Goal: Task Accomplishment & Management: Manage account settings

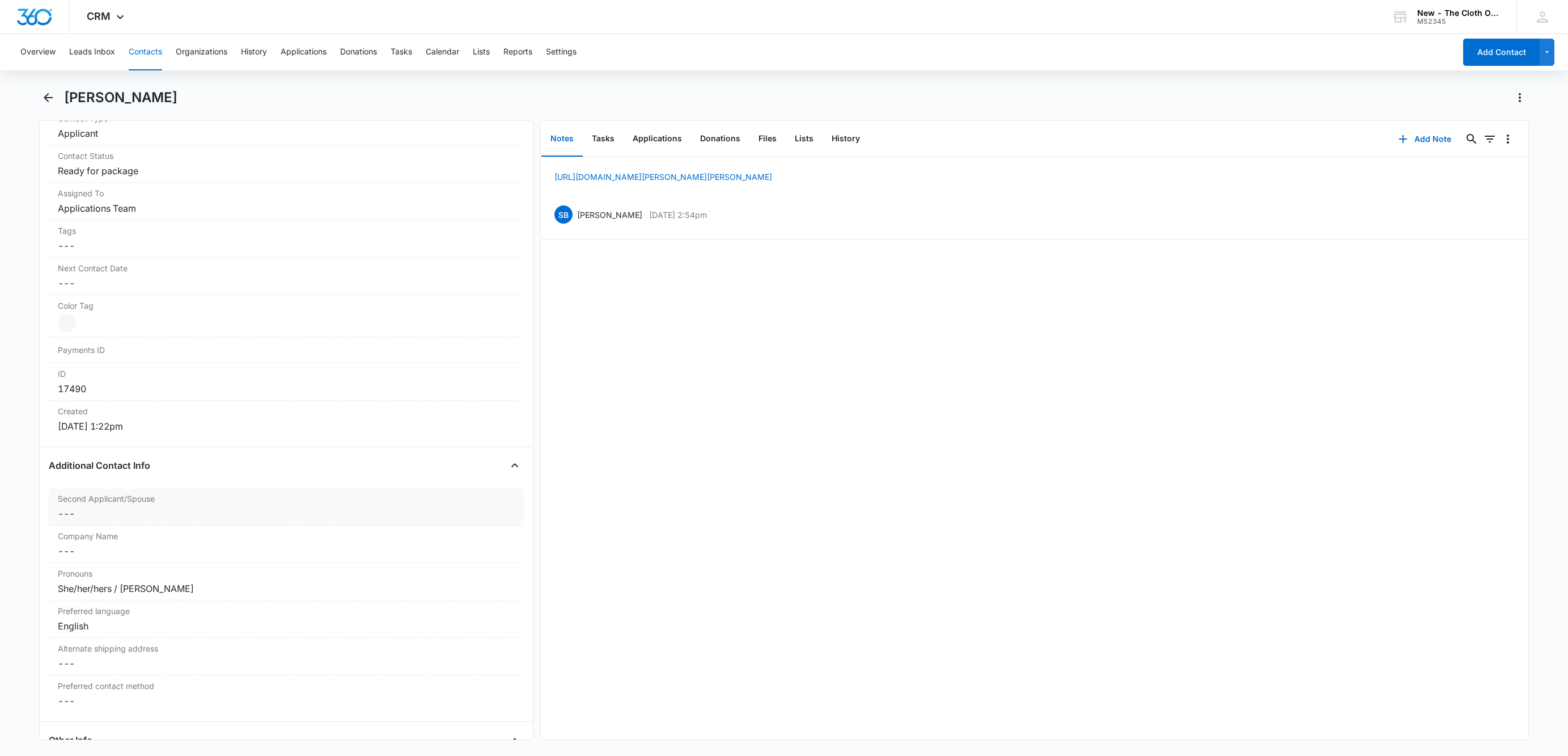
scroll to position [936, 0]
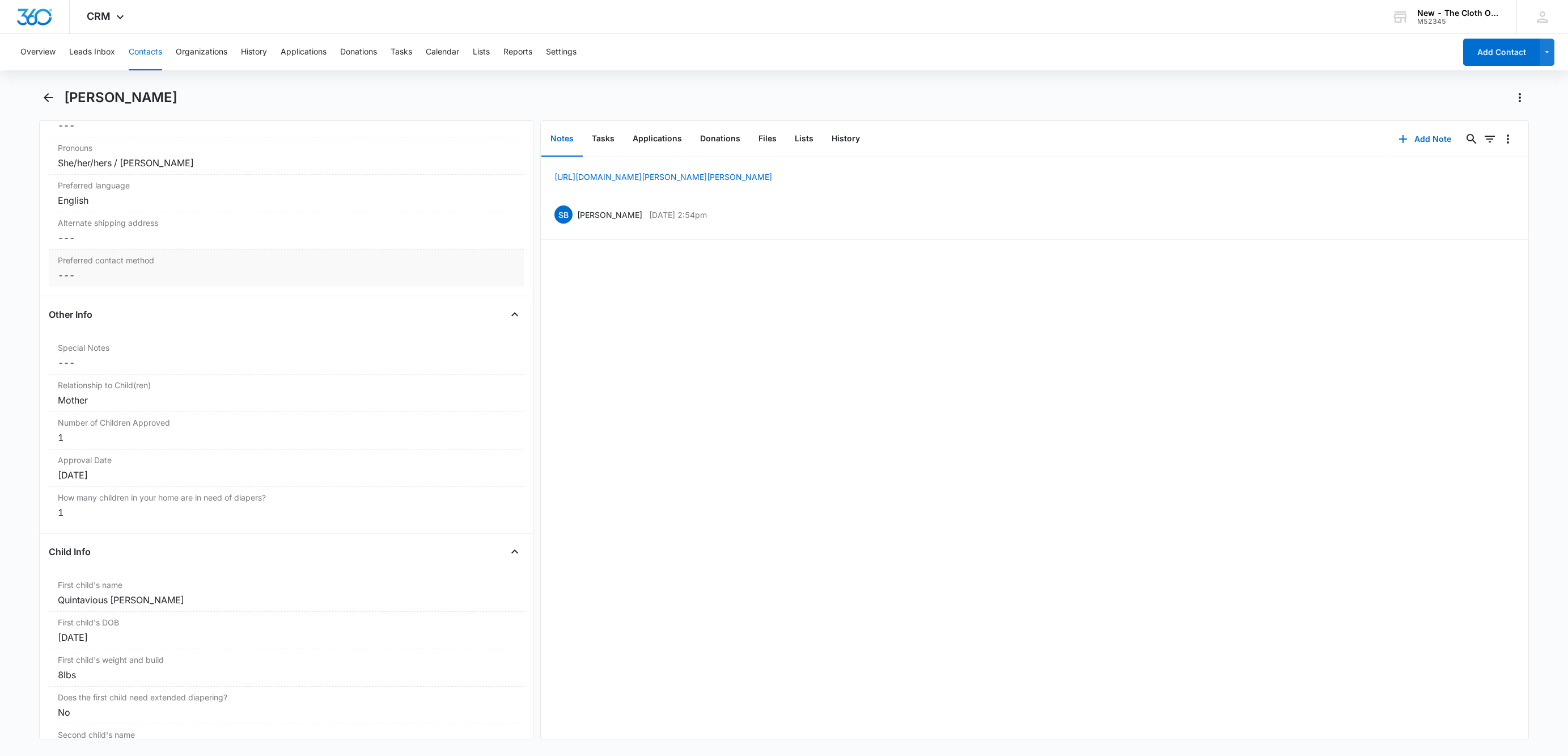
click at [80, 282] on dd "Cancel Save Changes ---" at bounding box center [286, 275] width 457 height 13
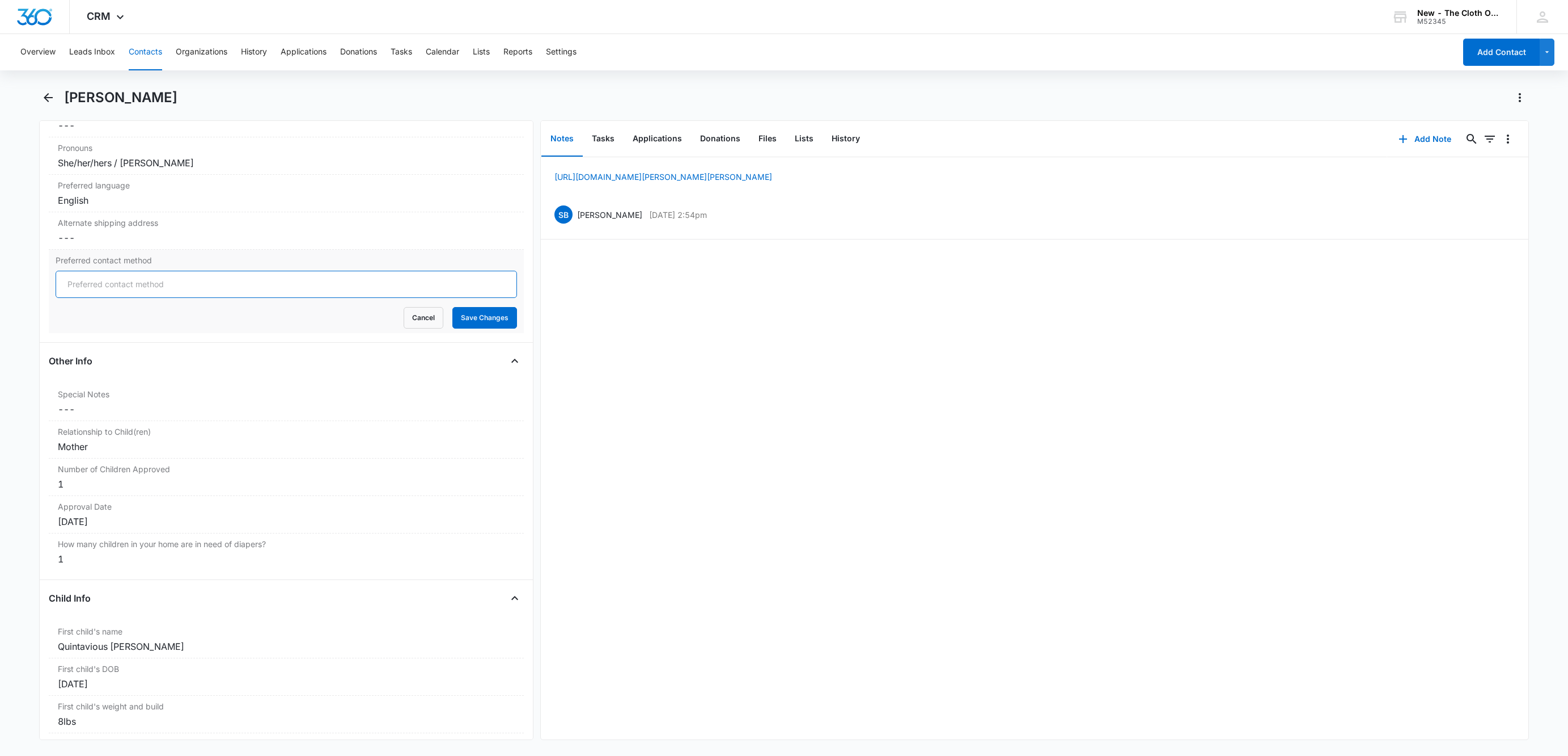
click at [86, 296] on input "Preferred contact method" at bounding box center [286, 284] width 462 height 27
type input "Email, Text/SMS"
click at [453, 307] on button "Save Changes" at bounding box center [485, 317] width 65 height 21
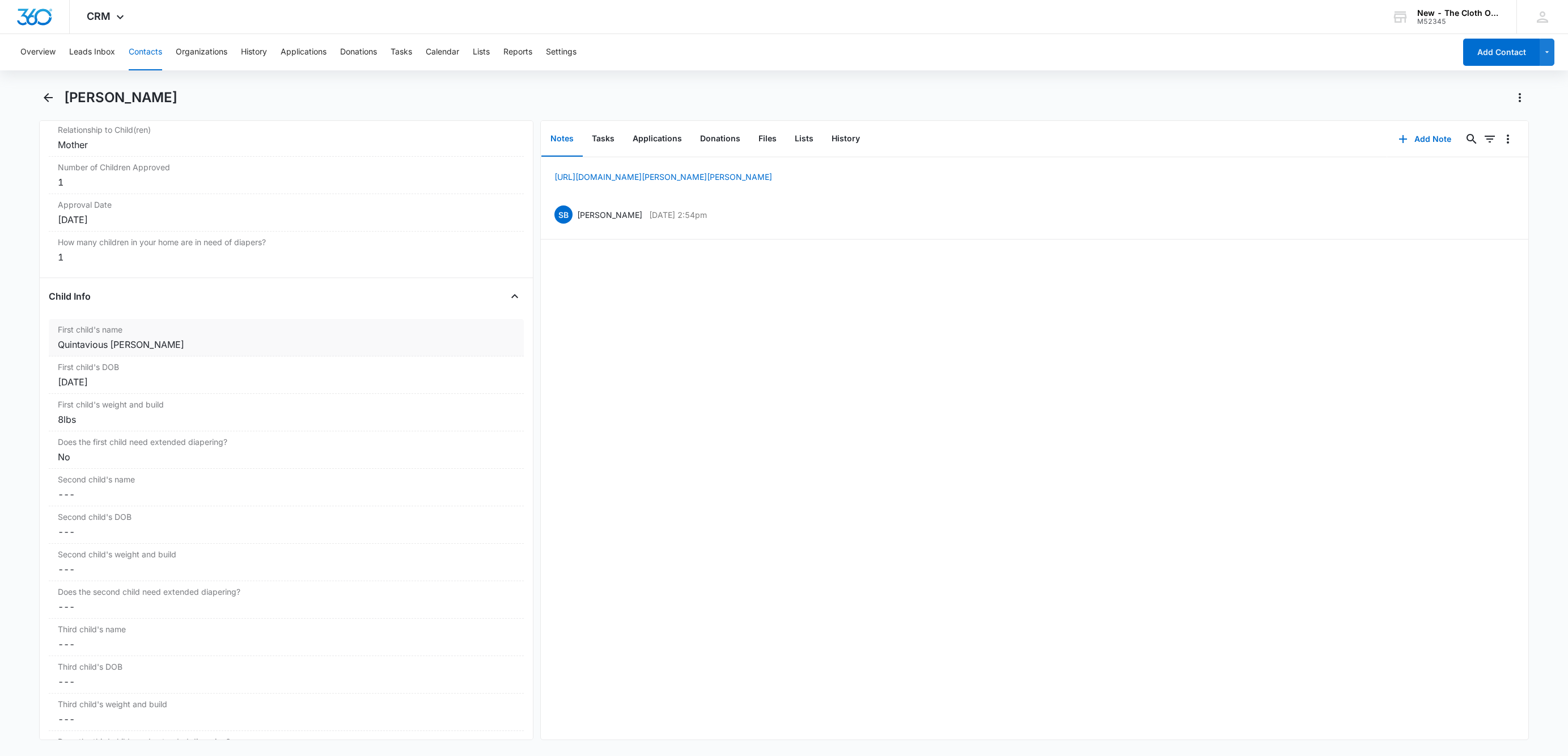
scroll to position [1144, 0]
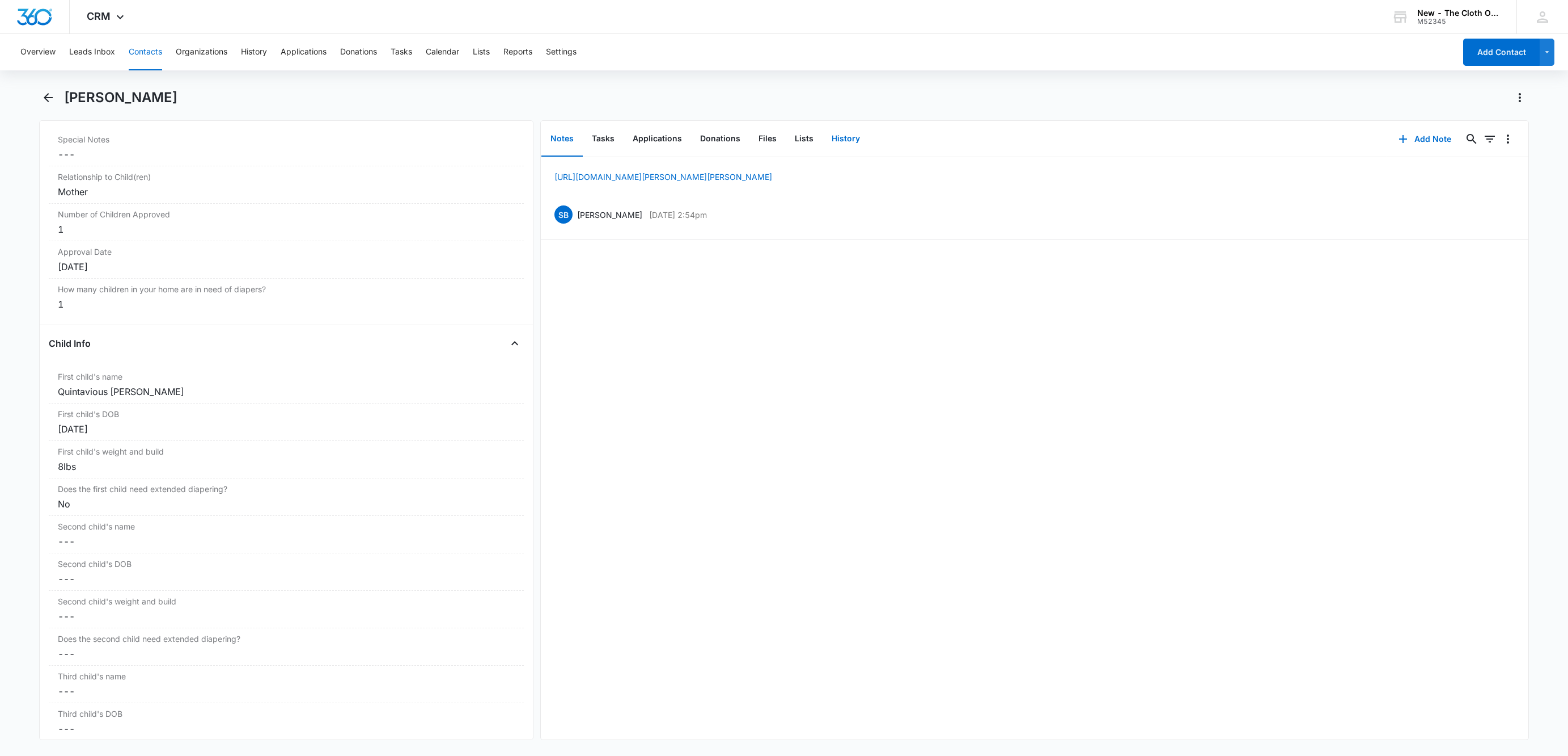
click at [844, 138] on button "History" at bounding box center [846, 139] width 47 height 35
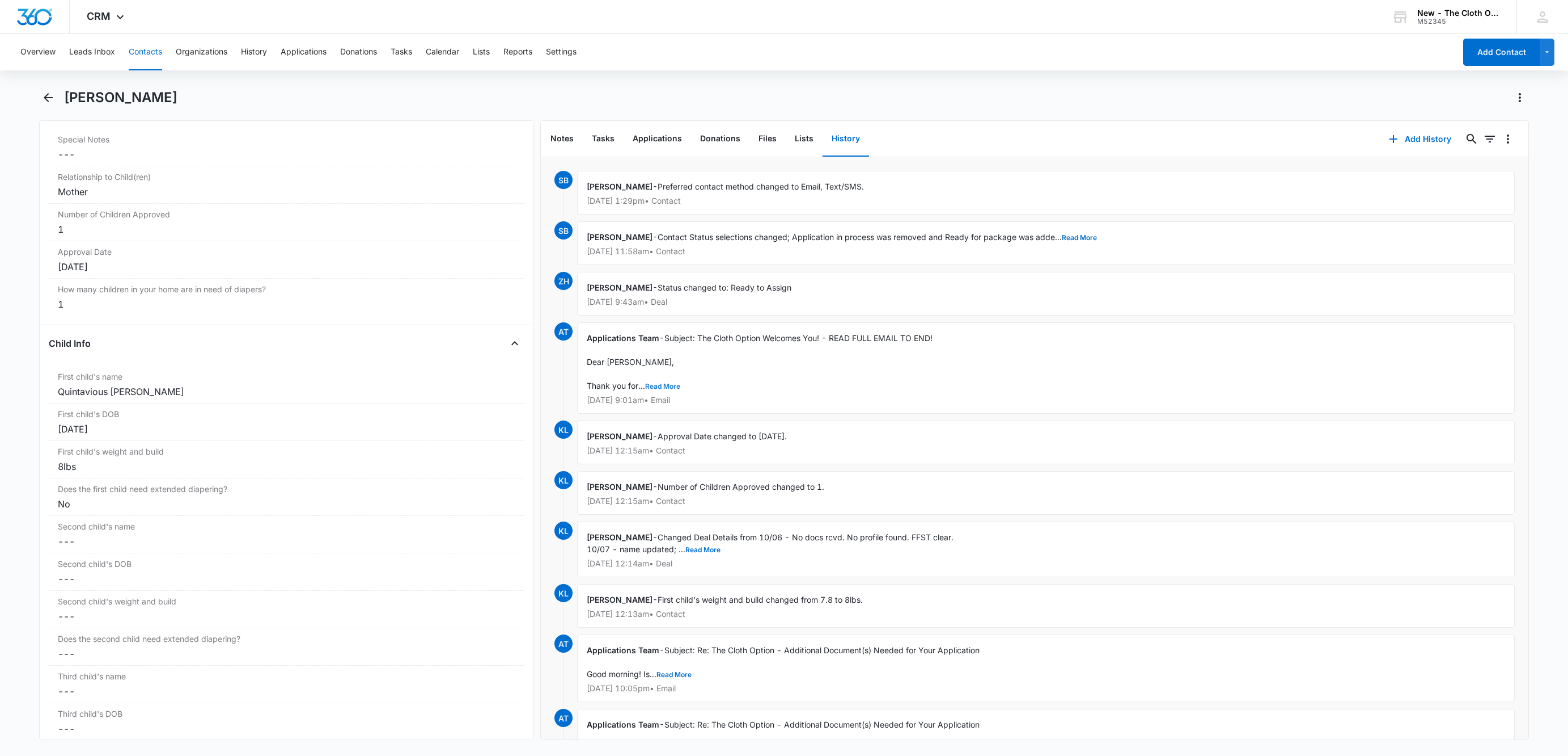
click at [668, 384] on button "Read More" at bounding box center [663, 386] width 35 height 7
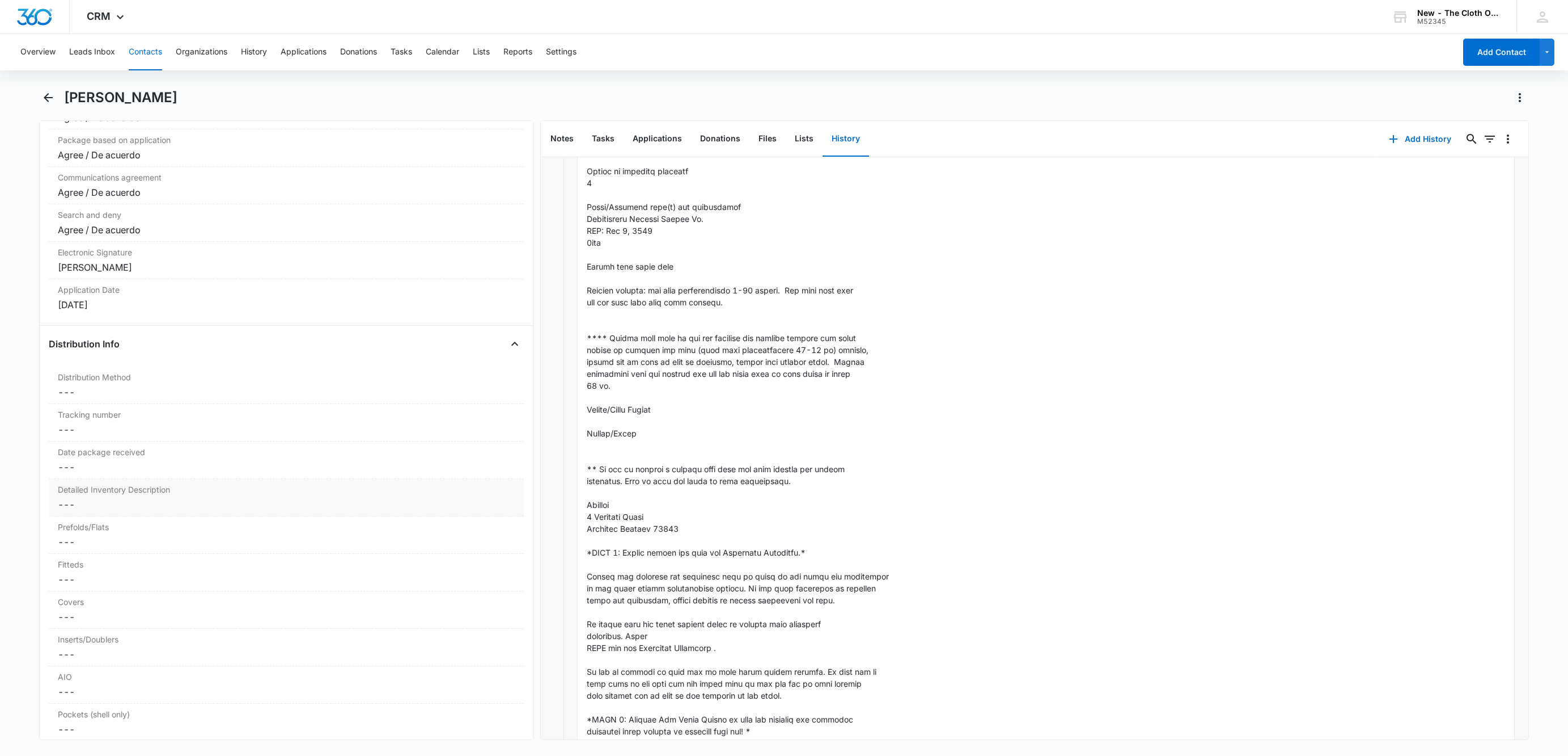
scroll to position [2421, 0]
click at [67, 395] on dd "Cancel Save Changes ---" at bounding box center [286, 388] width 457 height 13
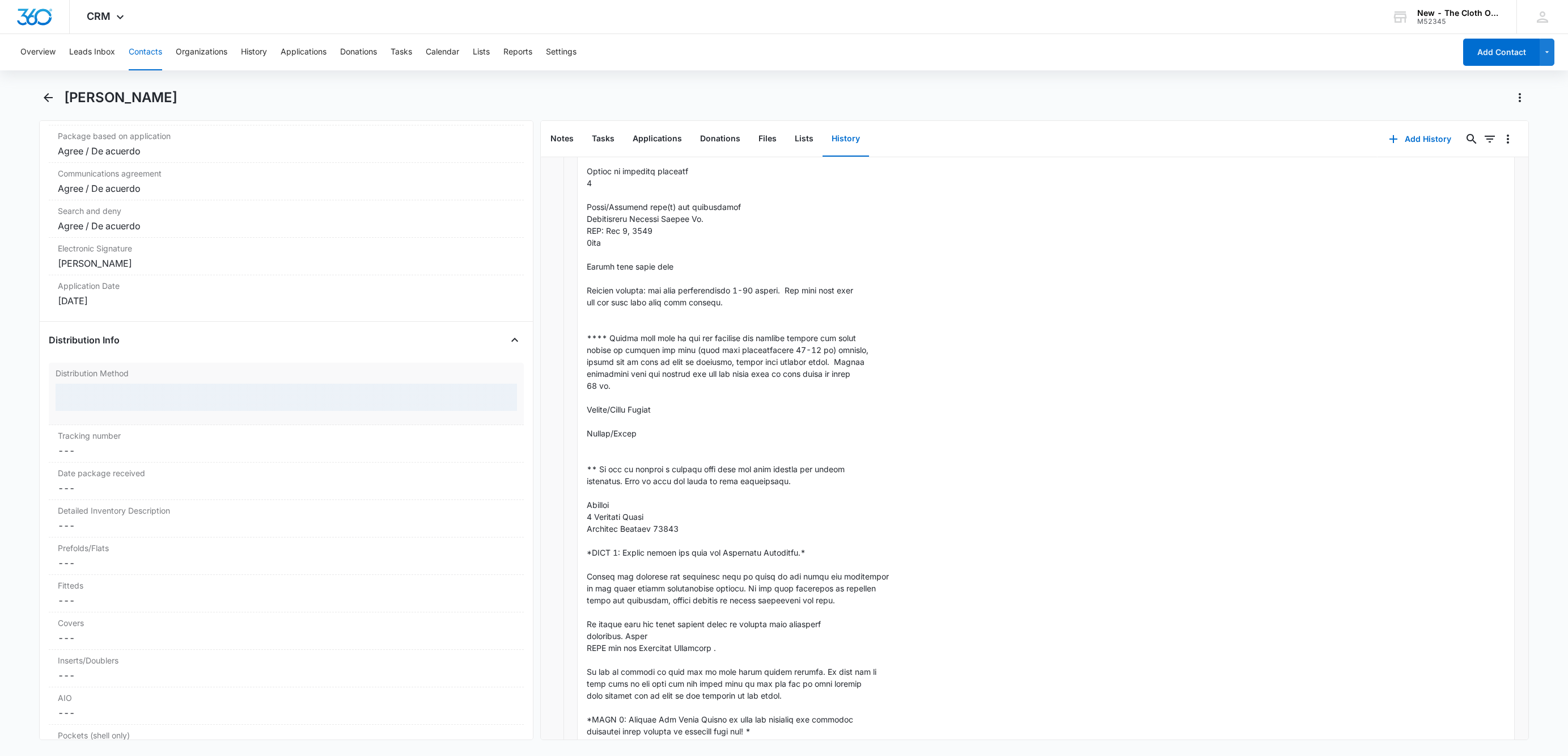
click at [85, 402] on div at bounding box center [286, 397] width 462 height 27
click at [96, 406] on div at bounding box center [273, 397] width 413 height 16
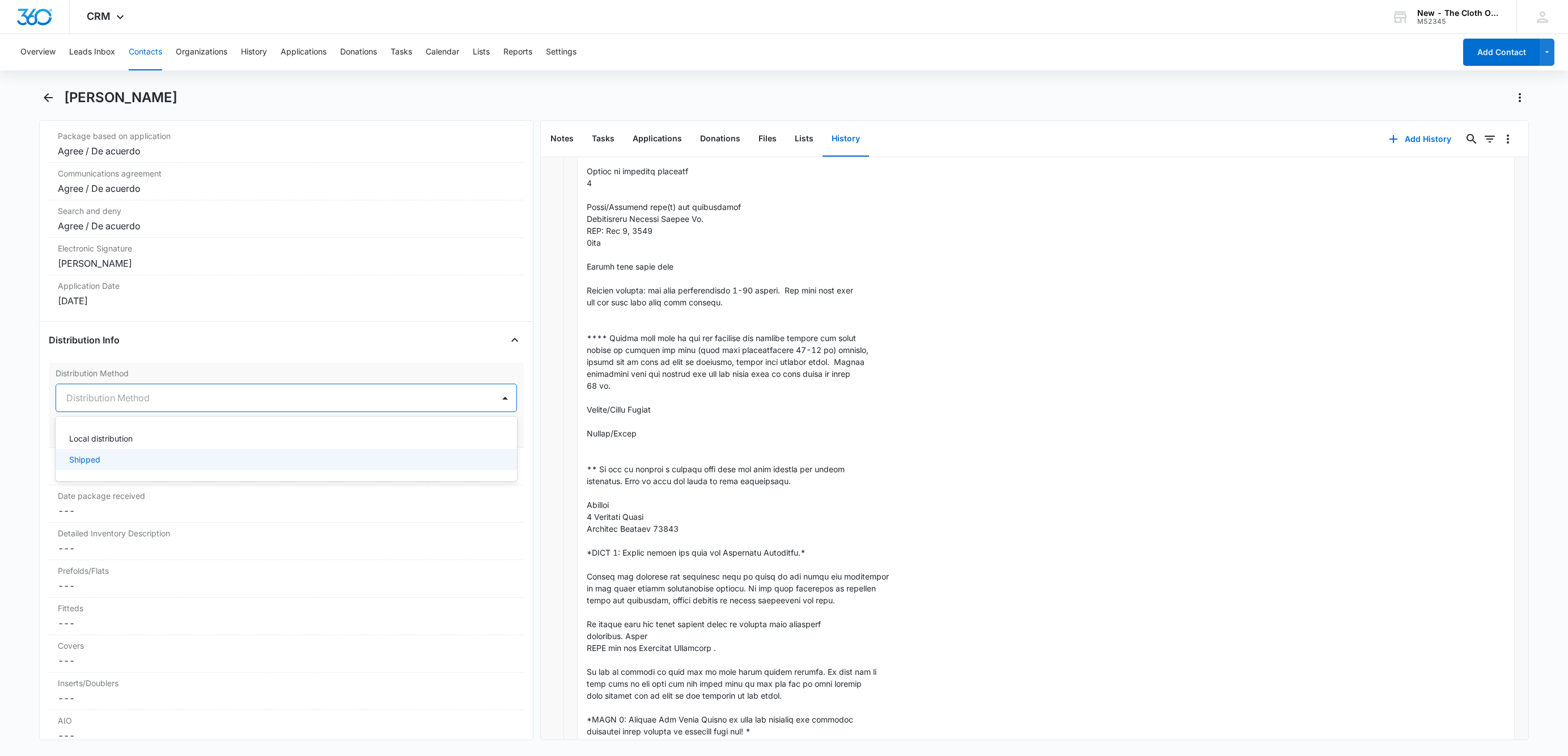
click at [97, 470] on div "Shipped" at bounding box center [286, 459] width 462 height 21
click at [465, 443] on button "Save Changes" at bounding box center [485, 432] width 65 height 21
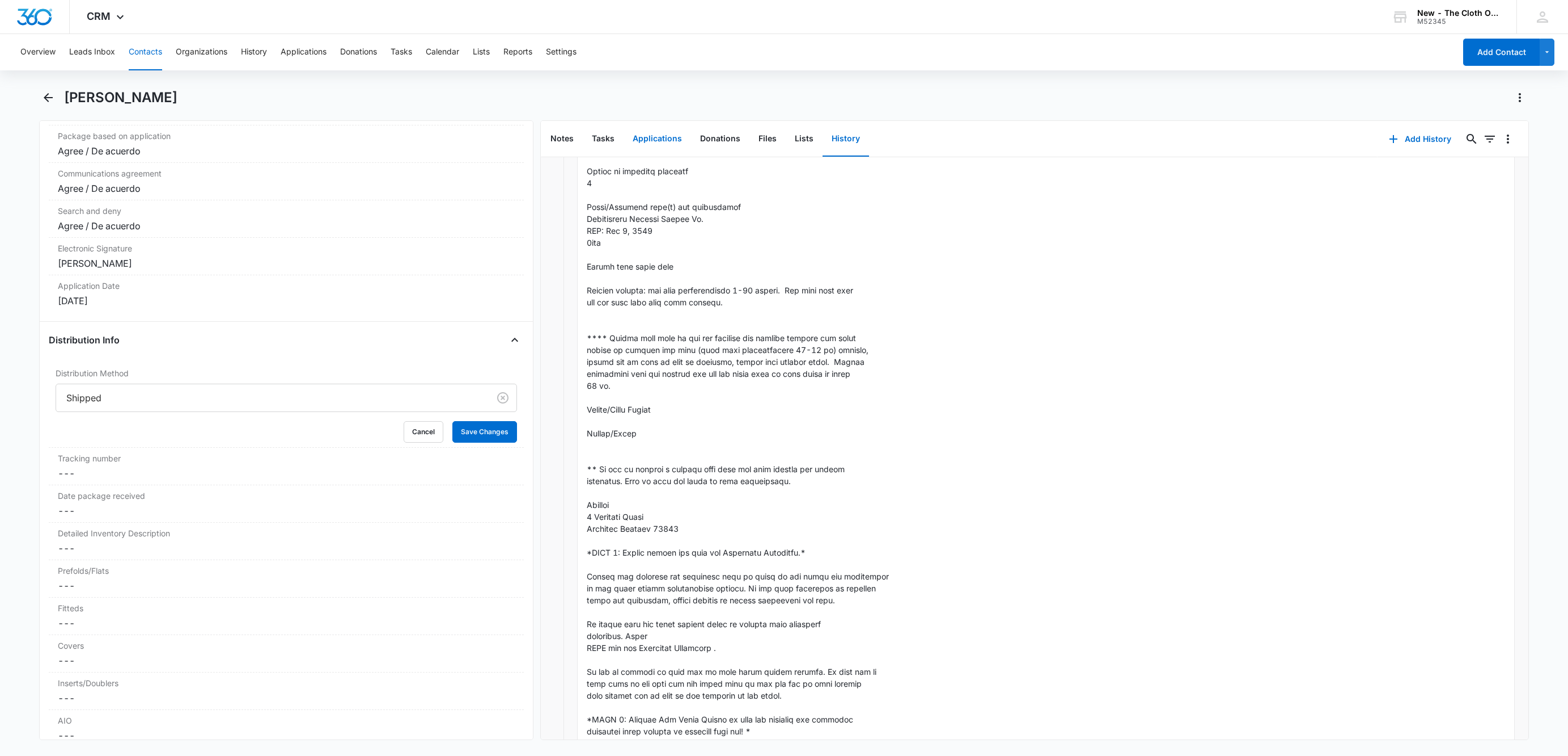
click at [665, 130] on button "Applications" at bounding box center [657, 139] width 67 height 35
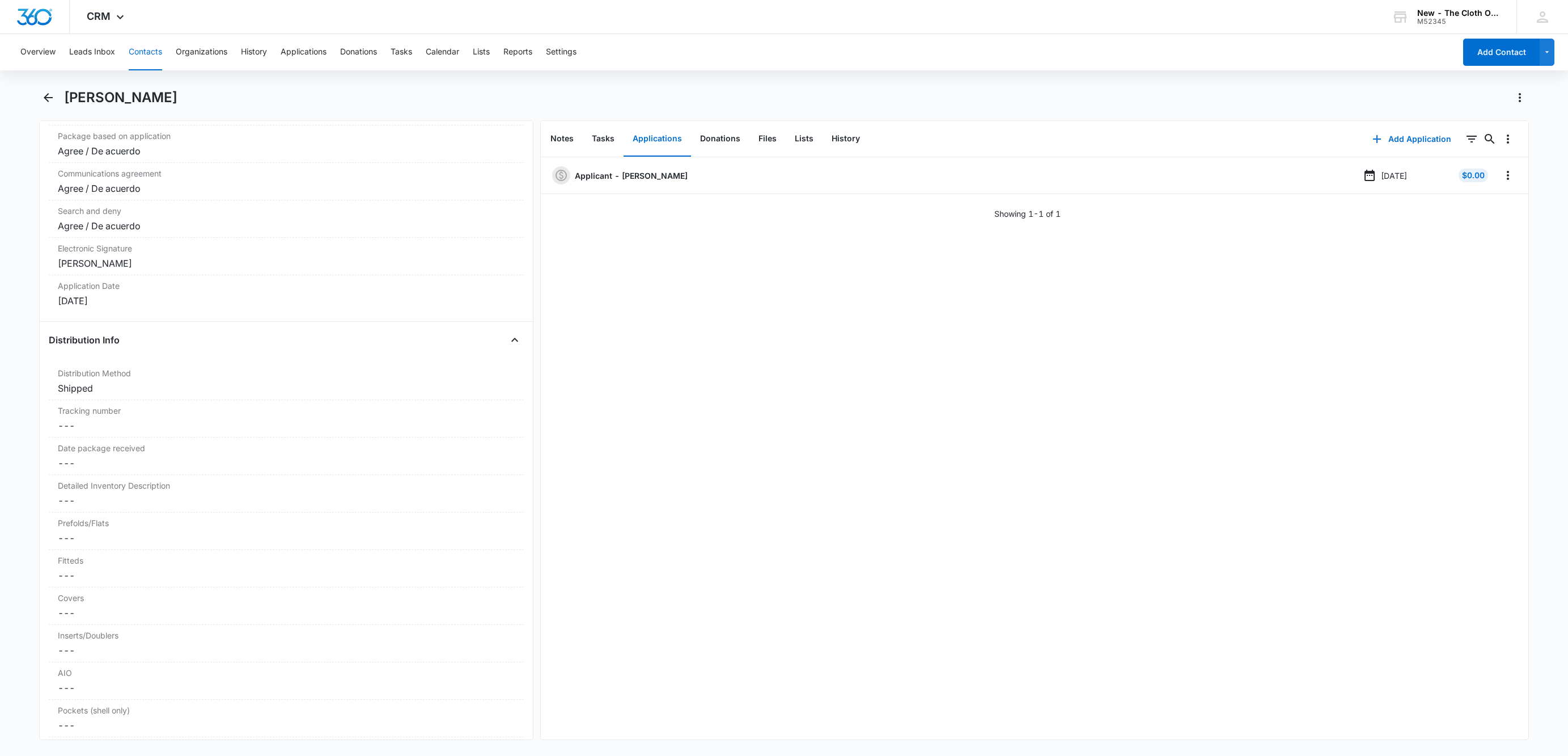
click at [141, 33] on div "CRM Apps Reputation Websites Forms CRM Email Social Shop Payments POS Ads Intel…" at bounding box center [784, 17] width 1568 height 34
click at [145, 43] on button "Contacts" at bounding box center [145, 52] width 33 height 36
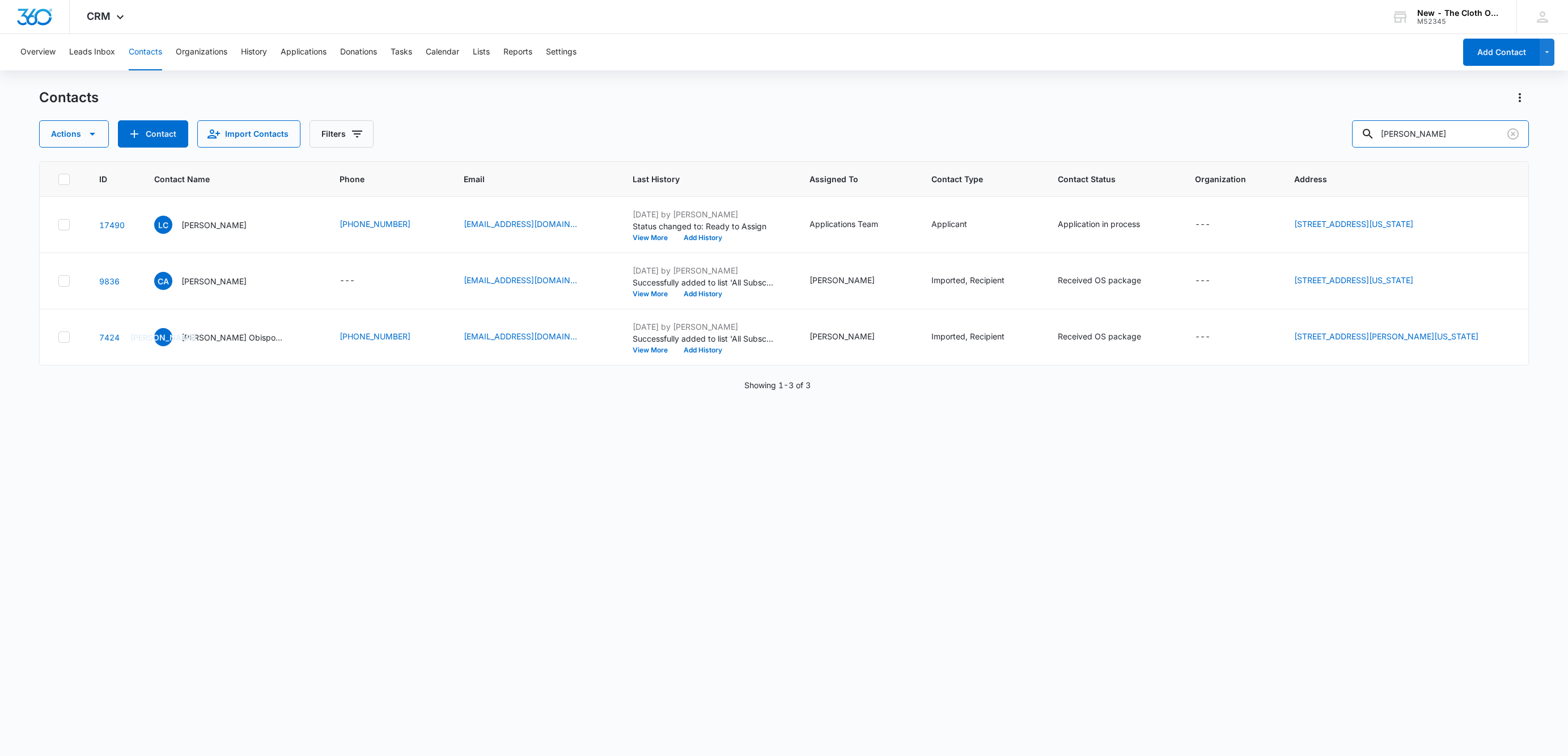
drag, startPoint x: 1462, startPoint y: 143, endPoint x: 1281, endPoint y: 155, distance: 181.4
click at [1281, 155] on div "Contacts Actions Contact Import Contacts Filters Lauren Camel ID Contact Name P…" at bounding box center [784, 421] width 1490 height 666
paste input "Yoanyelin"
type input "Yoanyelin"
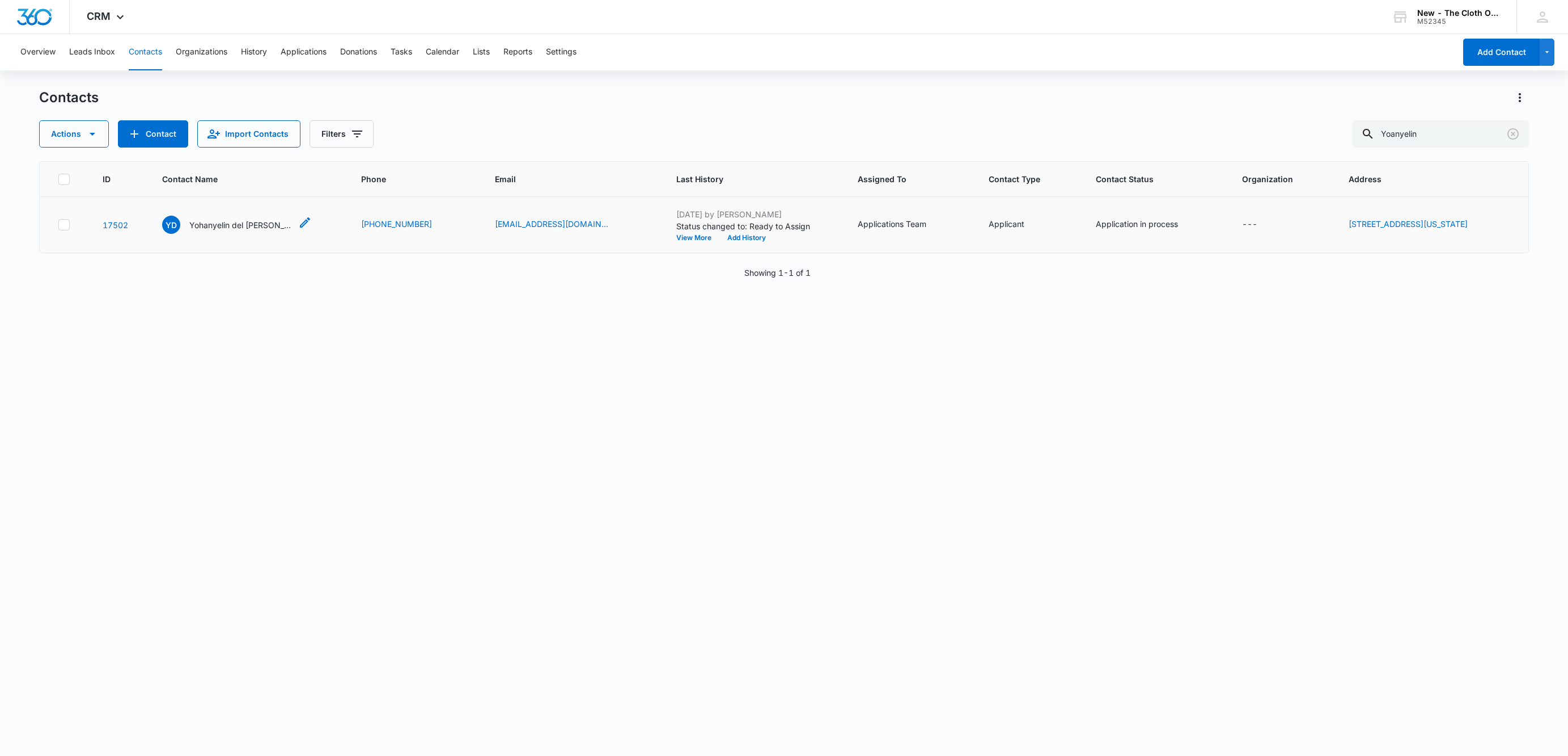
click at [191, 228] on p "Yohanyelin del [PERSON_NAME] Sapuana [PERSON_NAME]" at bounding box center [240, 225] width 102 height 12
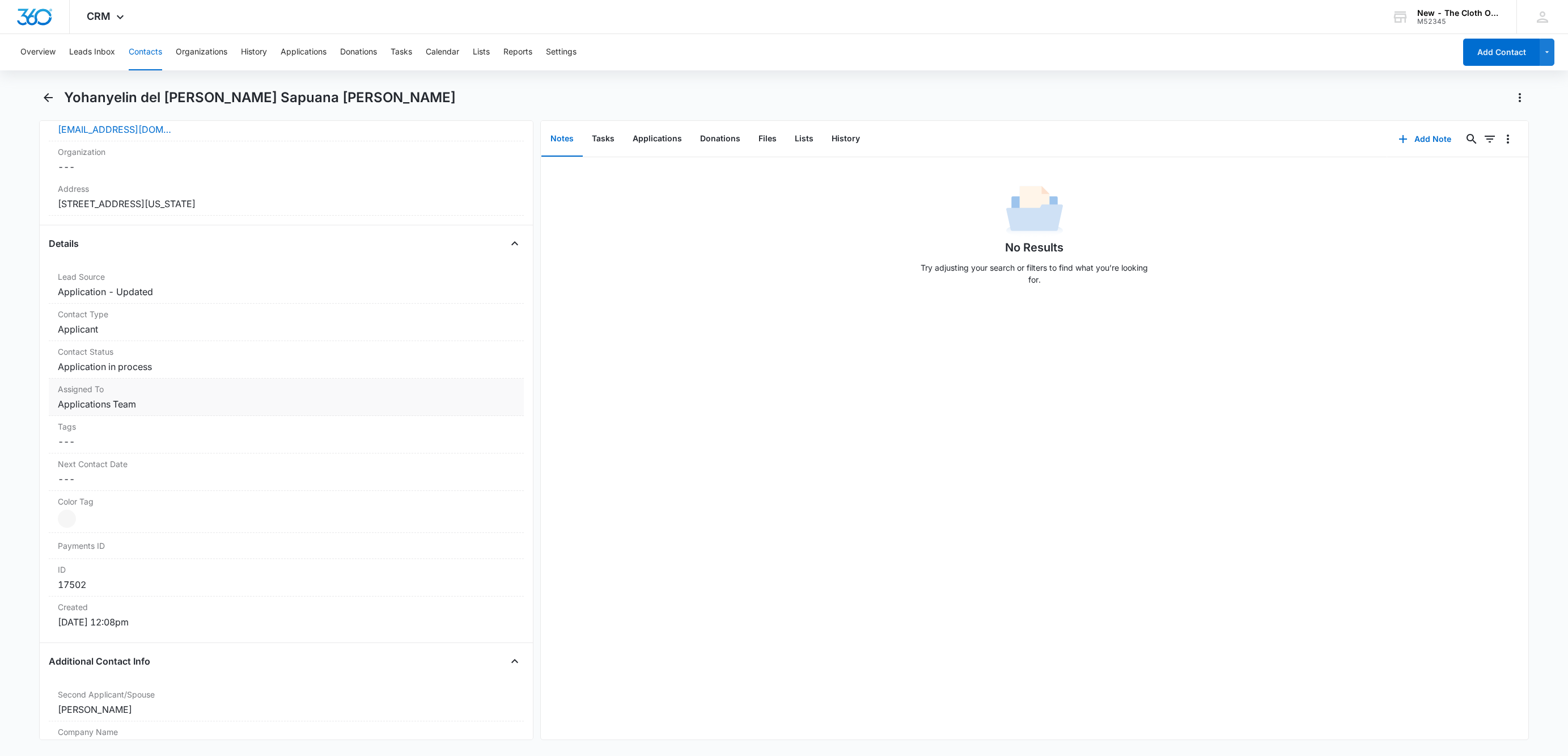
scroll to position [341, 0]
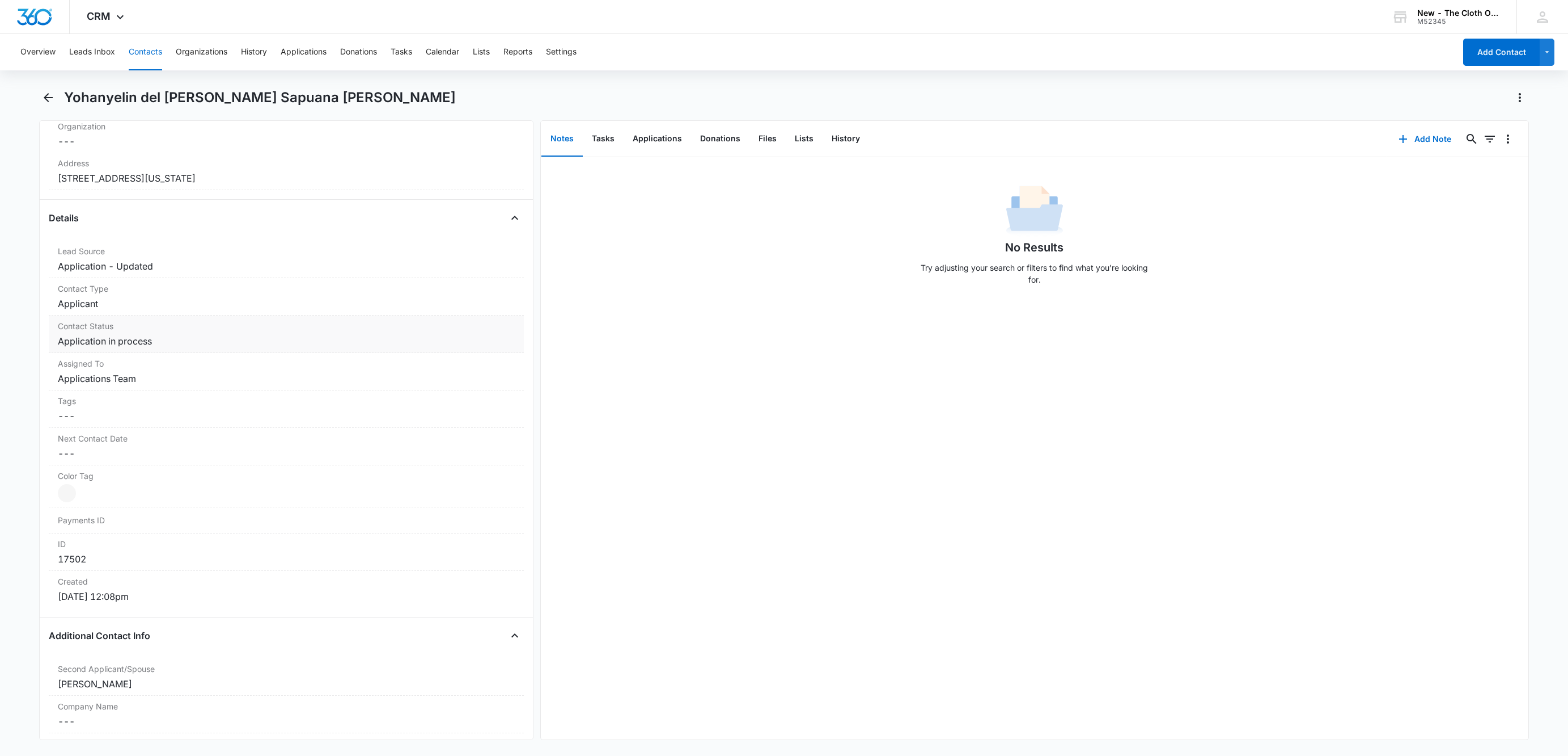
click at [155, 348] on dd "Cancel Save Changes Application in process" at bounding box center [286, 341] width 457 height 13
click at [160, 353] on icon "Remove Application in process" at bounding box center [162, 350] width 7 height 7
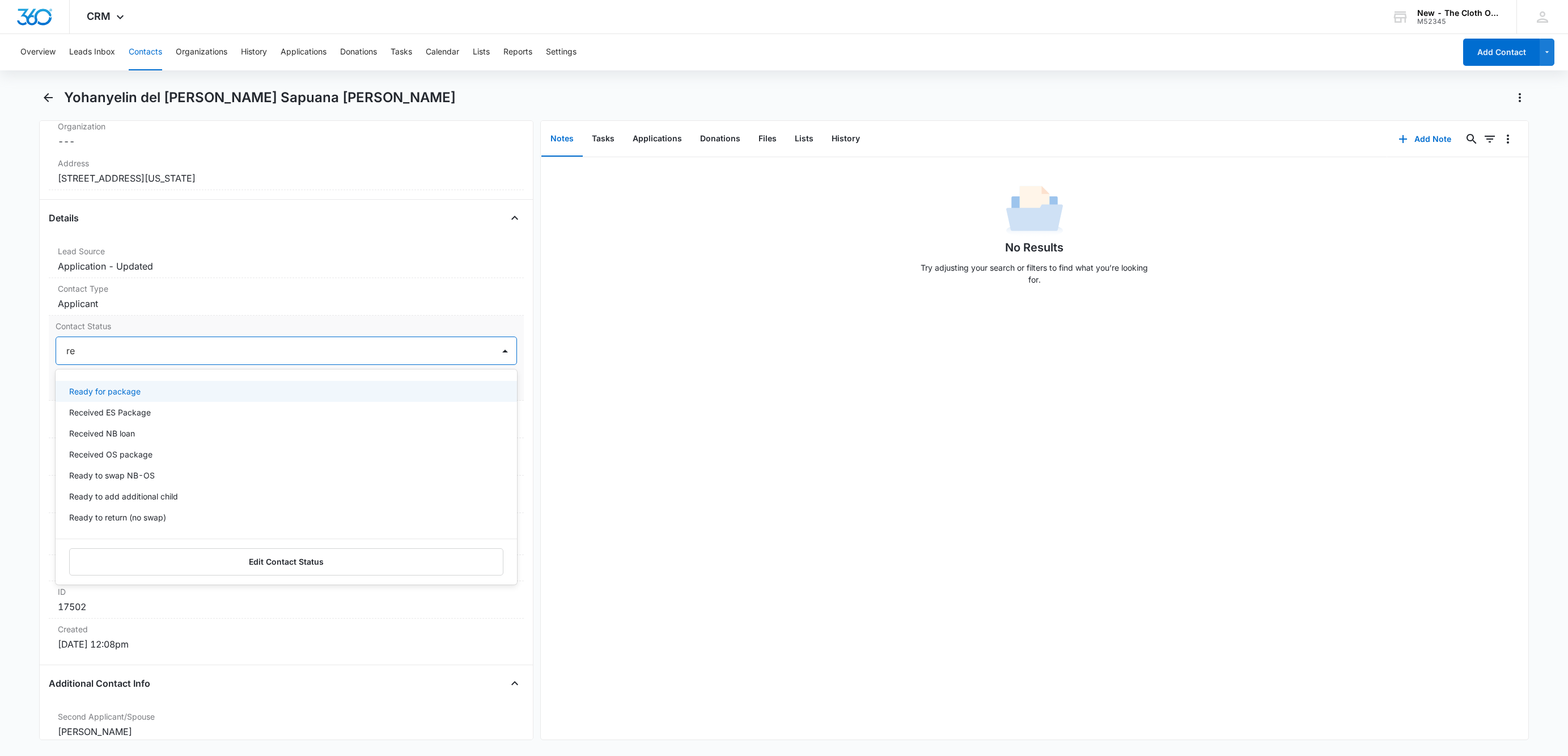
type input "rea"
click at [143, 393] on div "Ready for package" at bounding box center [285, 391] width 432 height 12
click at [179, 350] on div at bounding box center [318, 350] width 323 height 16
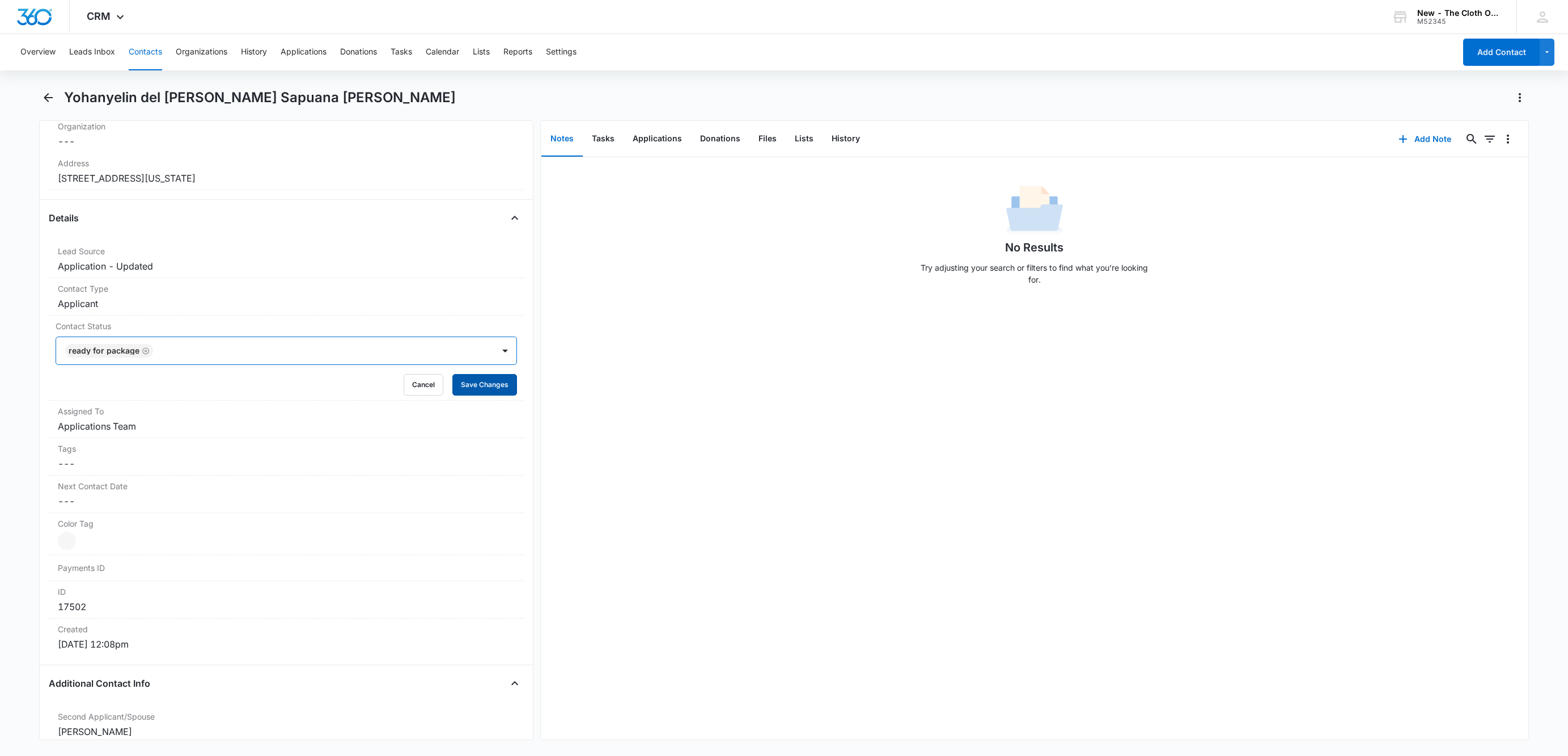
click at [455, 388] on button "Save Changes" at bounding box center [485, 384] width 65 height 21
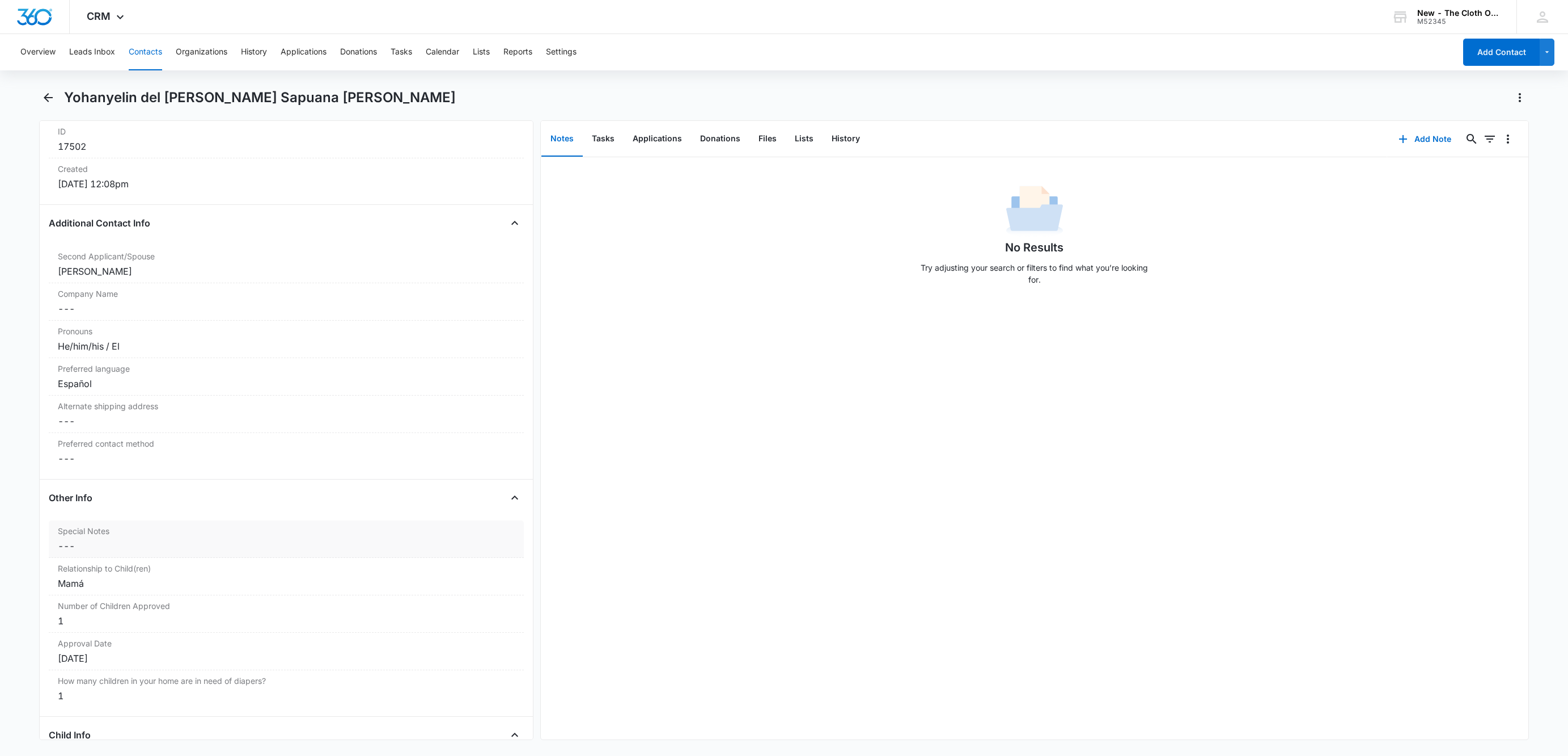
scroll to position [851, 0]
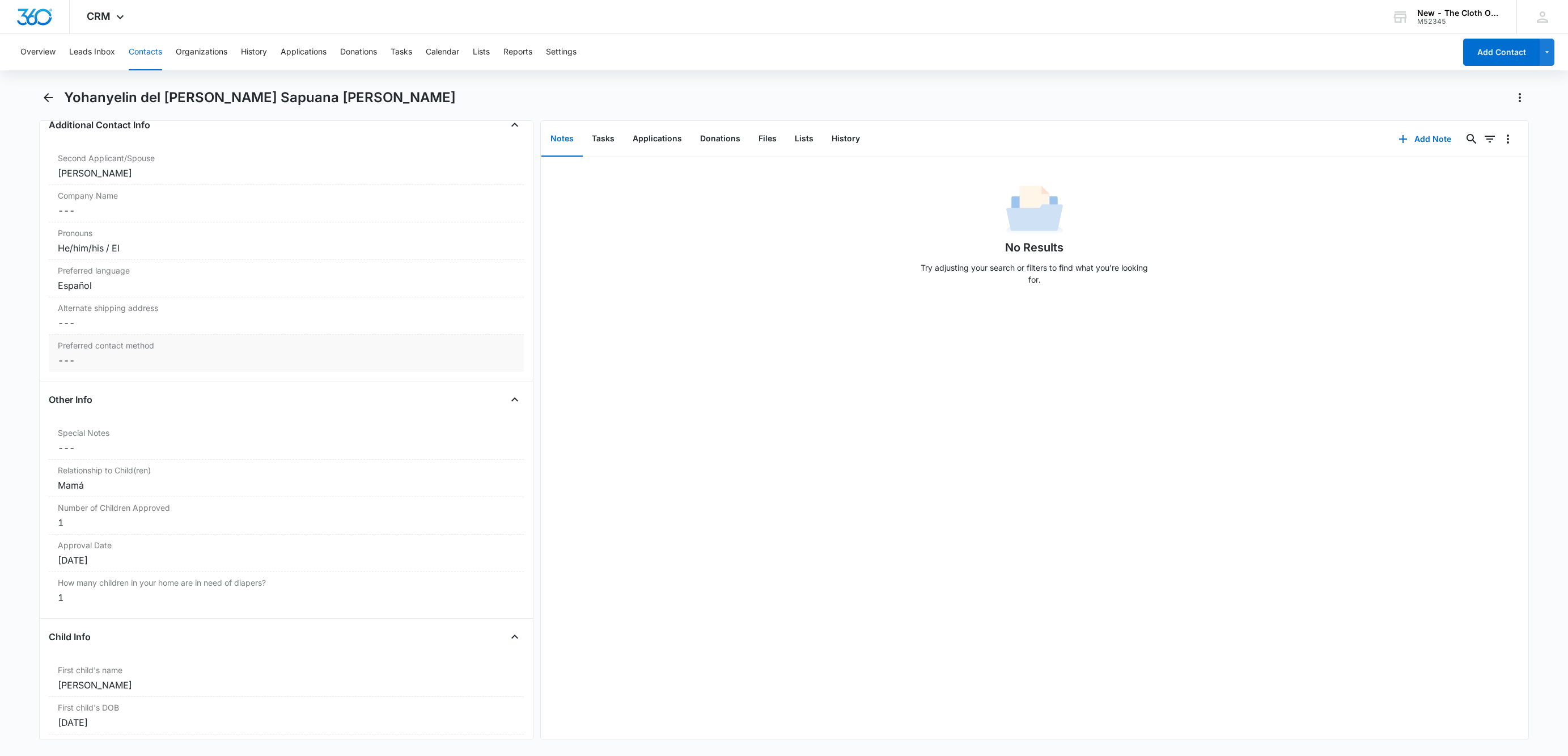
click at [83, 367] on dd "Cancel Save Changes ---" at bounding box center [286, 360] width 457 height 13
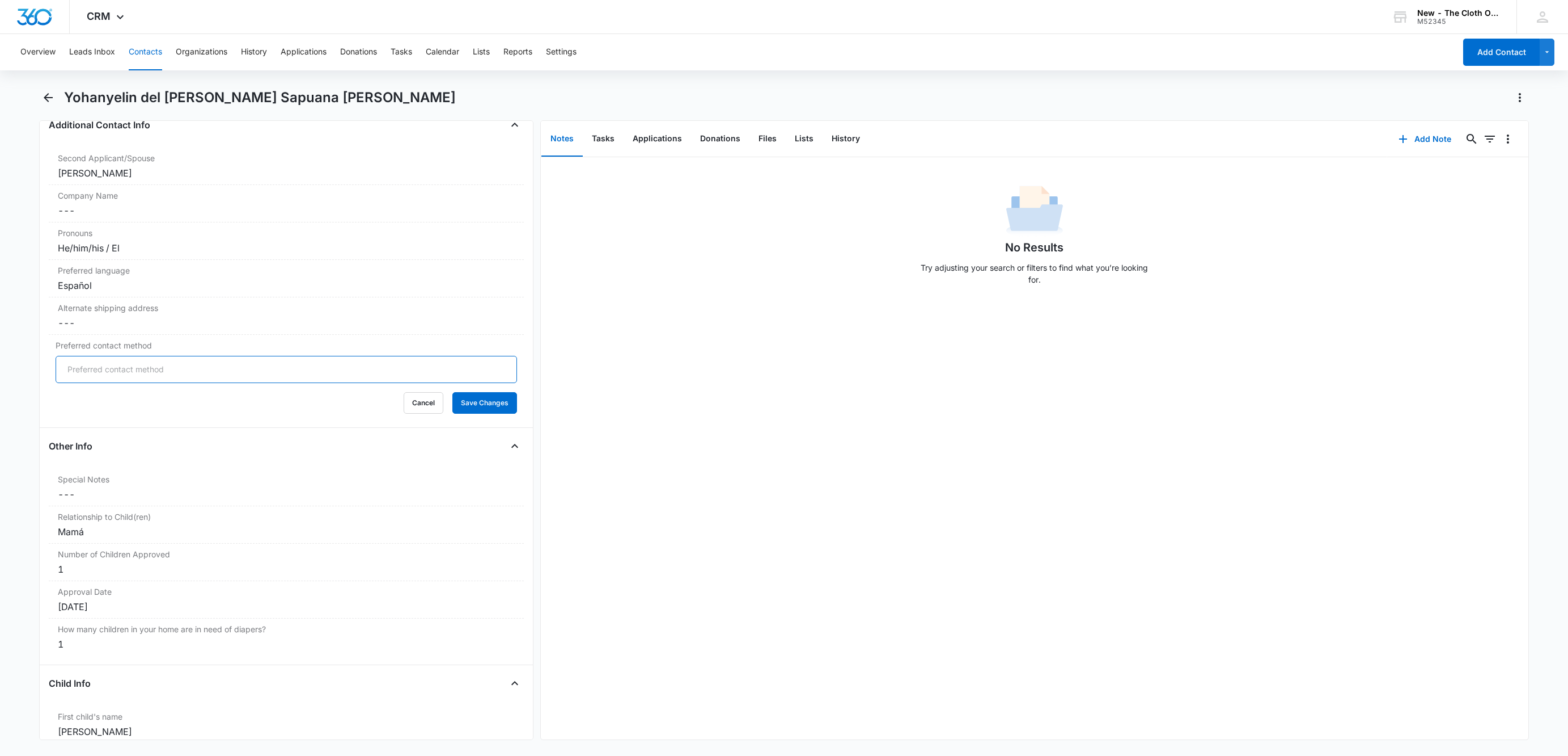
click at [92, 382] on input "Preferred contact method" at bounding box center [286, 369] width 462 height 27
type input "E"
click at [332, 383] on input "Preferred contact method" at bounding box center [286, 369] width 462 height 27
paste input "Email / Correo electrónico"
type input "Email / Correo electrónico"
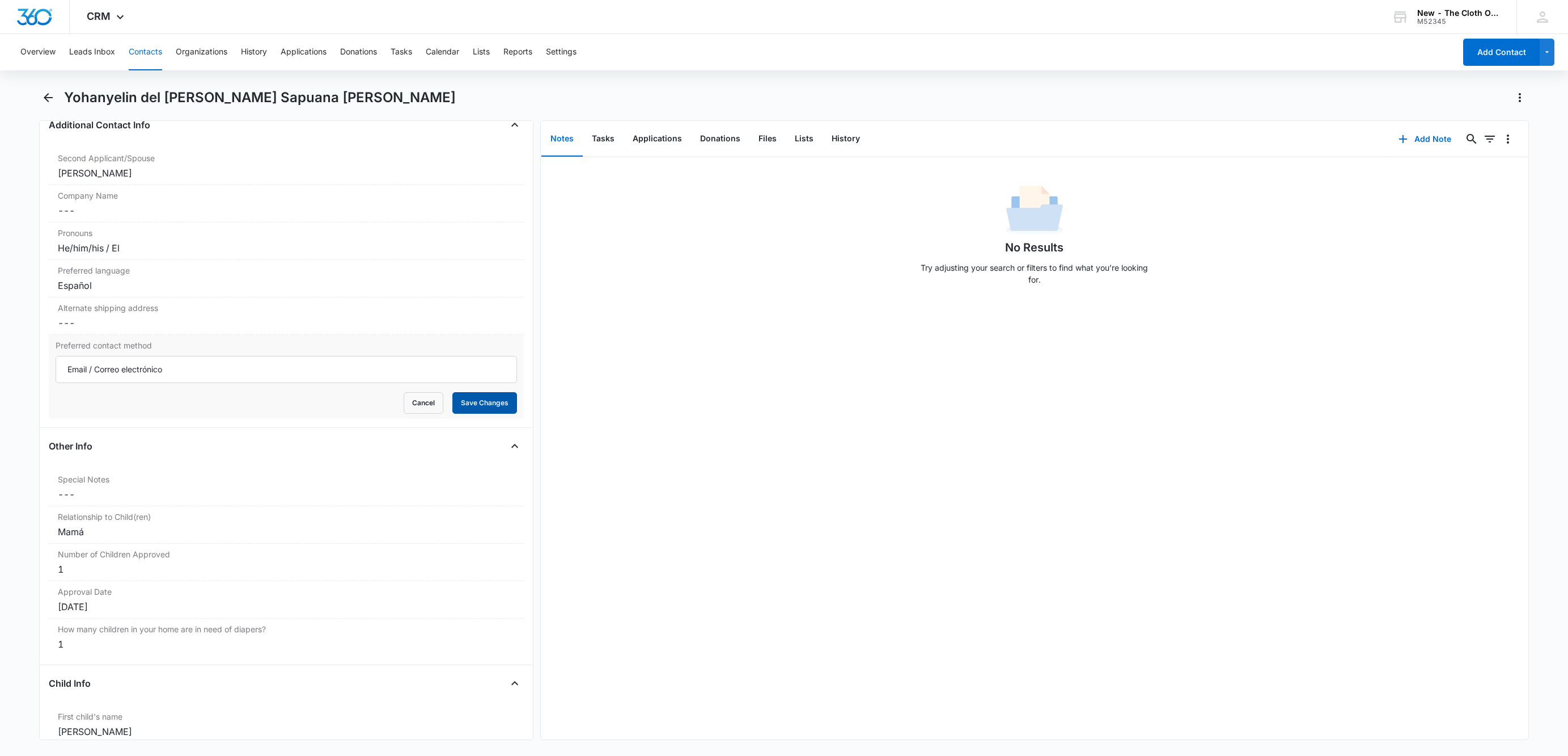
click at [475, 414] on button "Save Changes" at bounding box center [485, 402] width 65 height 21
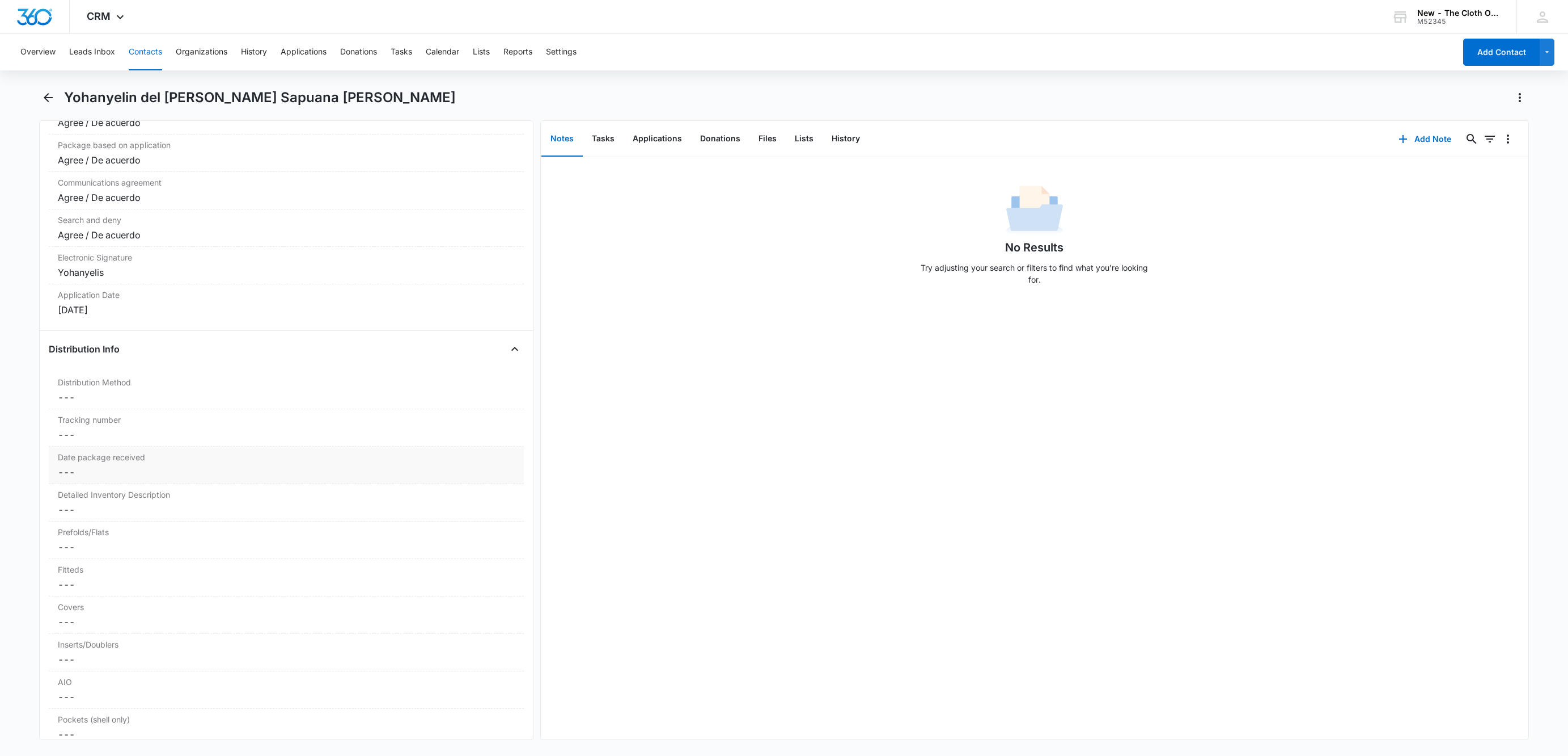
scroll to position [2451, 0]
click at [96, 365] on dd "Cancel Save Changes ---" at bounding box center [286, 358] width 457 height 13
click at [89, 375] on div at bounding box center [273, 367] width 413 height 16
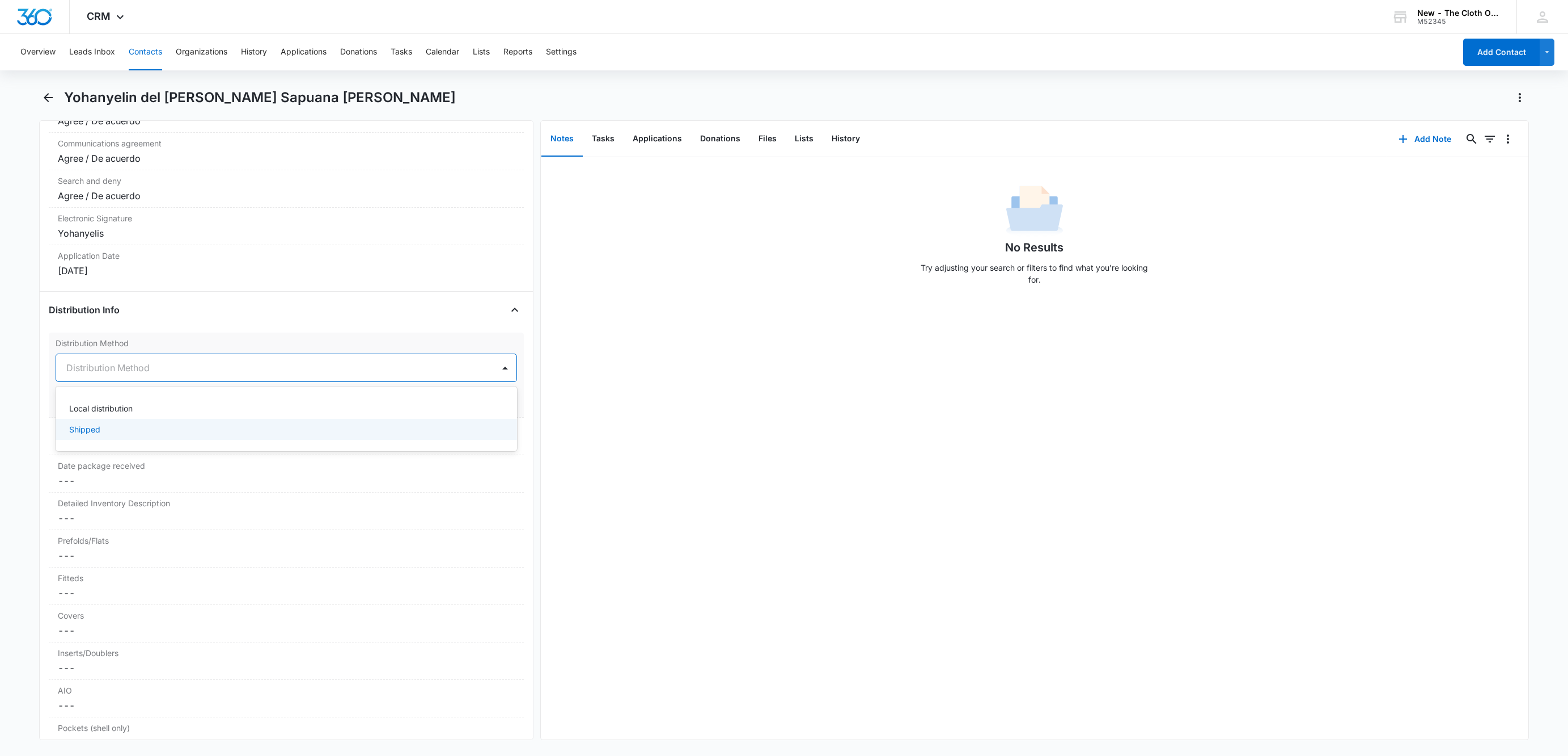
click at [99, 435] on p "Shipped" at bounding box center [85, 429] width 31 height 12
click at [476, 412] on button "Save Changes" at bounding box center [485, 401] width 65 height 21
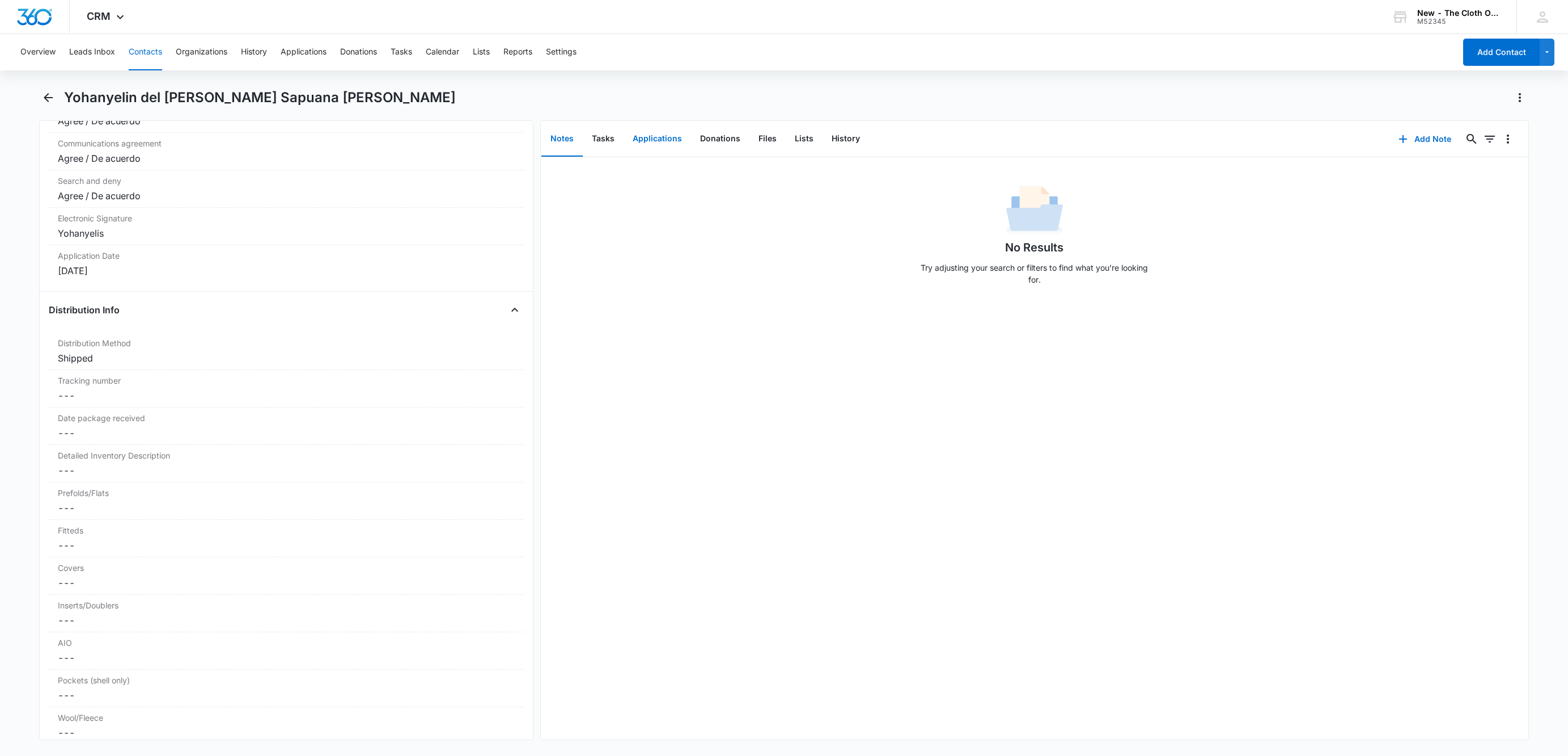
click at [653, 126] on button "Applications" at bounding box center [657, 139] width 67 height 35
click at [854, 138] on button "History" at bounding box center [846, 139] width 47 height 35
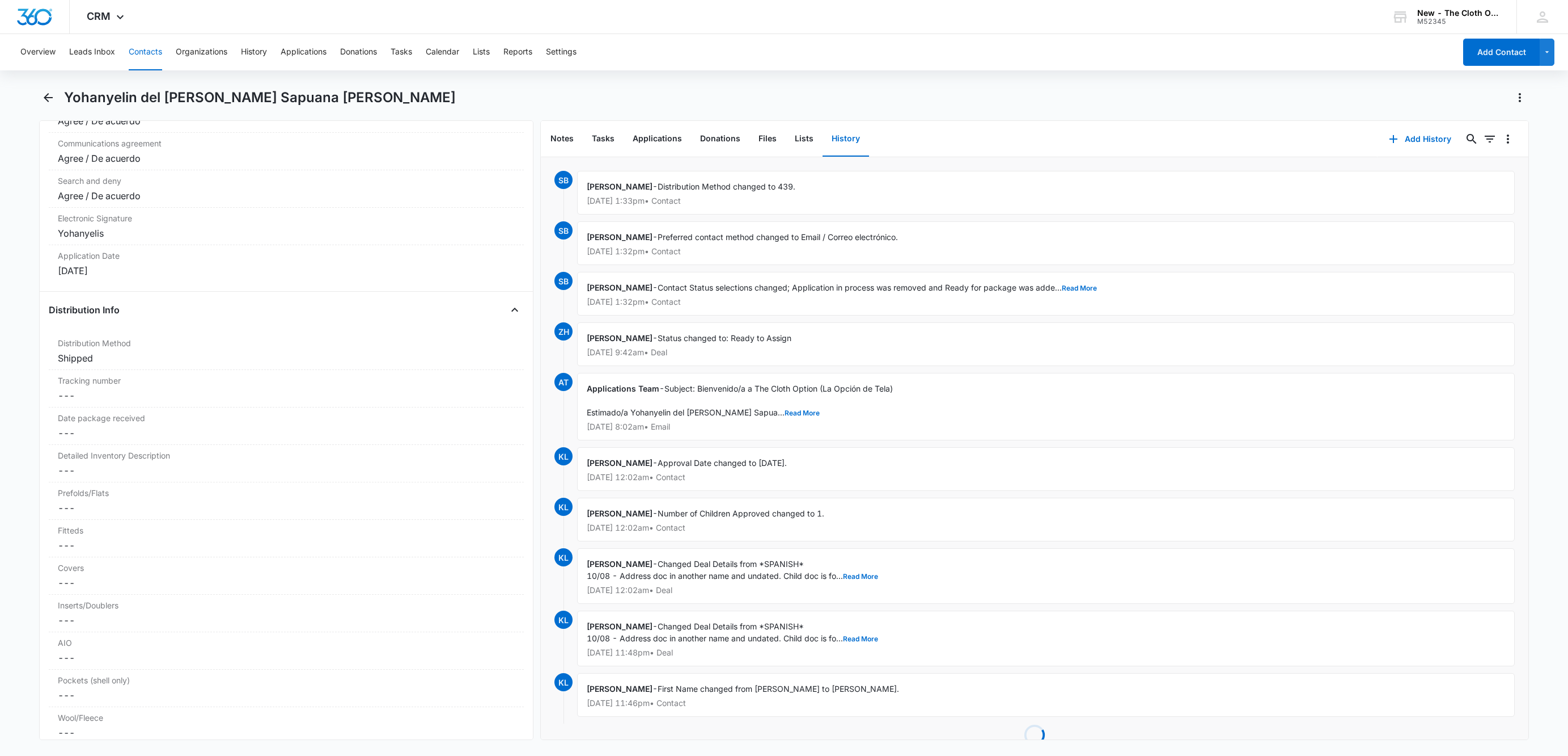
click at [152, 52] on button "Contacts" at bounding box center [145, 52] width 33 height 36
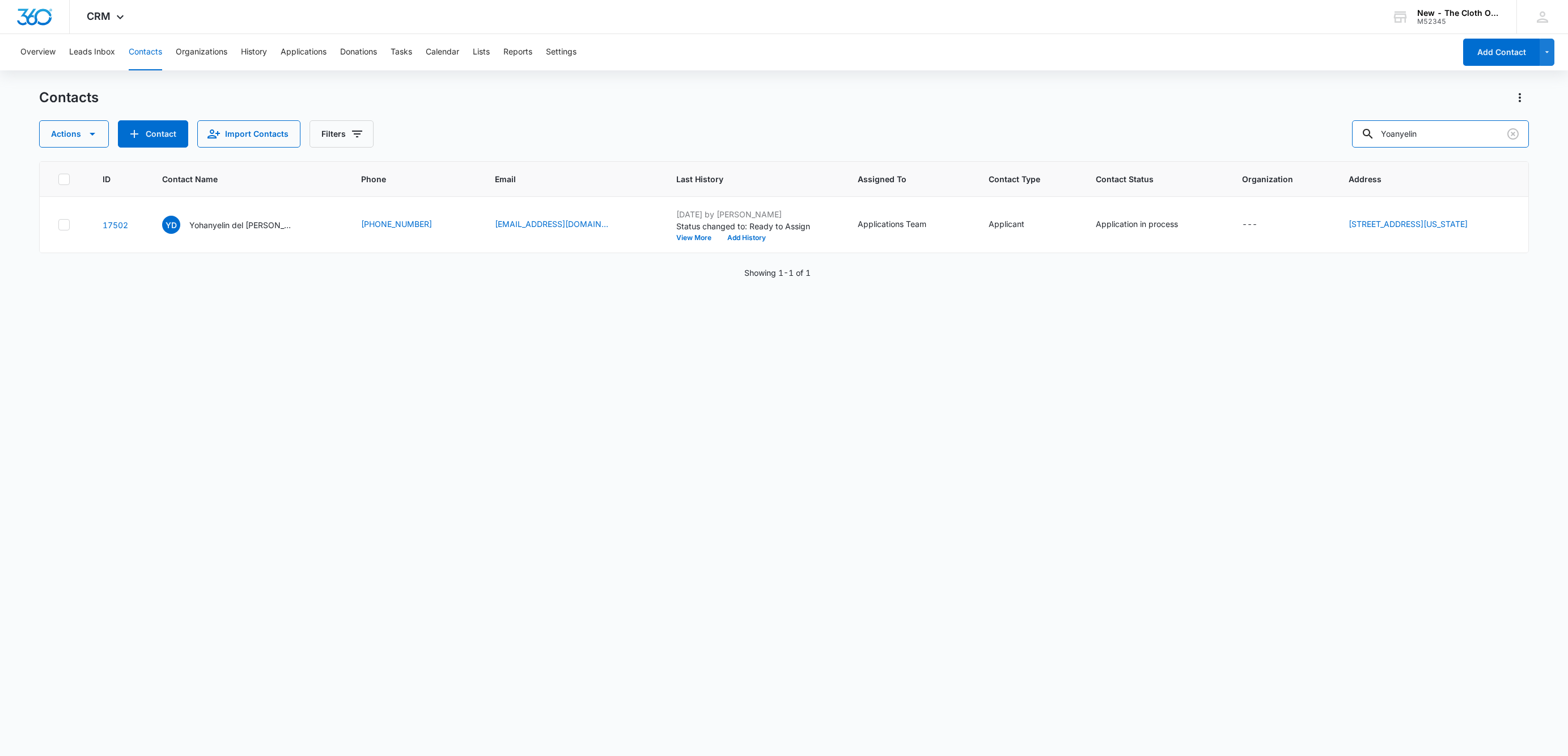
drag, startPoint x: 1355, startPoint y: 138, endPoint x: 1270, endPoint y: 165, distance: 89.2
click at [1268, 162] on div "Contacts Actions Contact Import Contacts Filters Yoanyelin ID Contact Name Phon…" at bounding box center [784, 421] width 1490 height 666
paste input "[PERSON_NAME]"
type input "[PERSON_NAME]"
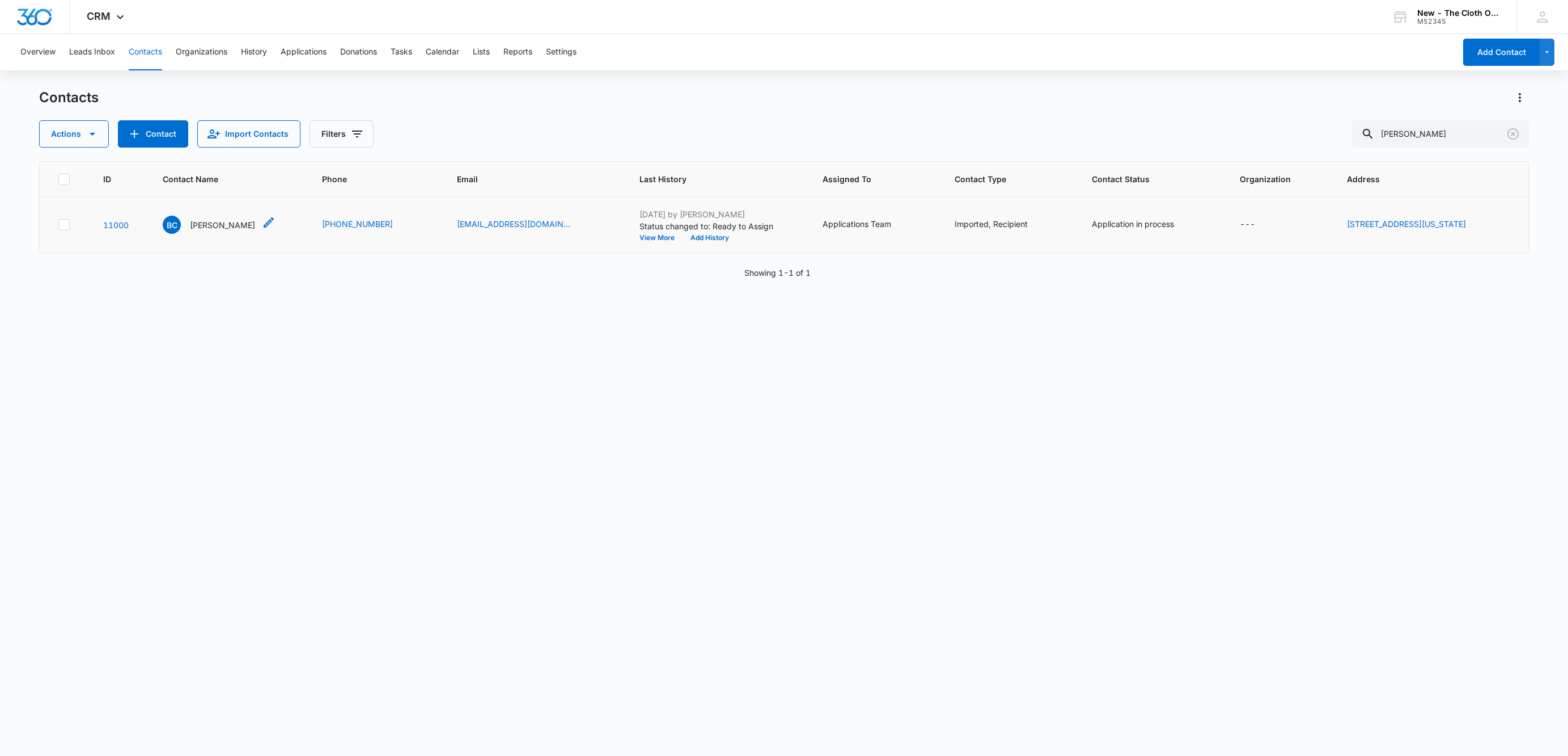
click at [199, 220] on p "[PERSON_NAME]" at bounding box center [222, 225] width 65 height 12
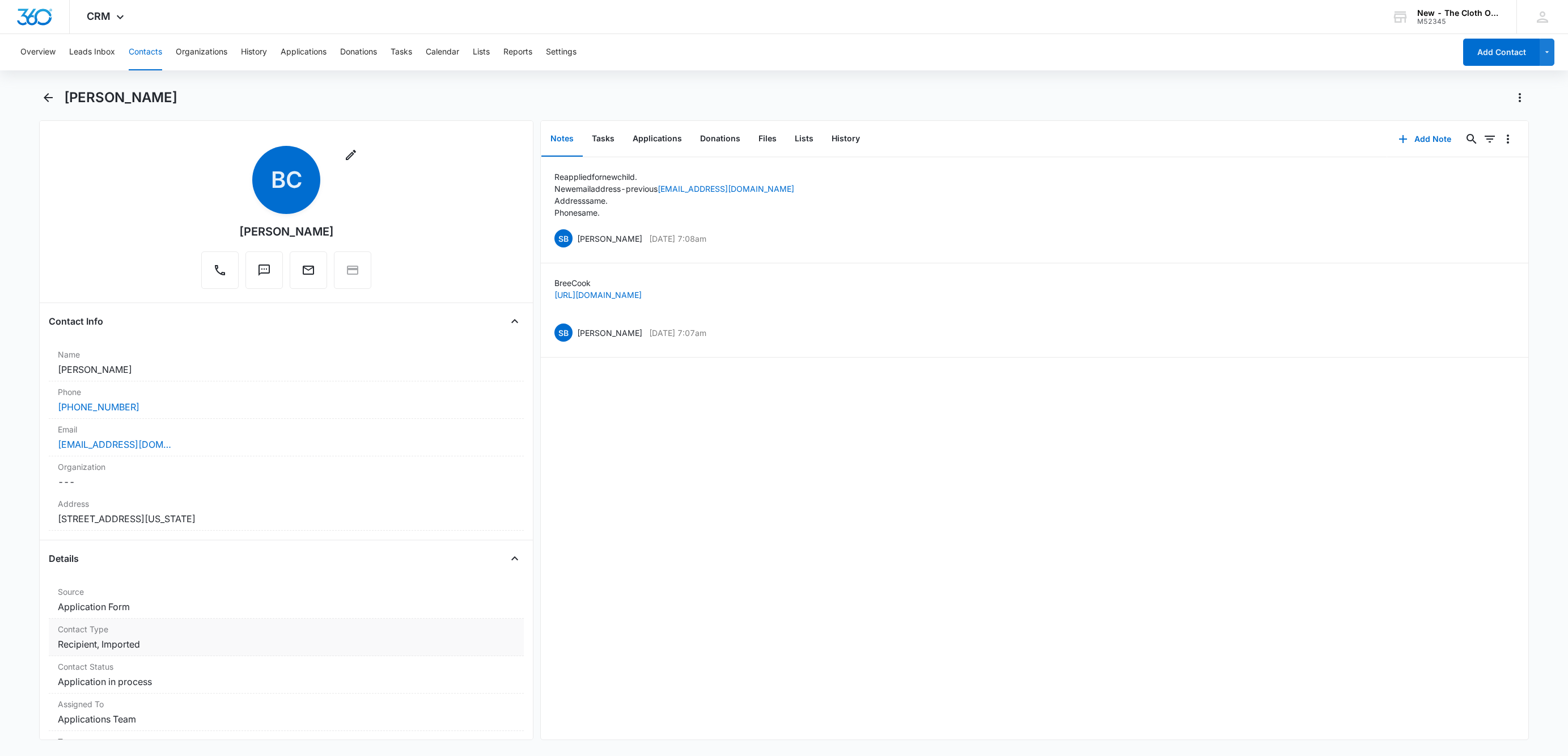
scroll to position [341, 0]
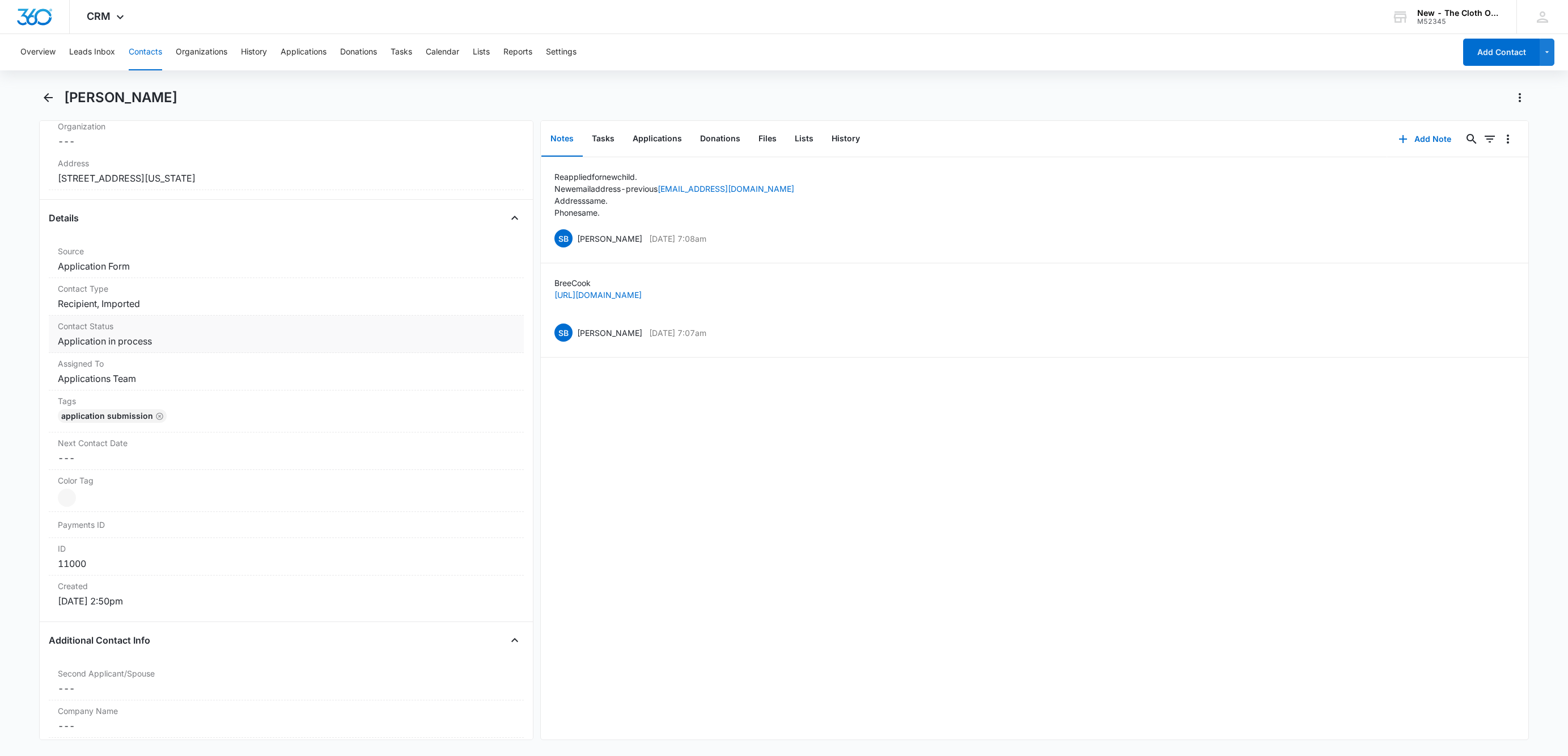
click at [165, 344] on dd "Cancel Save Changes Application in process" at bounding box center [286, 341] width 457 height 13
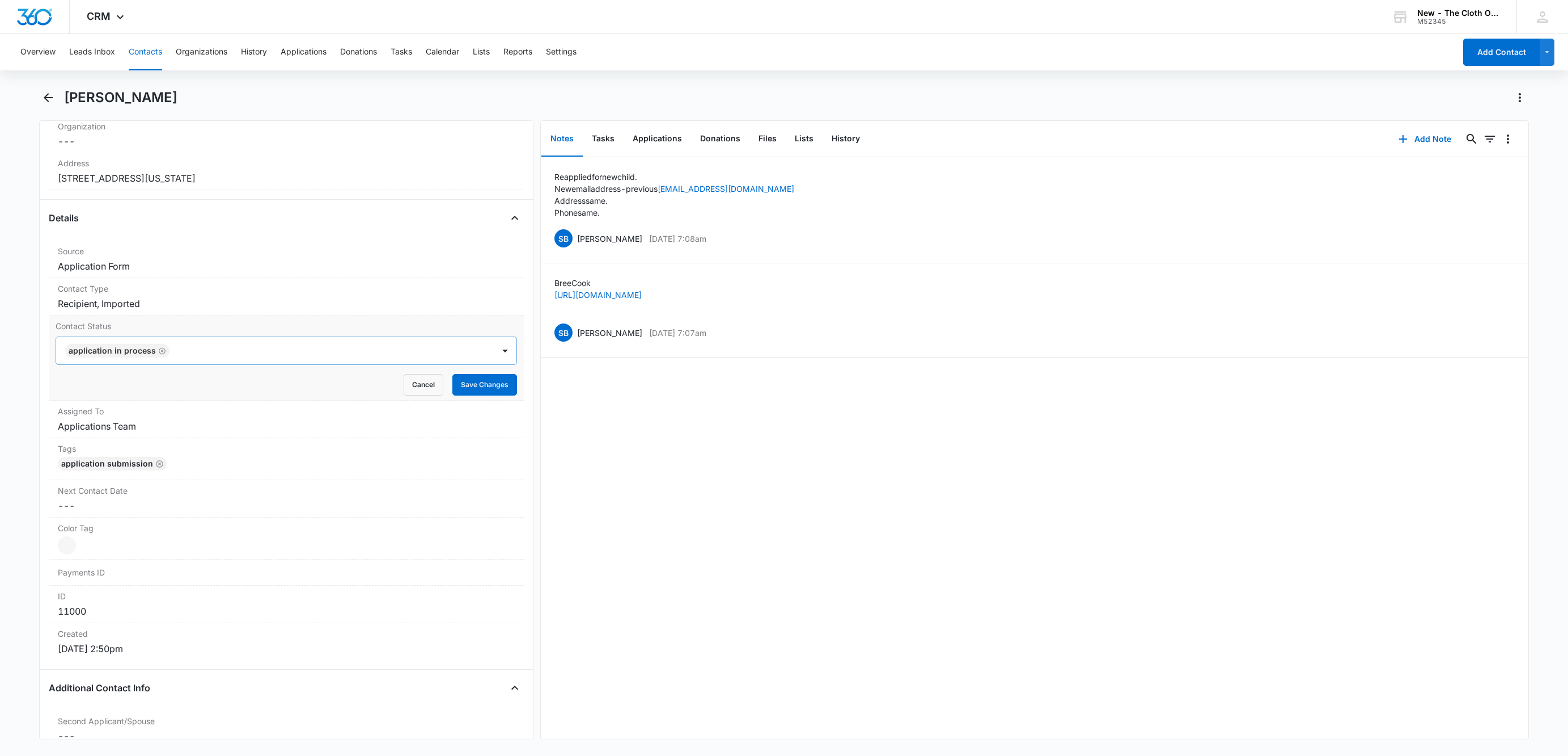
click at [160, 354] on icon "Remove Application in process" at bounding box center [162, 350] width 7 height 7
type input "rea"
click at [140, 387] on div "Ready for package" at bounding box center [286, 391] width 462 height 21
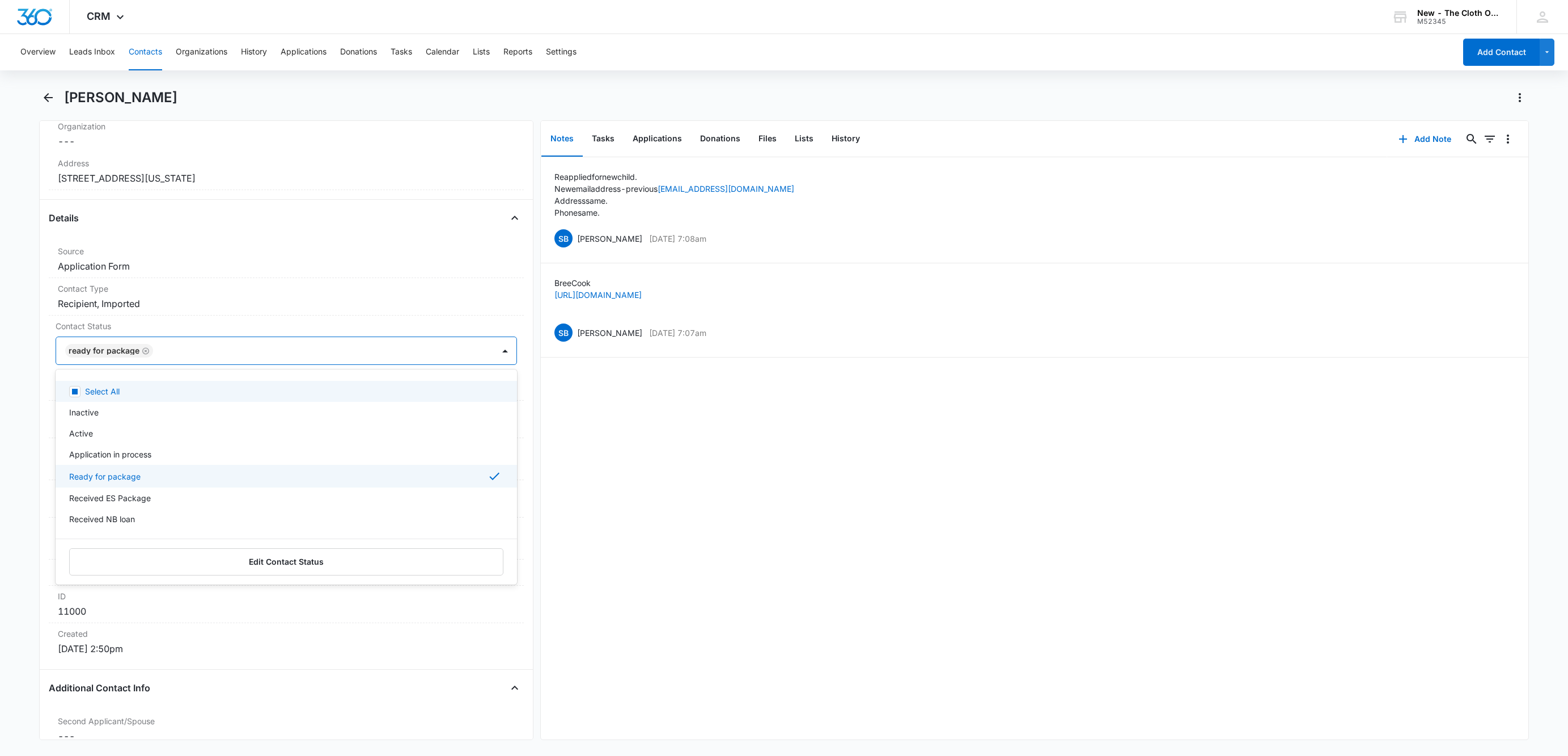
click at [206, 355] on div at bounding box center [318, 350] width 323 height 16
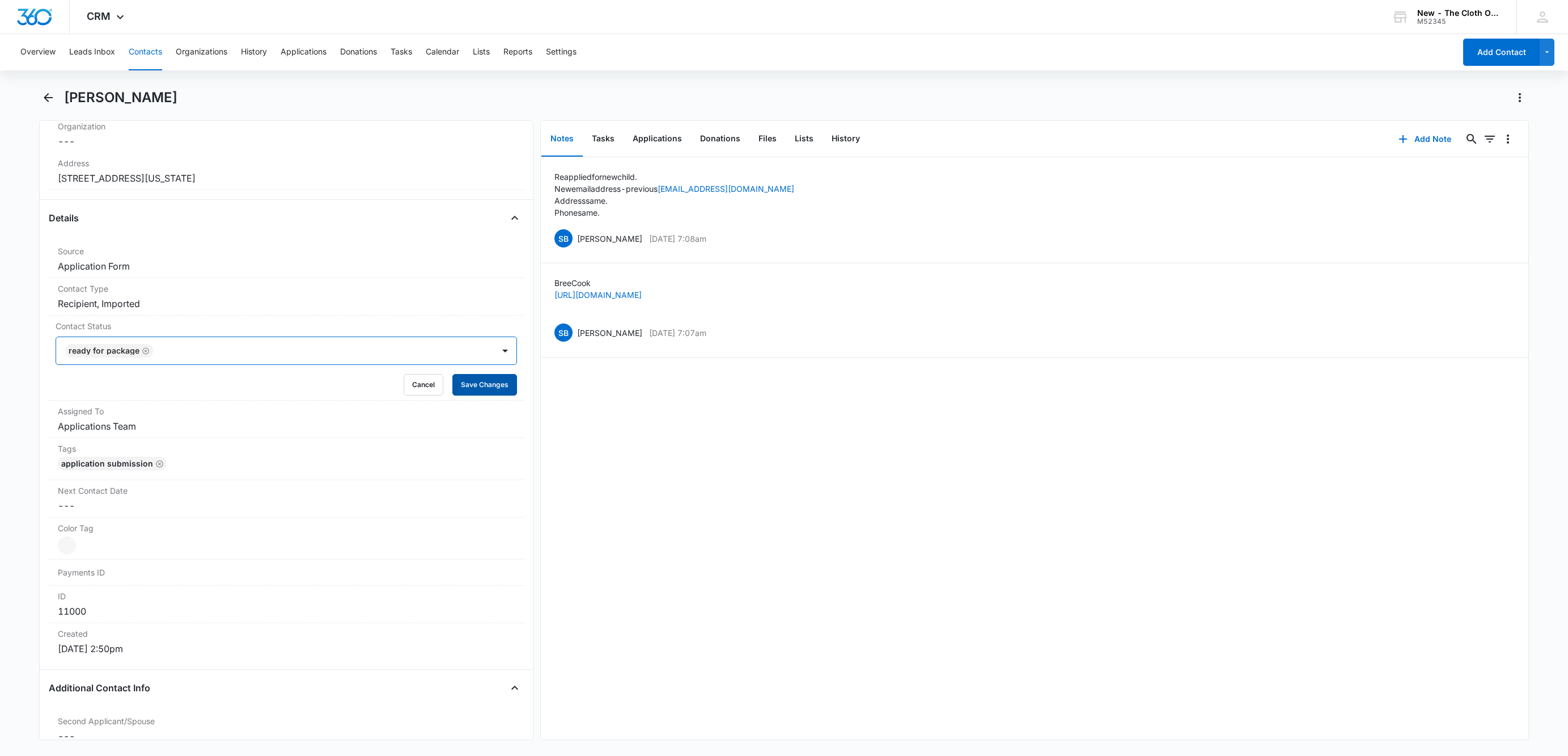
click at [465, 390] on button "Save Changes" at bounding box center [485, 384] width 65 height 21
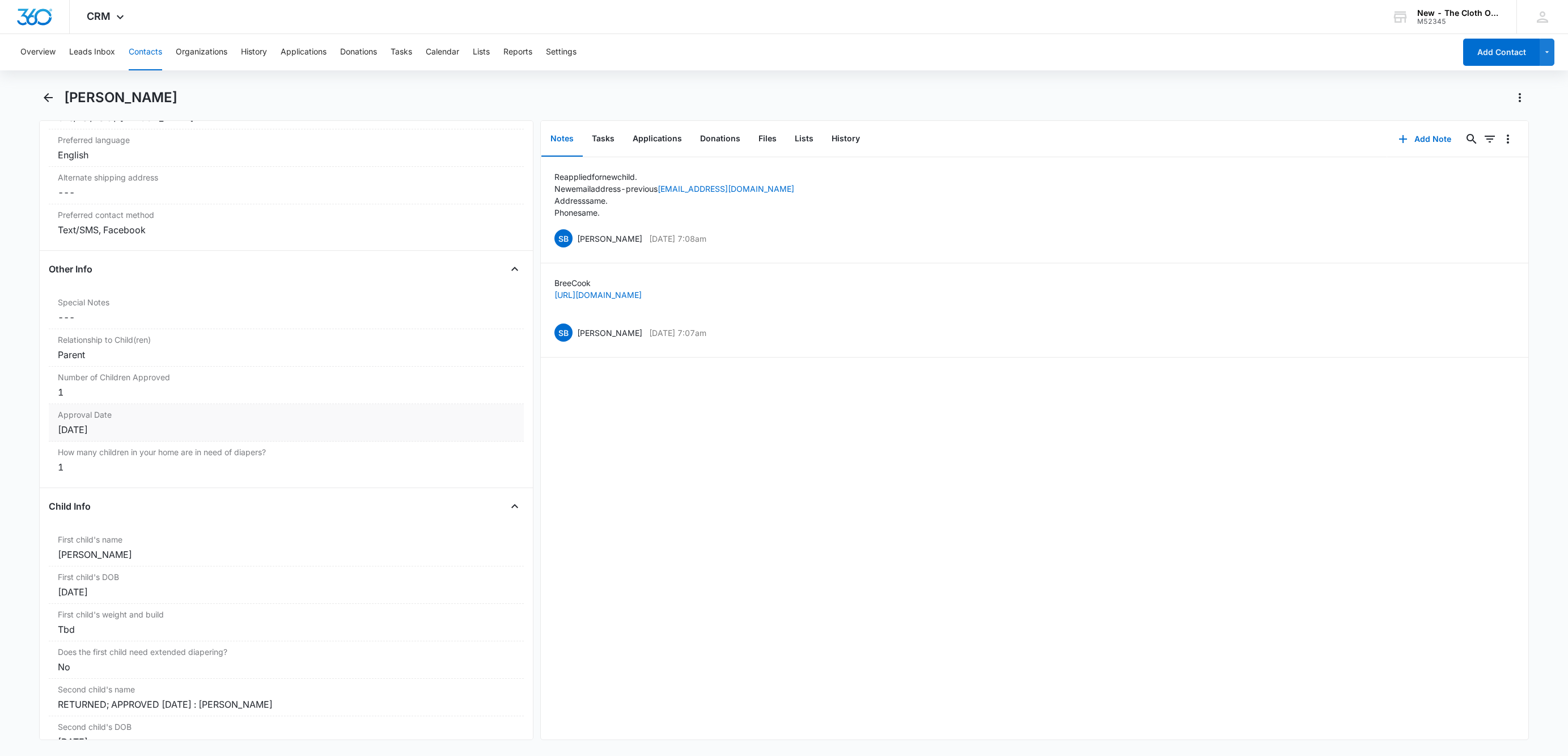
scroll to position [888, 0]
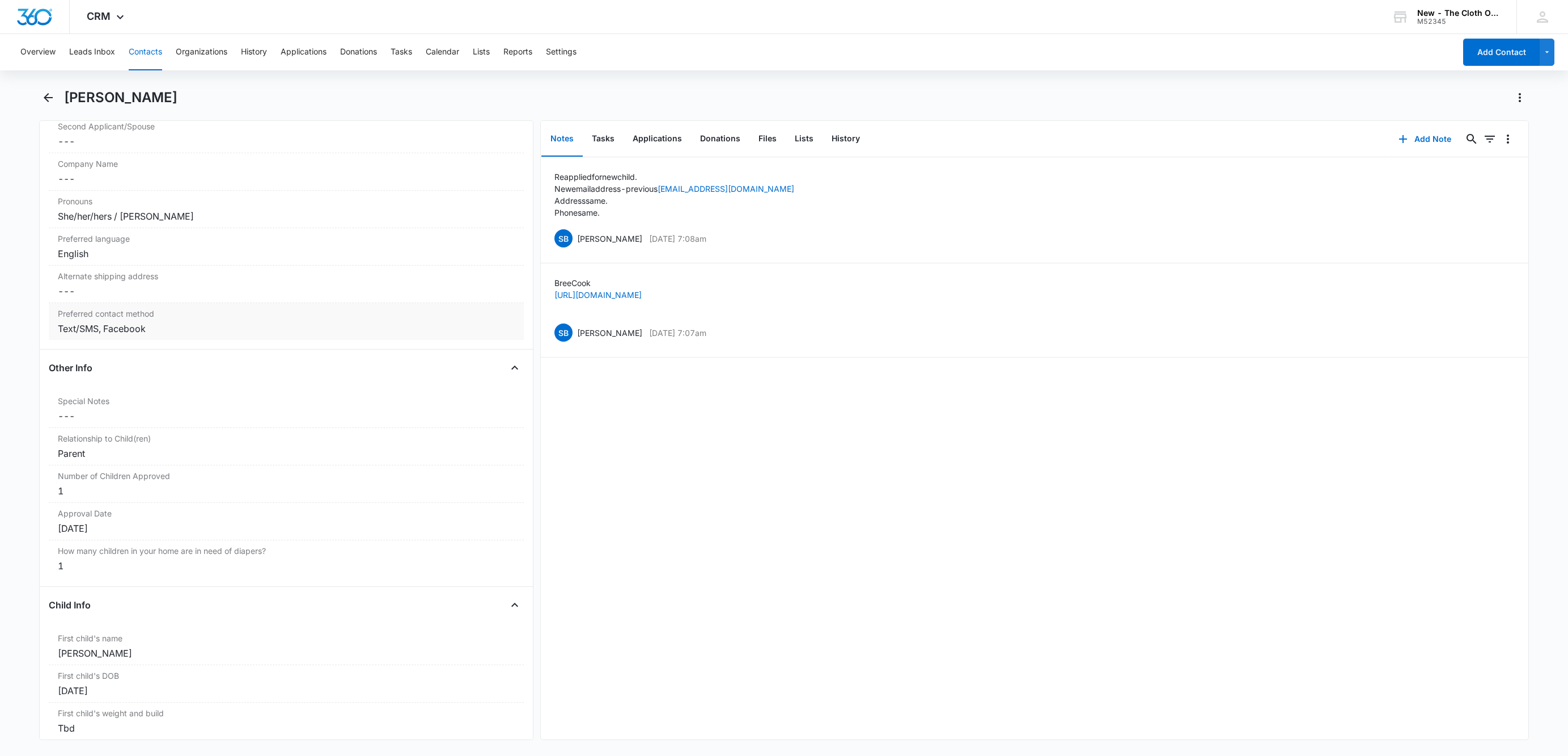
click at [172, 336] on div "Text/SMS, Facebook" at bounding box center [286, 328] width 457 height 13
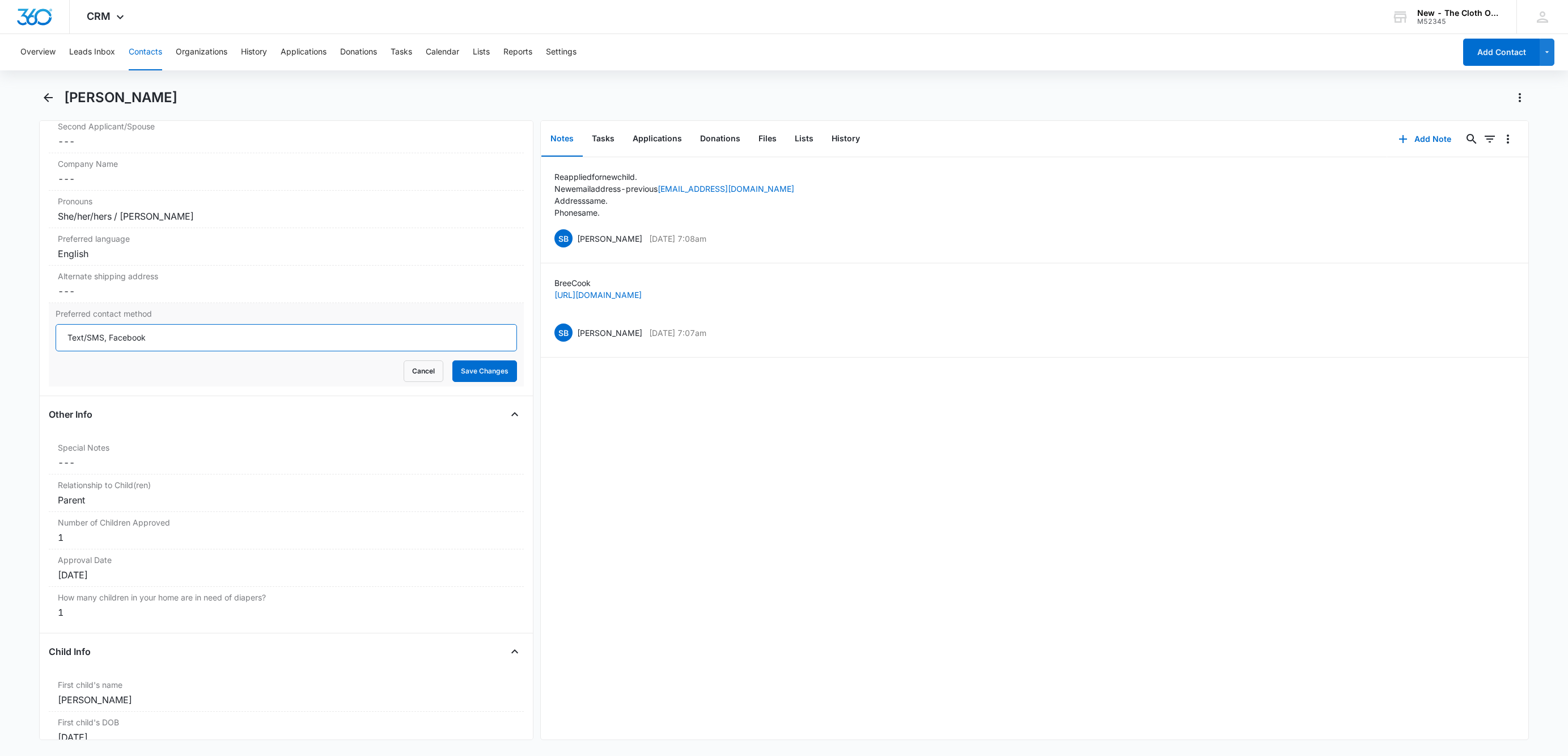
drag, startPoint x: 106, startPoint y: 338, endPoint x: 262, endPoint y: 366, distance: 158.5
click at [262, 366] on form "Text/SMS, Facebook Cancel Save Changes" at bounding box center [286, 353] width 462 height 58
type input "Text/SMS"
click at [453, 360] on button "Save Changes" at bounding box center [485, 370] width 65 height 21
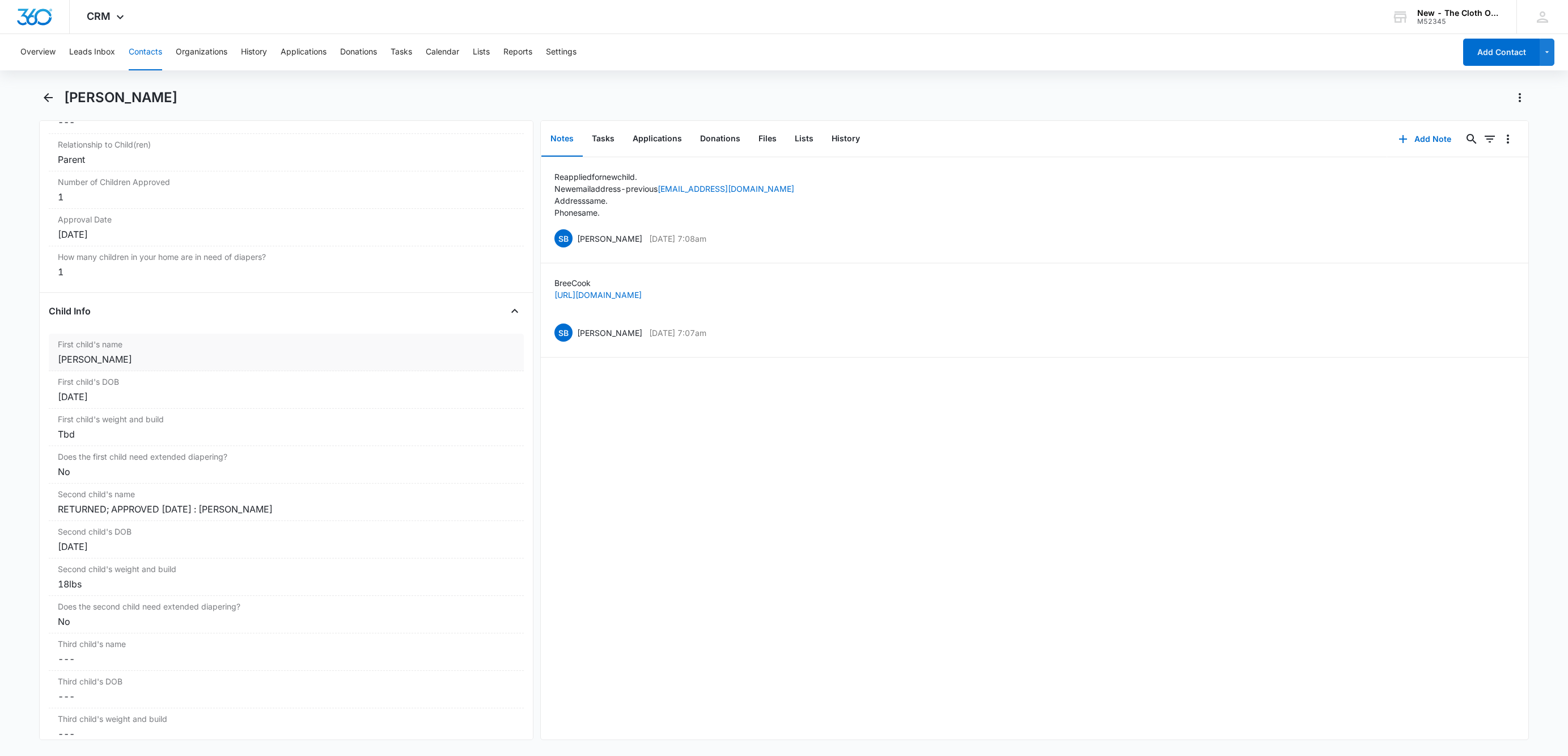
scroll to position [1181, 0]
click at [58, 363] on div "[PERSON_NAME]" at bounding box center [286, 359] width 457 height 13
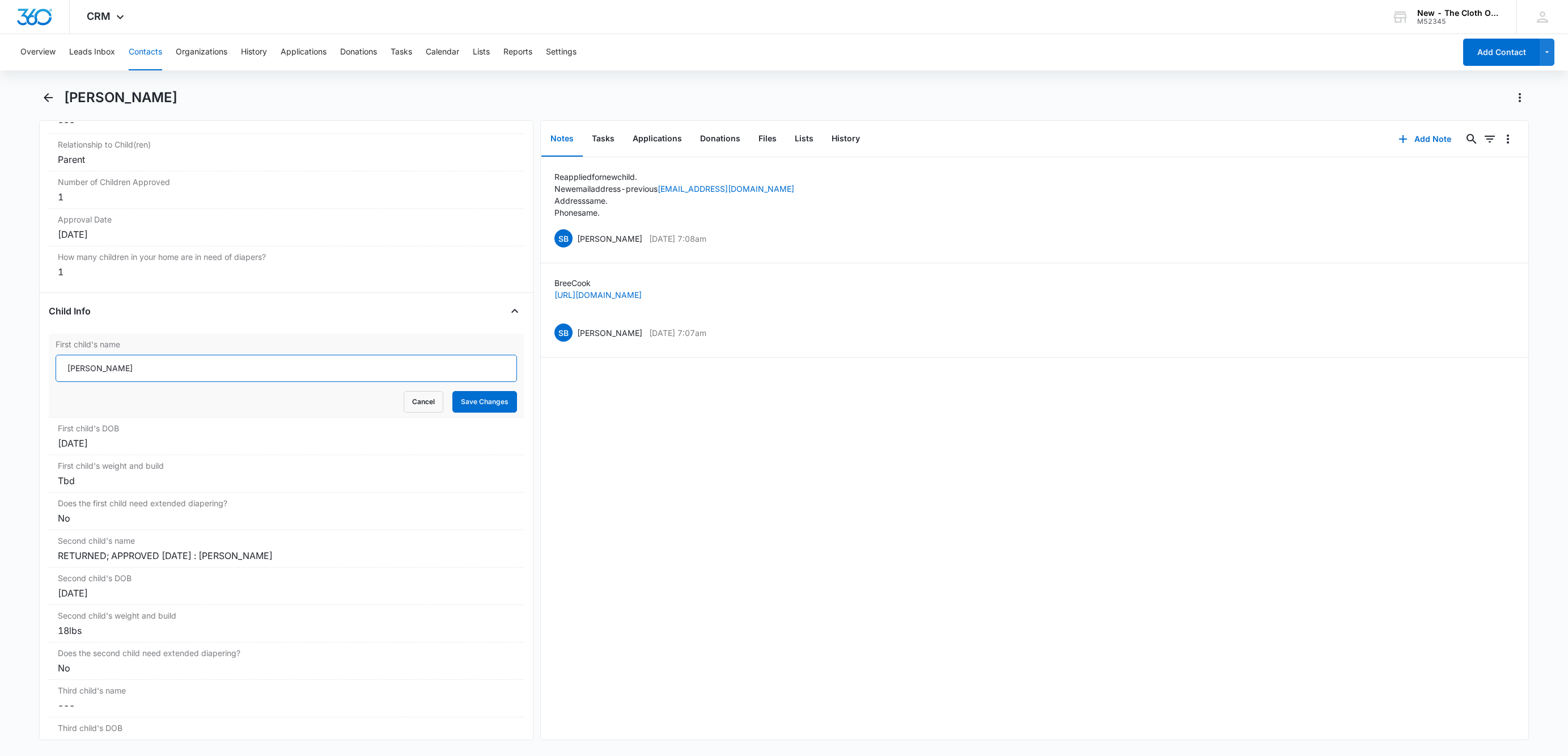
click at [67, 380] on input "[PERSON_NAME]" at bounding box center [286, 368] width 462 height 27
type input "APPROVED [DATE]: [PERSON_NAME]"
click at [453, 391] on button "Save Changes" at bounding box center [485, 401] width 65 height 21
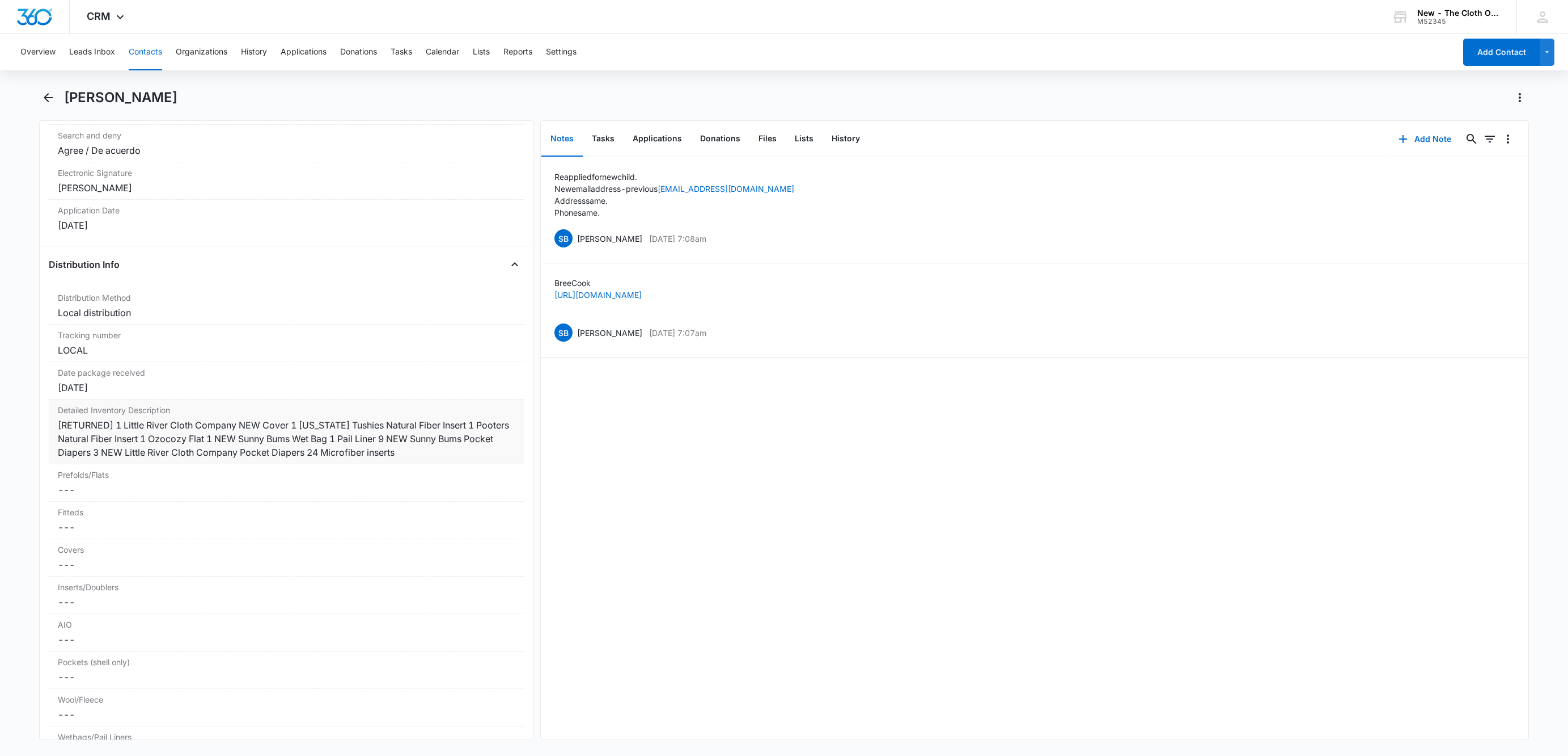
scroll to position [2543, 0]
click at [61, 355] on div "LOCAL" at bounding box center [286, 349] width 457 height 13
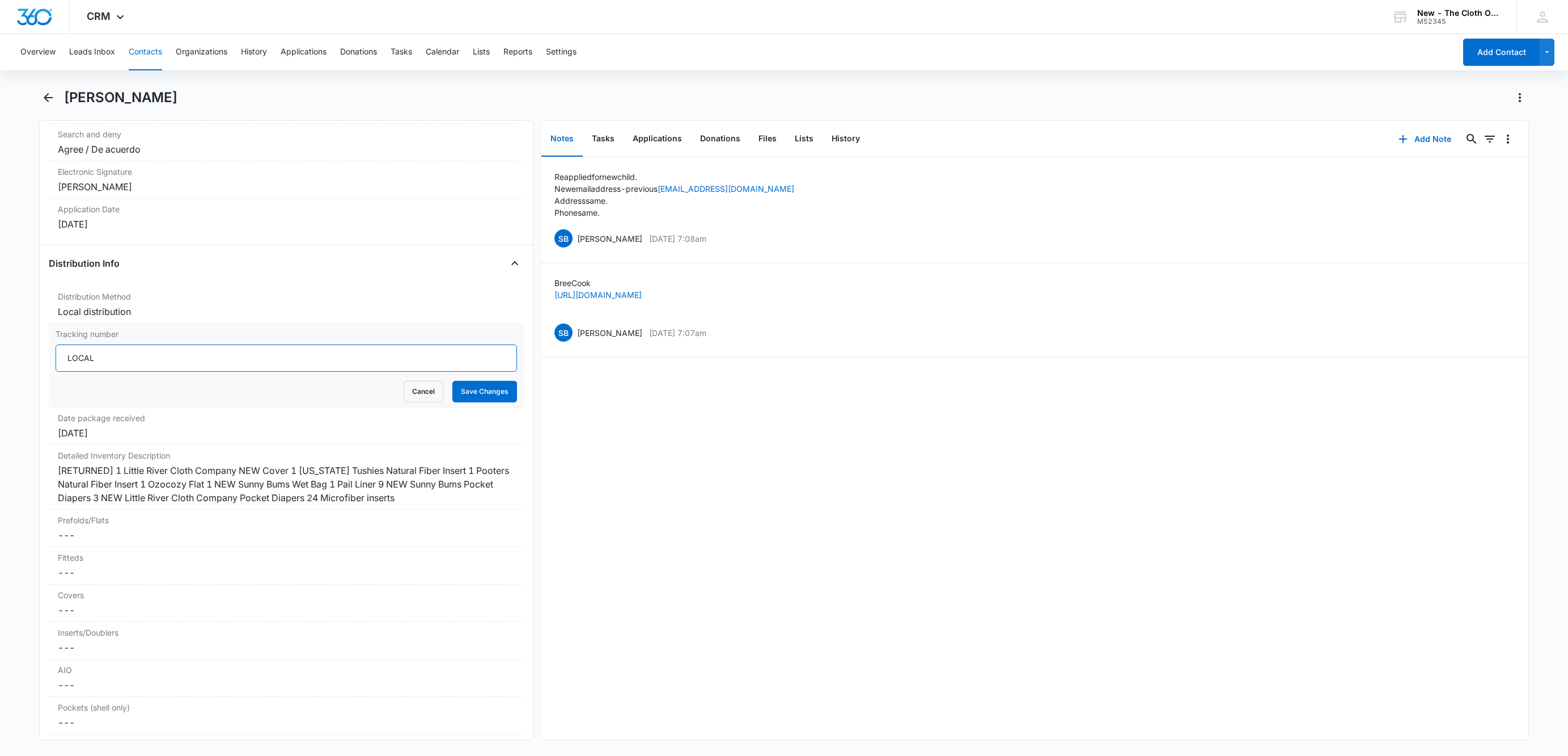
click at [61, 370] on input "LOCAL" at bounding box center [286, 358] width 462 height 27
type input "1st OS: LOCAL"
click at [157, 319] on div "Local distribution" at bounding box center [286, 311] width 457 height 13
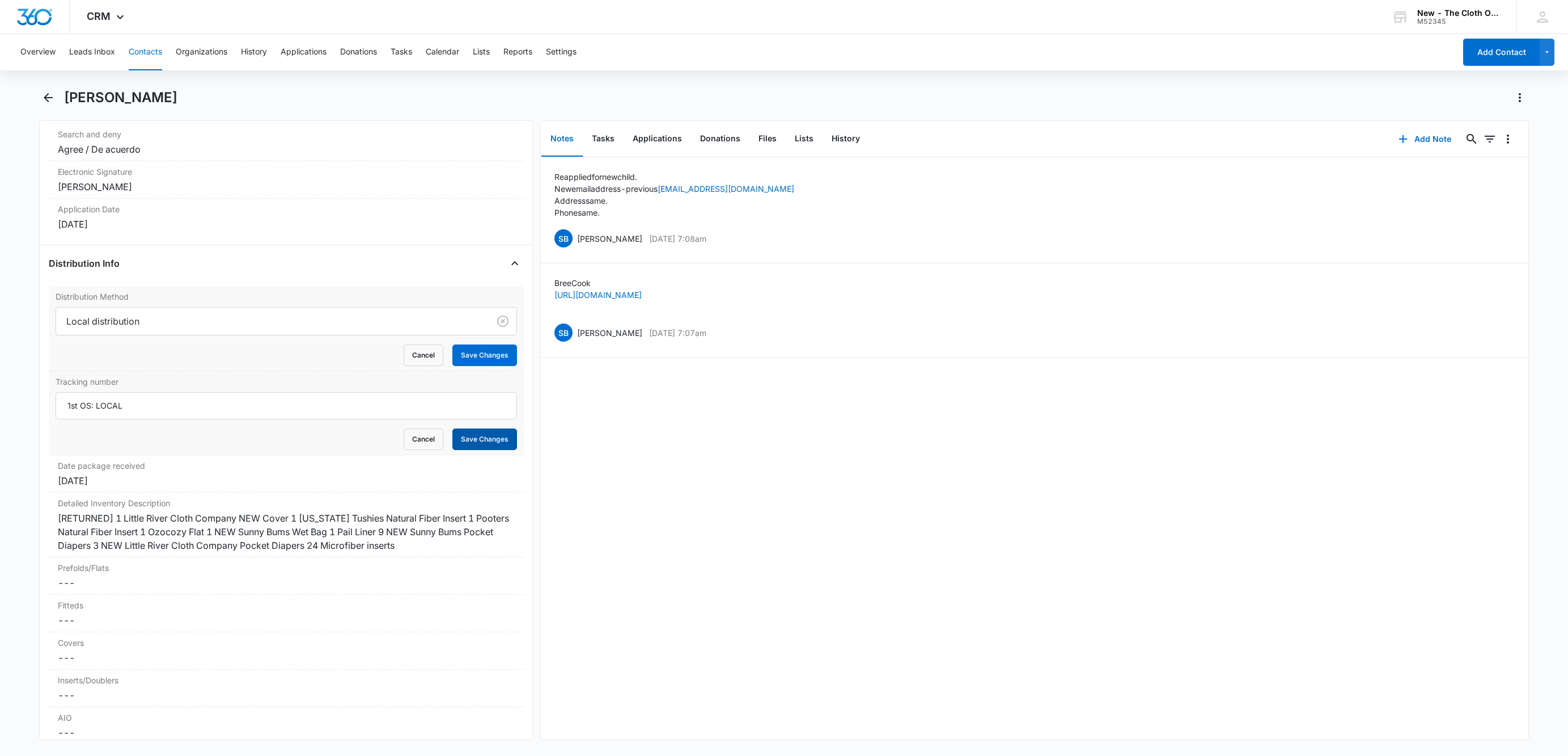
click at [475, 450] on button "Save Changes" at bounding box center [485, 439] width 65 height 21
click at [283, 329] on div at bounding box center [270, 321] width 408 height 16
click at [83, 390] on p "Shipped" at bounding box center [85, 384] width 31 height 12
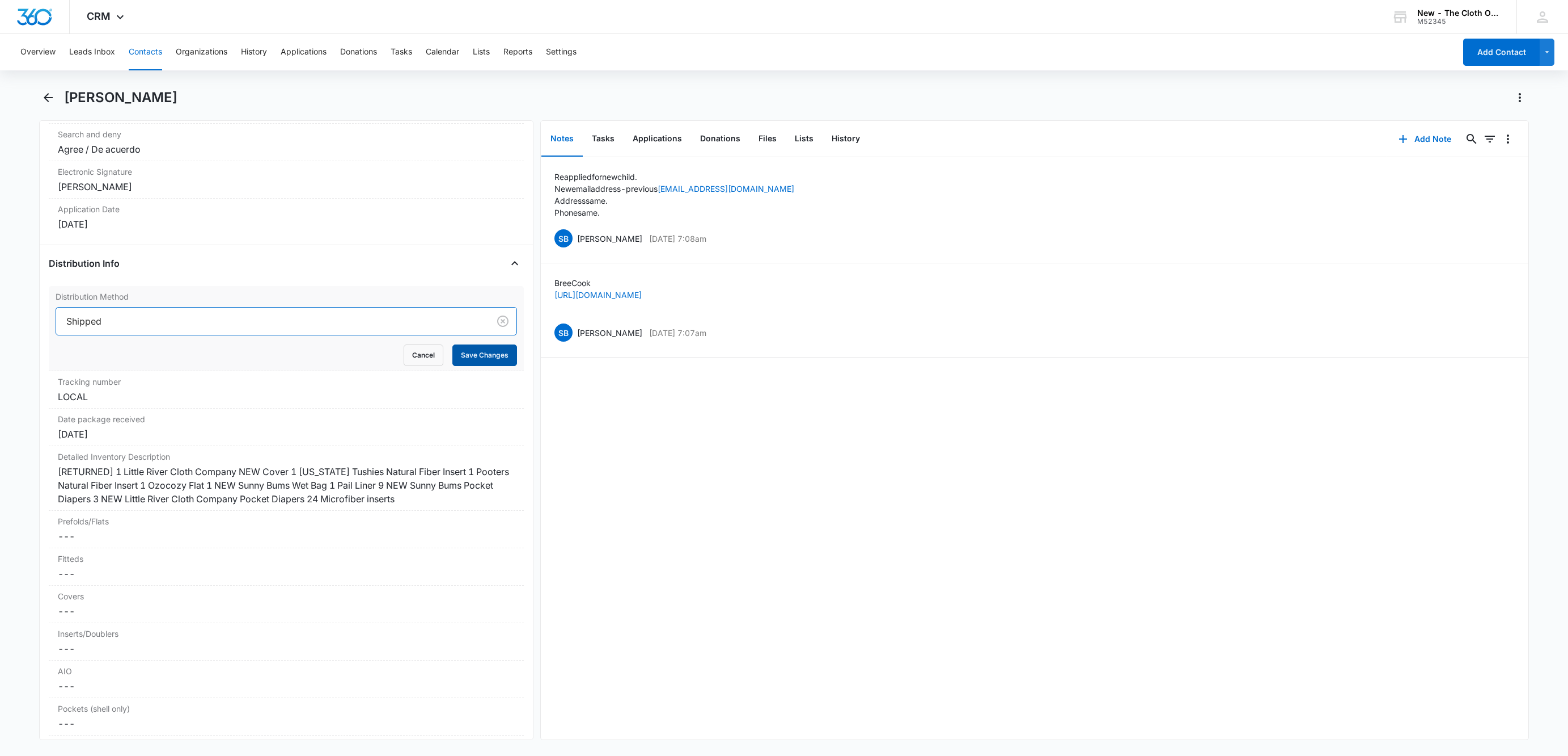
click at [454, 366] on button "Save Changes" at bounding box center [485, 355] width 65 height 21
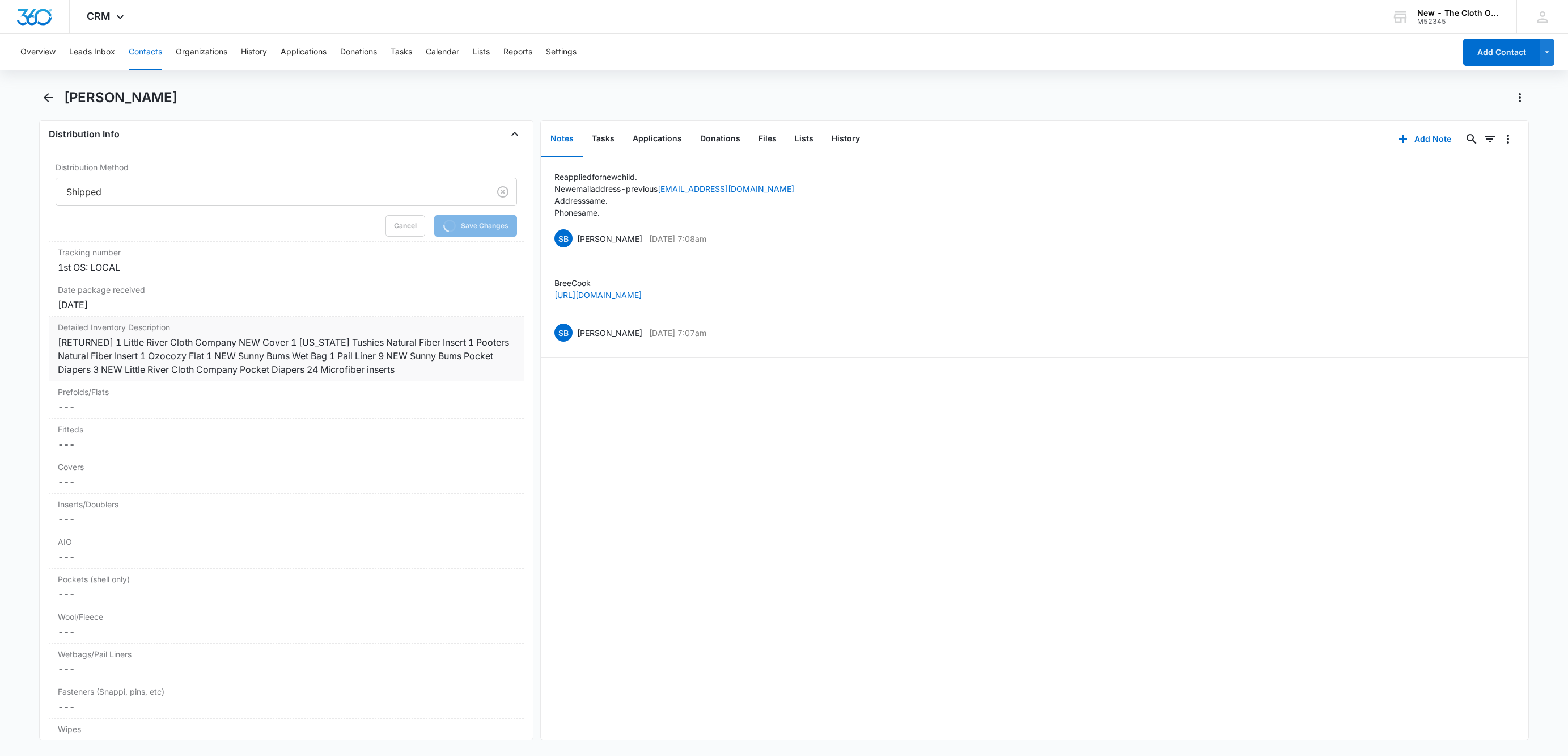
scroll to position [2713, 0]
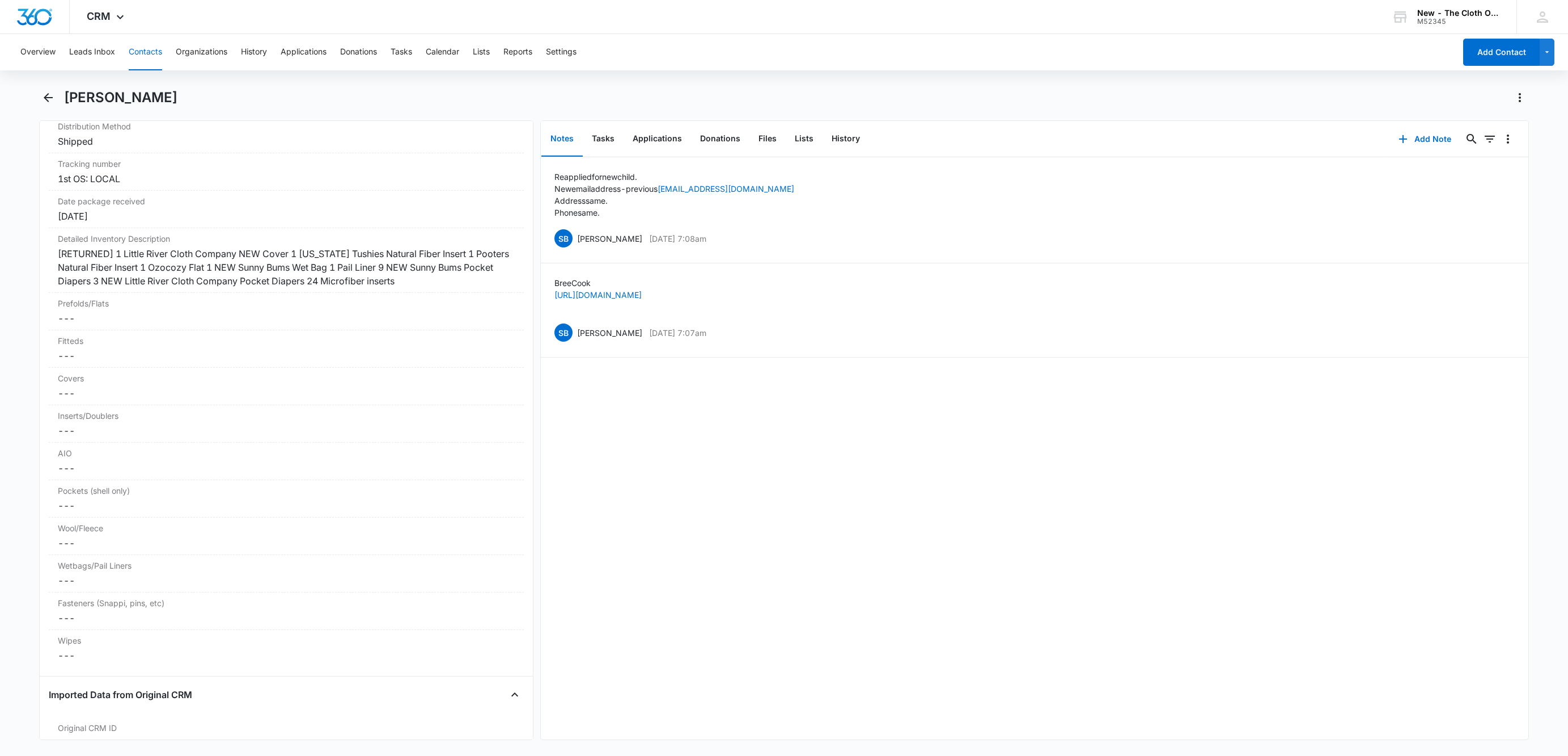
click at [152, 47] on button "Contacts" at bounding box center [145, 52] width 33 height 36
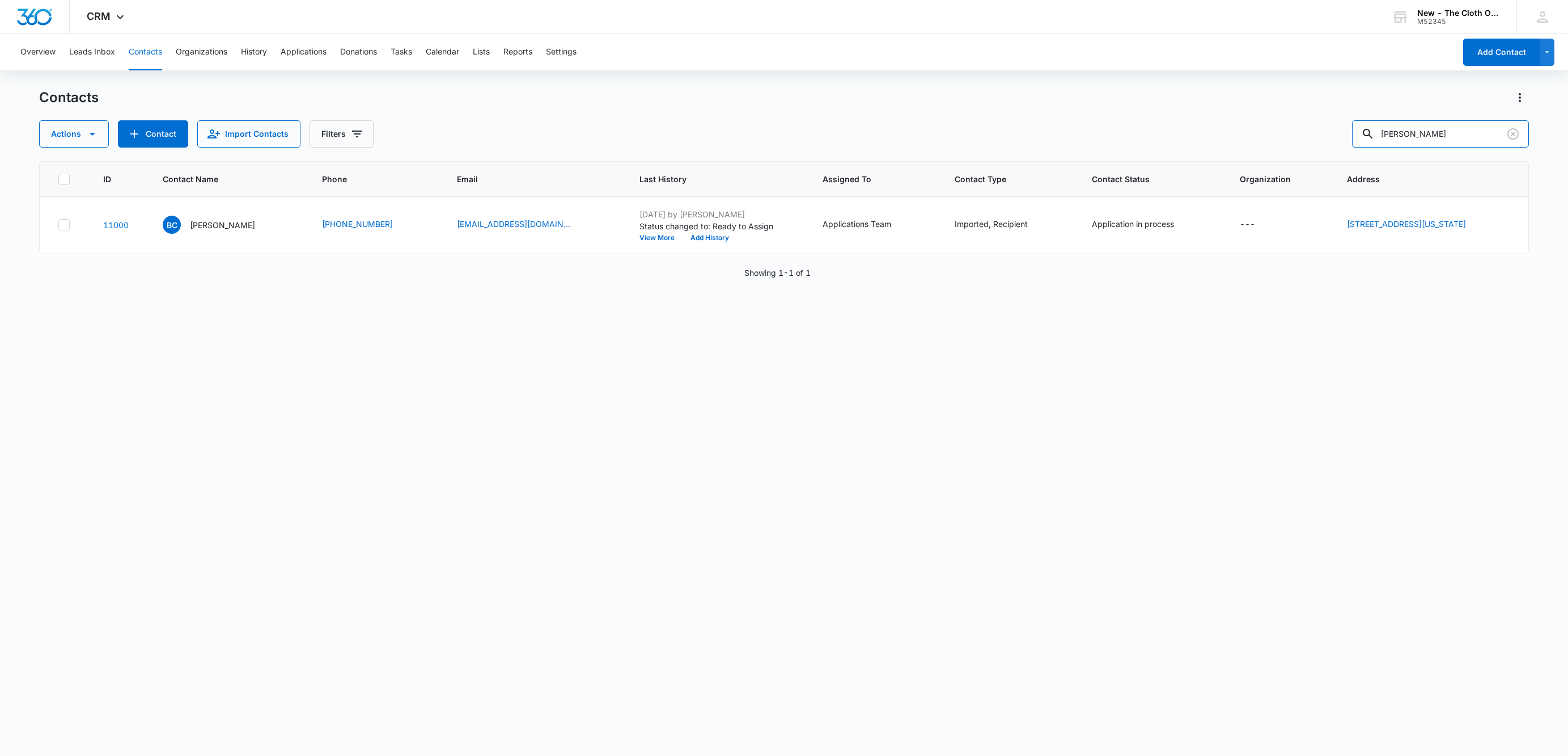
drag, startPoint x: 1479, startPoint y: 134, endPoint x: 1230, endPoint y: 157, distance: 250.1
click at [1230, 157] on div "Contacts Actions Contact Import Contacts Filters [PERSON_NAME] ID Contact Name …" at bounding box center [784, 421] width 1490 height 666
paste input "[PERSON_NAME]"
type input "[PERSON_NAME]"
click at [215, 216] on div "KB [PERSON_NAME]" at bounding box center [210, 225] width 92 height 18
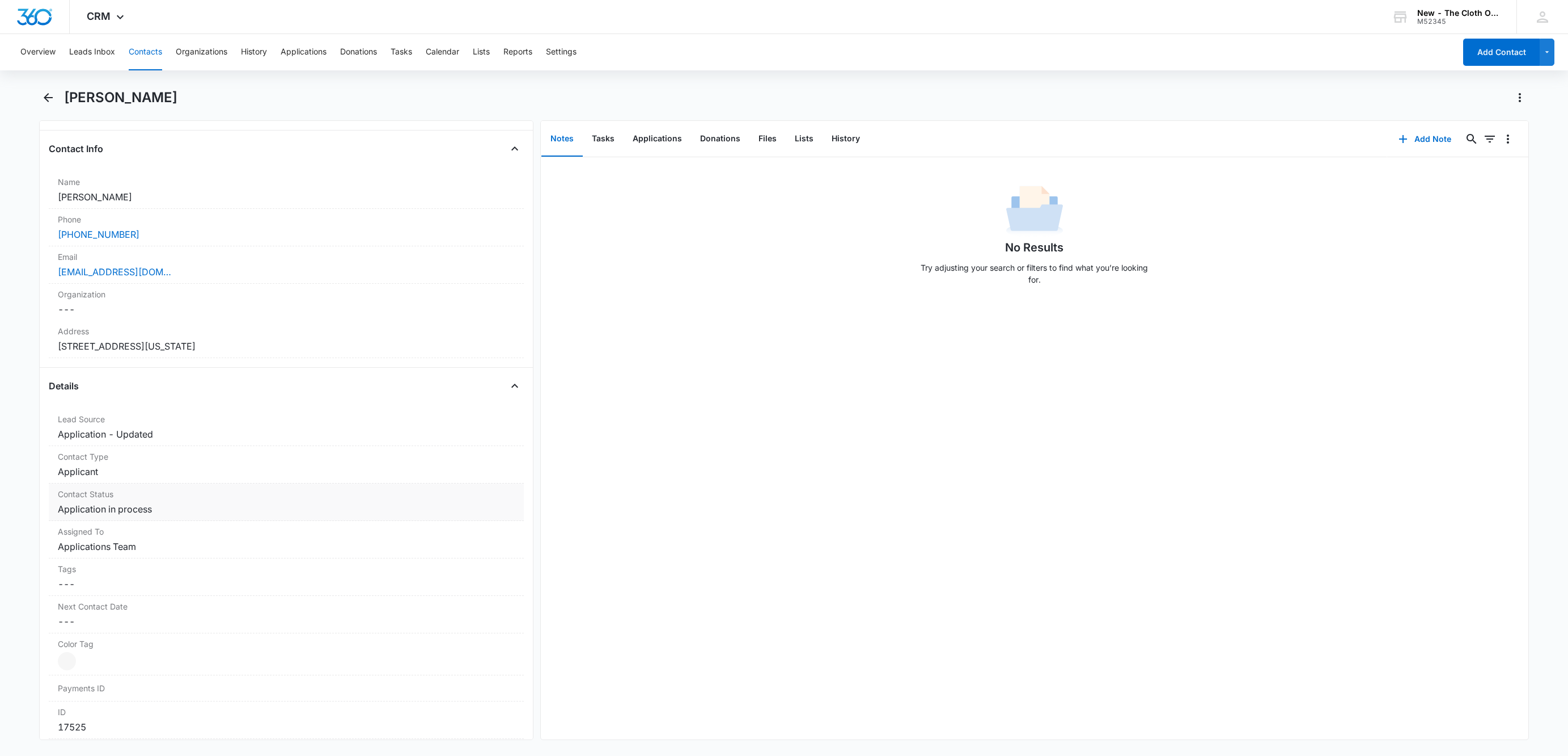
scroll to position [341, 0]
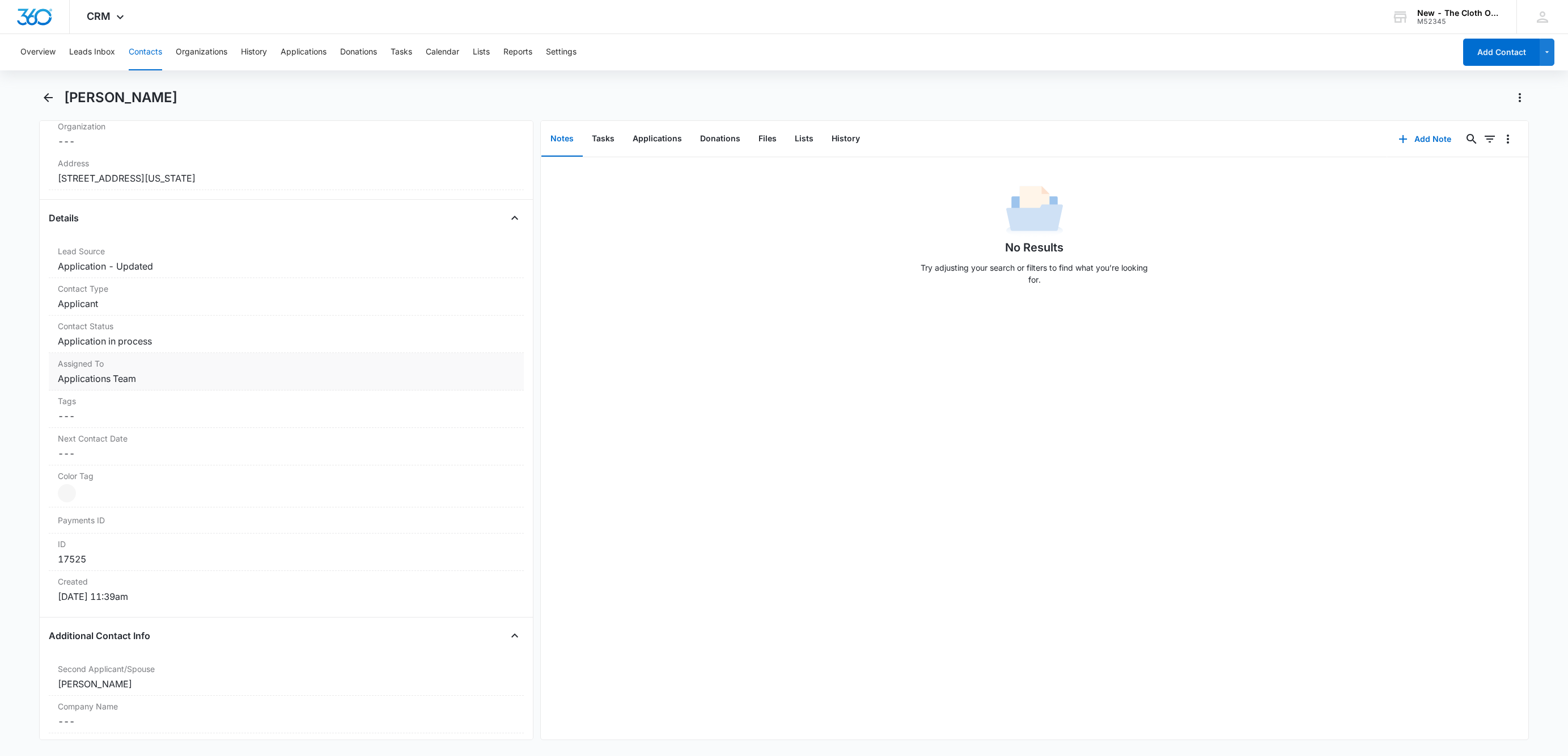
click at [189, 346] on dd "Cancel Save Changes Application in process" at bounding box center [286, 341] width 457 height 13
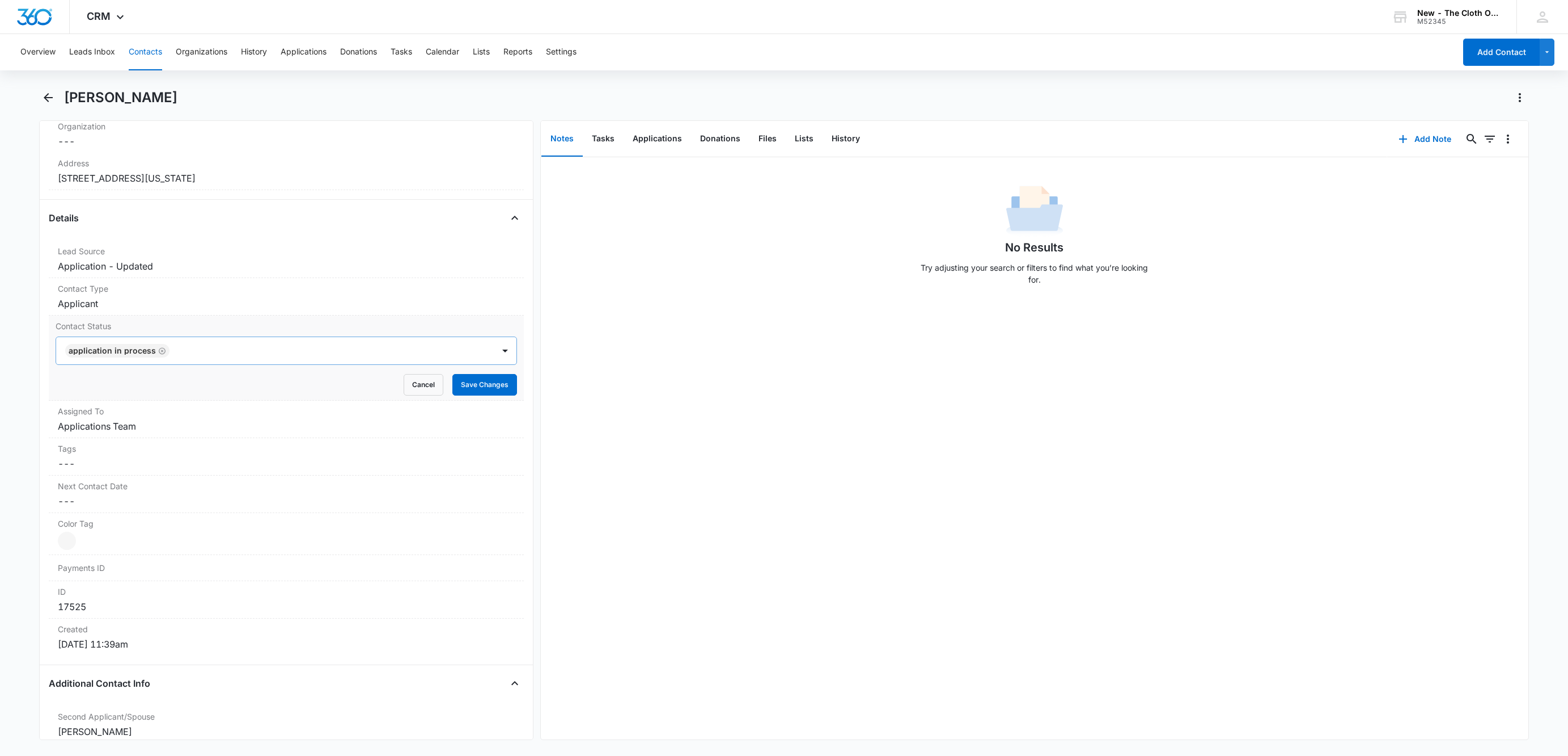
click at [158, 355] on icon "Remove Application in process" at bounding box center [162, 351] width 8 height 9
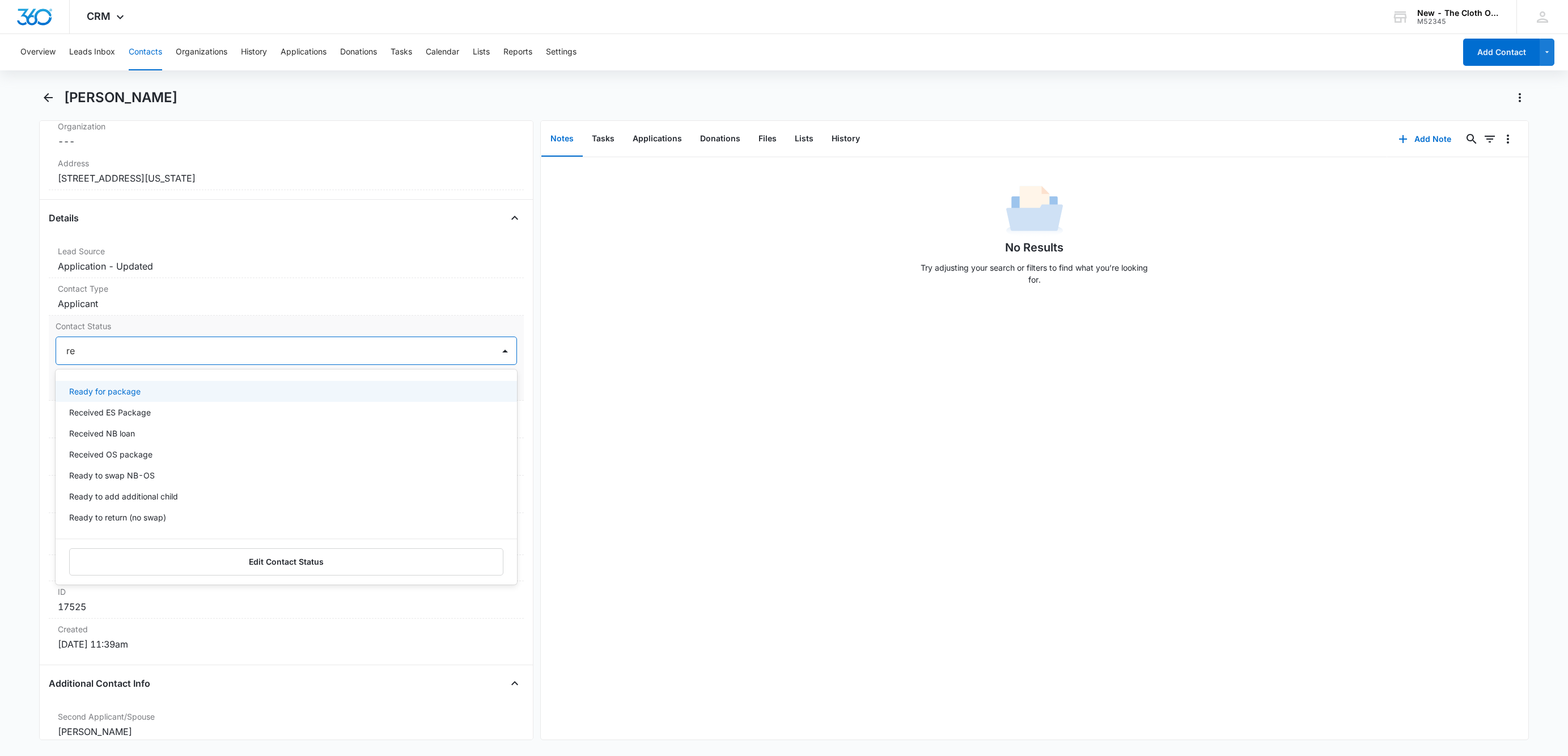
type input "rea"
click at [121, 385] on div "Ready for package" at bounding box center [286, 391] width 462 height 21
click at [182, 364] on div "Ready for package" at bounding box center [275, 350] width 438 height 27
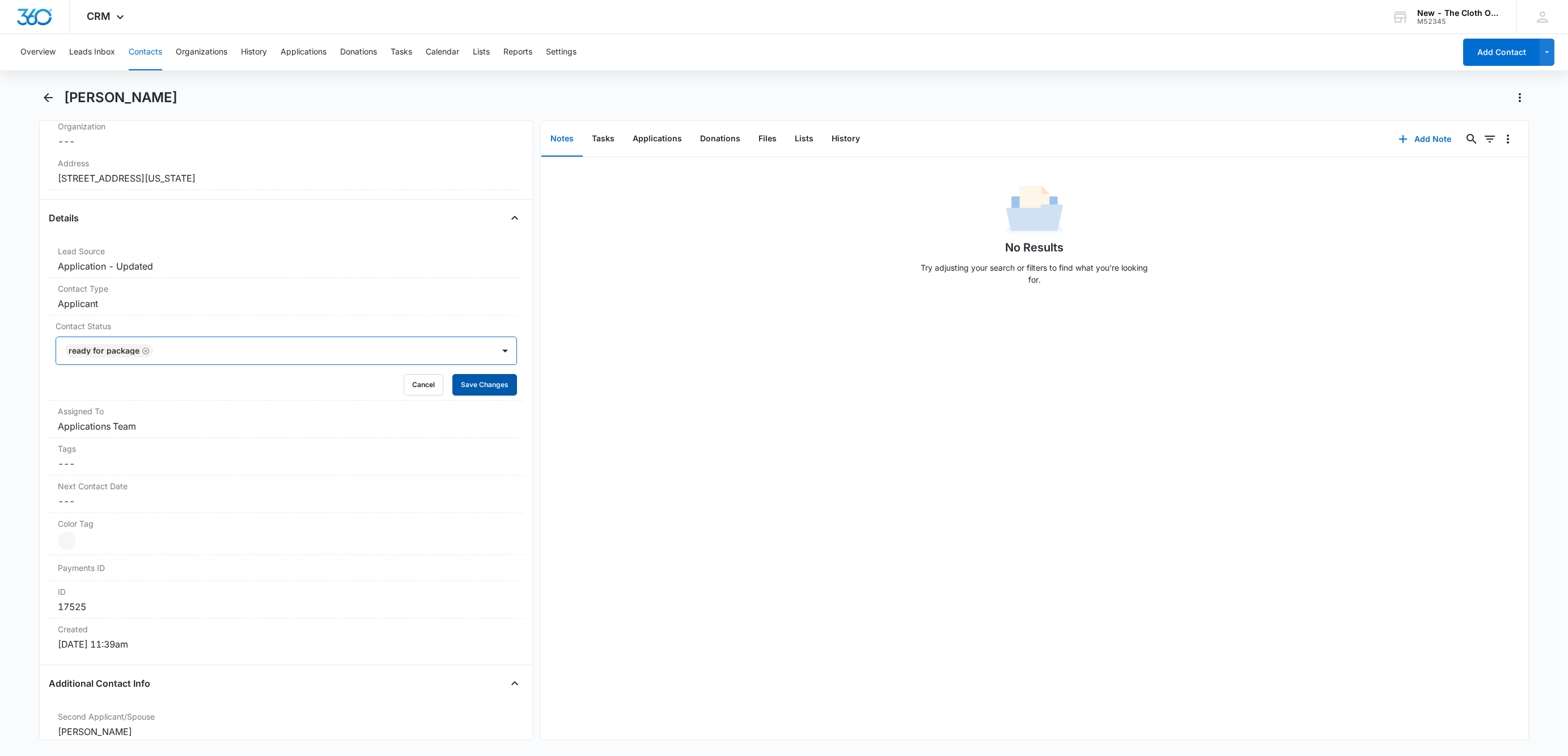
click at [459, 383] on button "Save Changes" at bounding box center [485, 384] width 65 height 21
click at [655, 140] on button "Applications" at bounding box center [657, 139] width 67 height 35
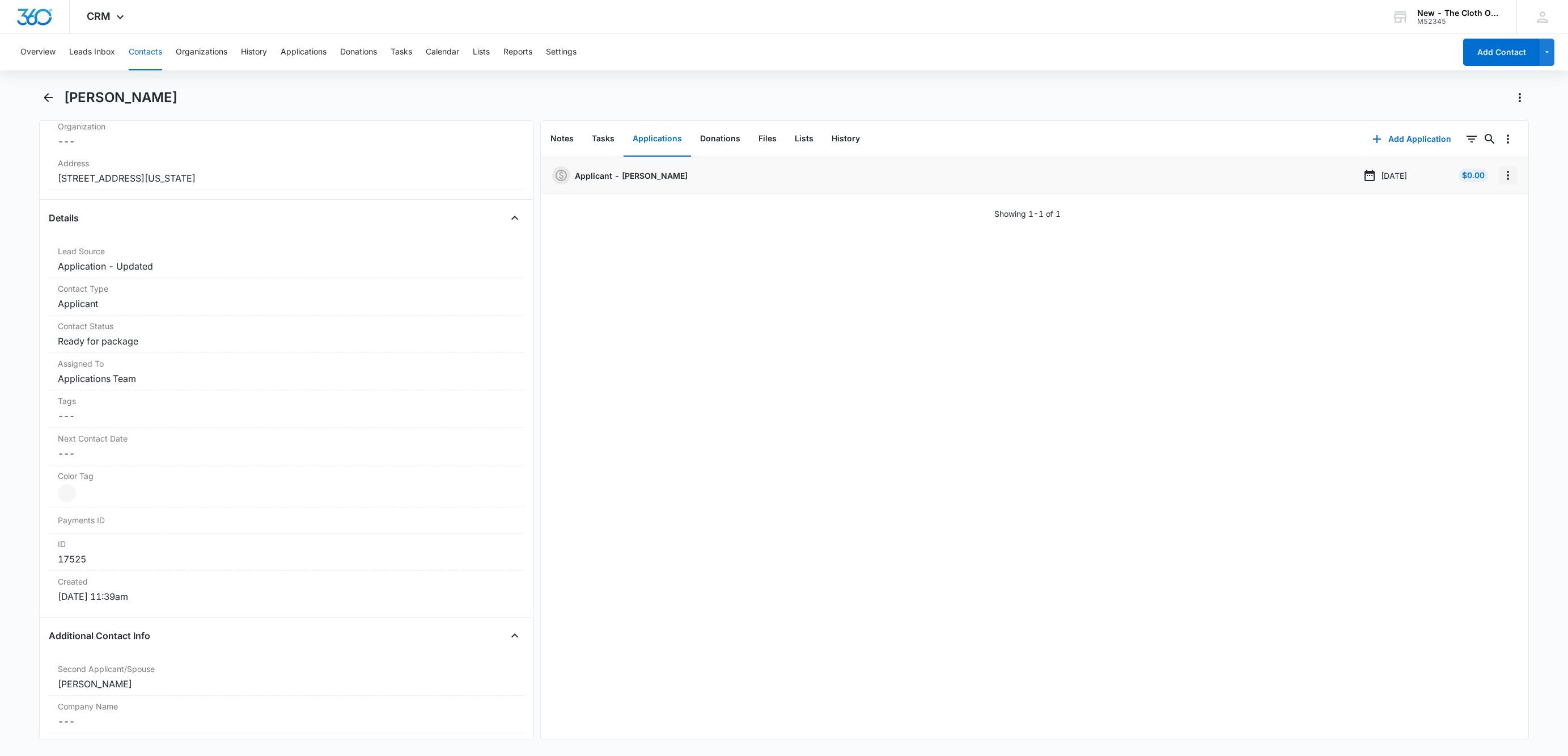
click at [1502, 175] on icon "Overflow Menu" at bounding box center [1508, 175] width 13 height 13
click at [1494, 204] on button "Edit" at bounding box center [1472, 207] width 65 height 17
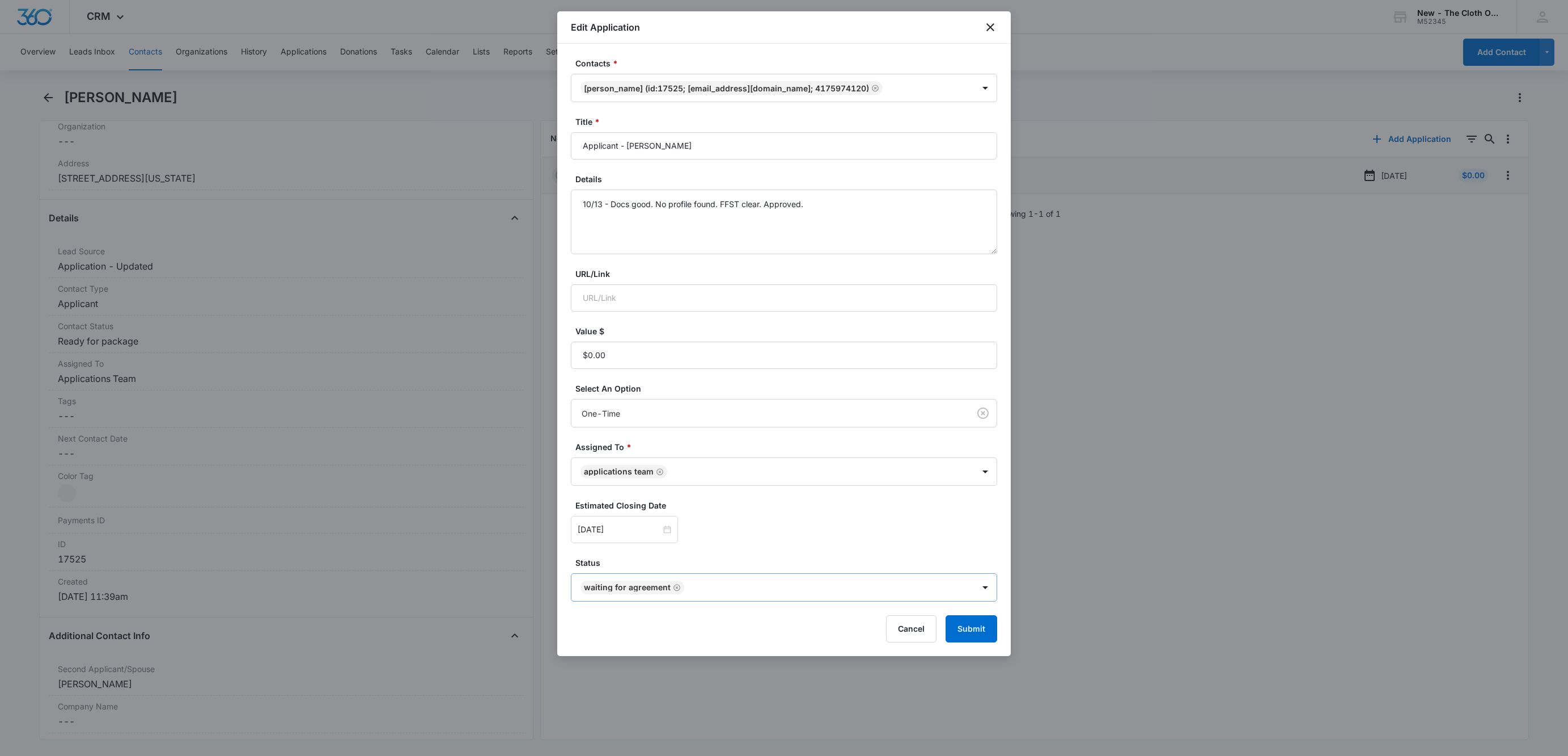
click at [675, 585] on icon "Remove Waiting for Agreement" at bounding box center [677, 588] width 8 height 9
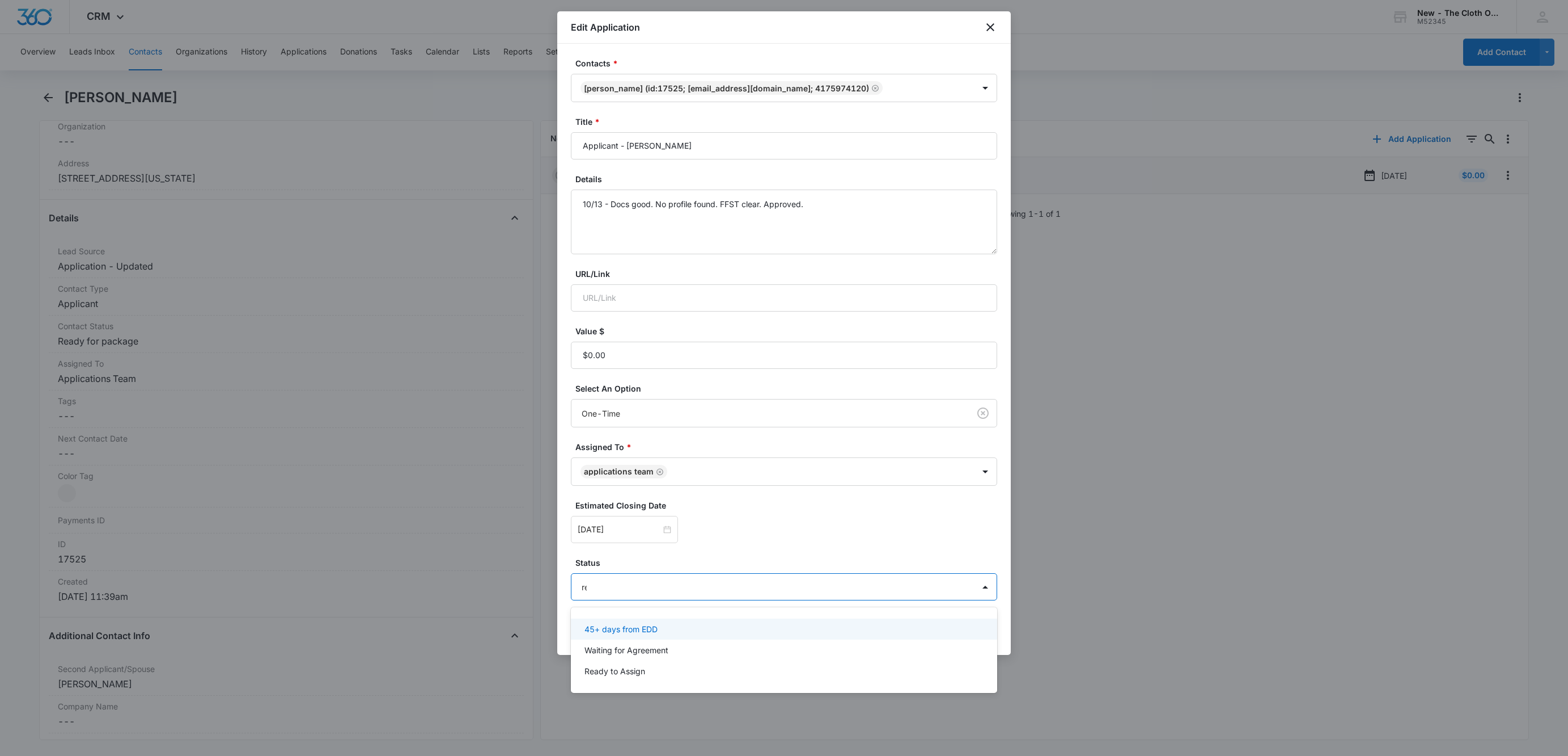
type input "rea"
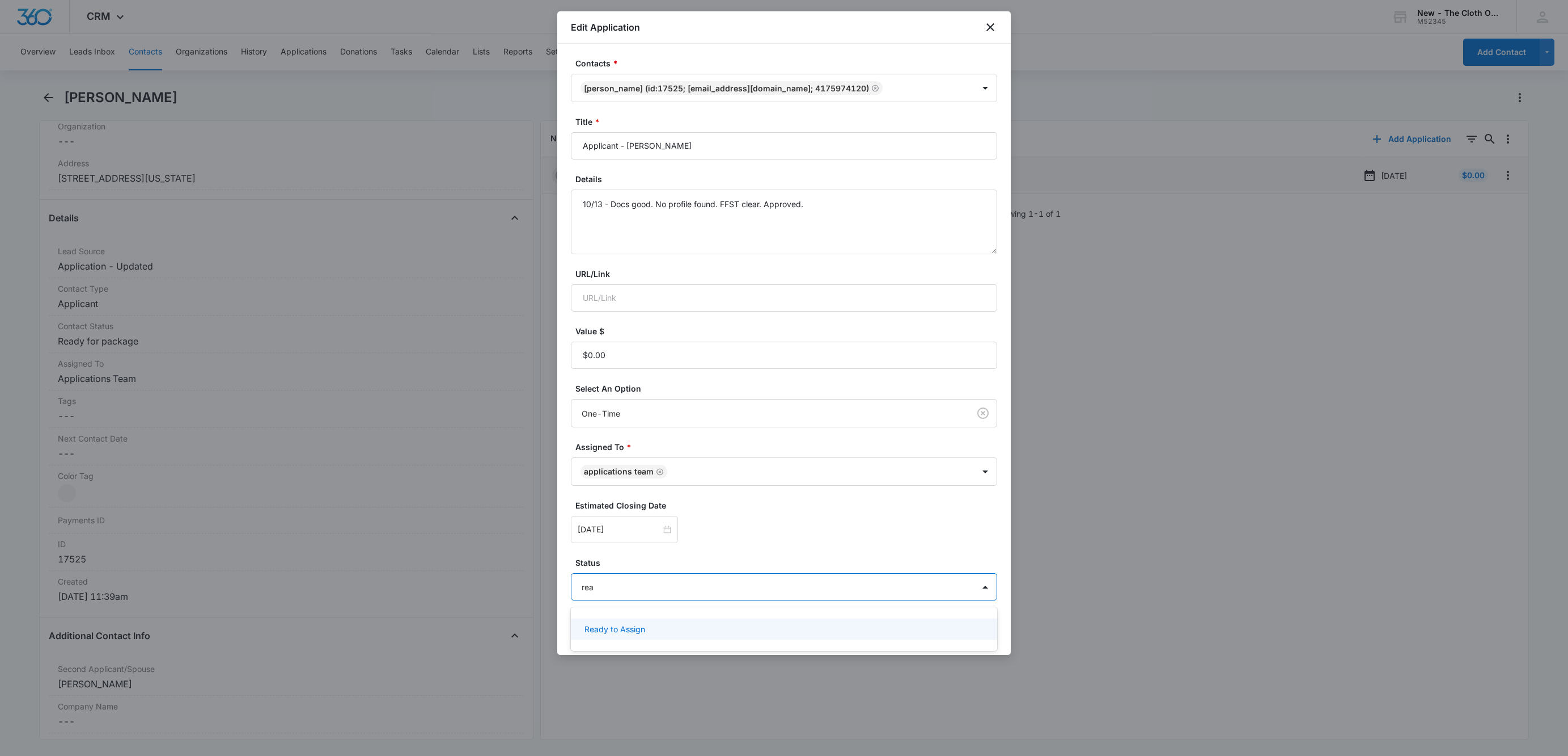
click at [671, 624] on div "Ready to Assign" at bounding box center [784, 629] width 426 height 21
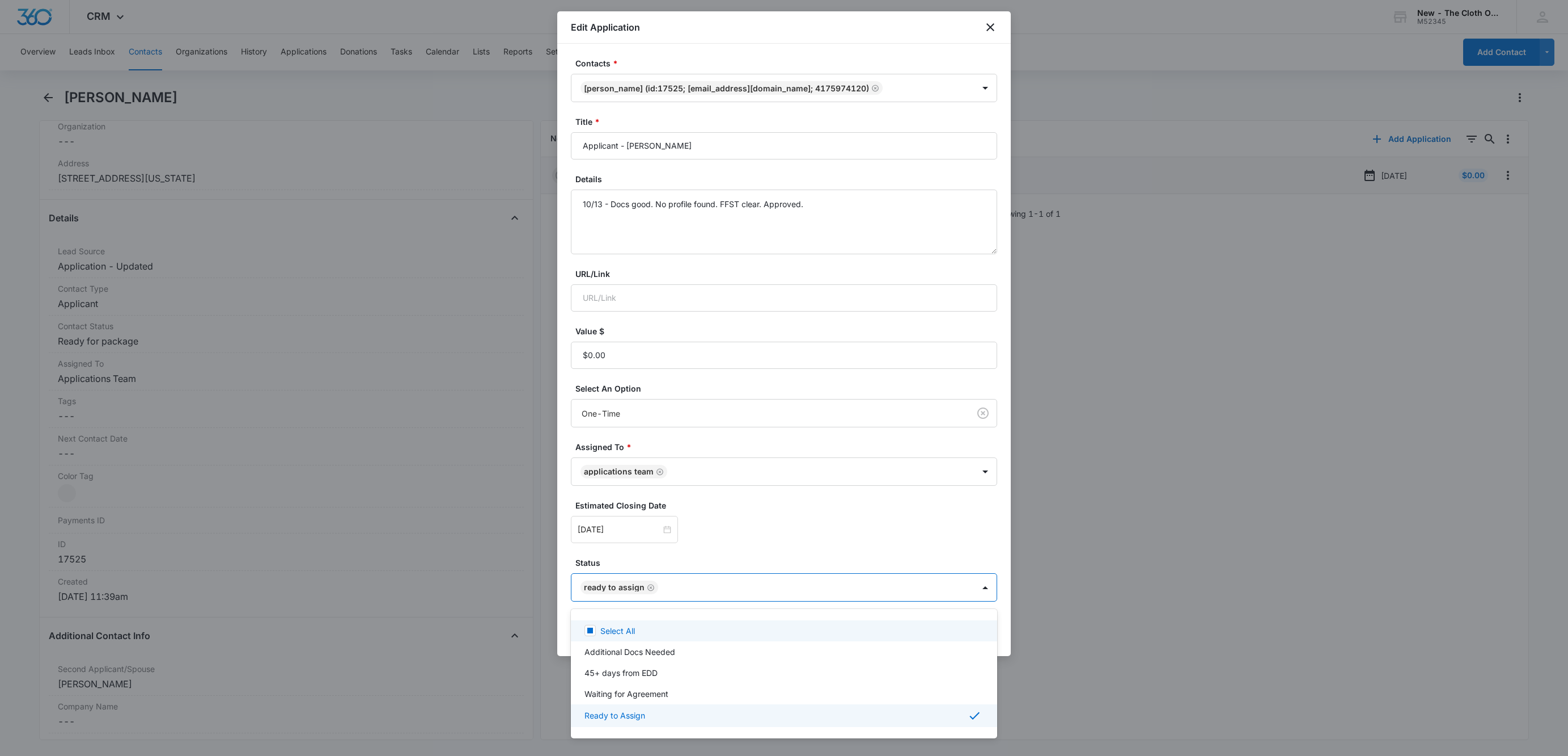
click at [776, 537] on div at bounding box center [784, 378] width 1568 height 756
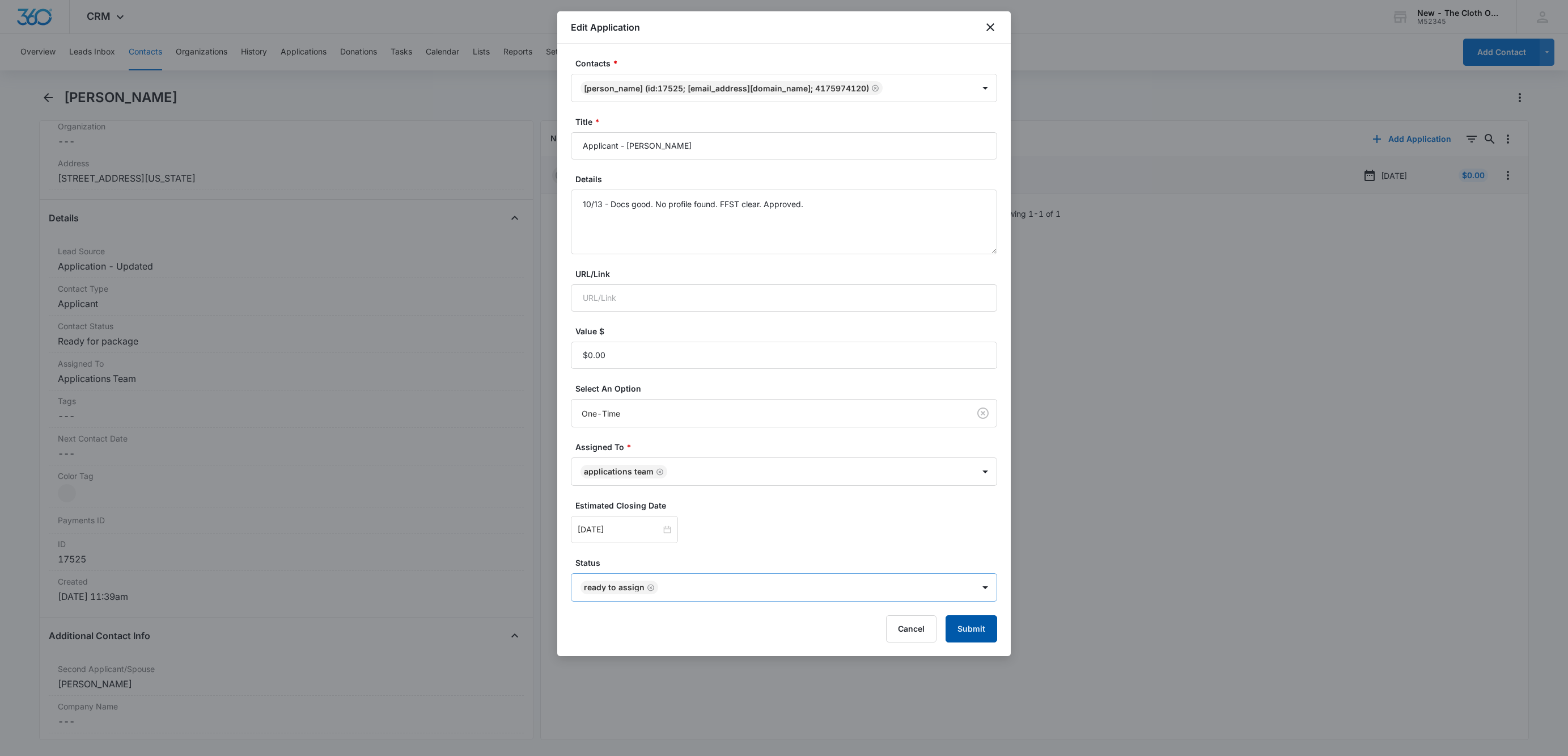
click at [975, 638] on button "Submit" at bounding box center [971, 628] width 52 height 27
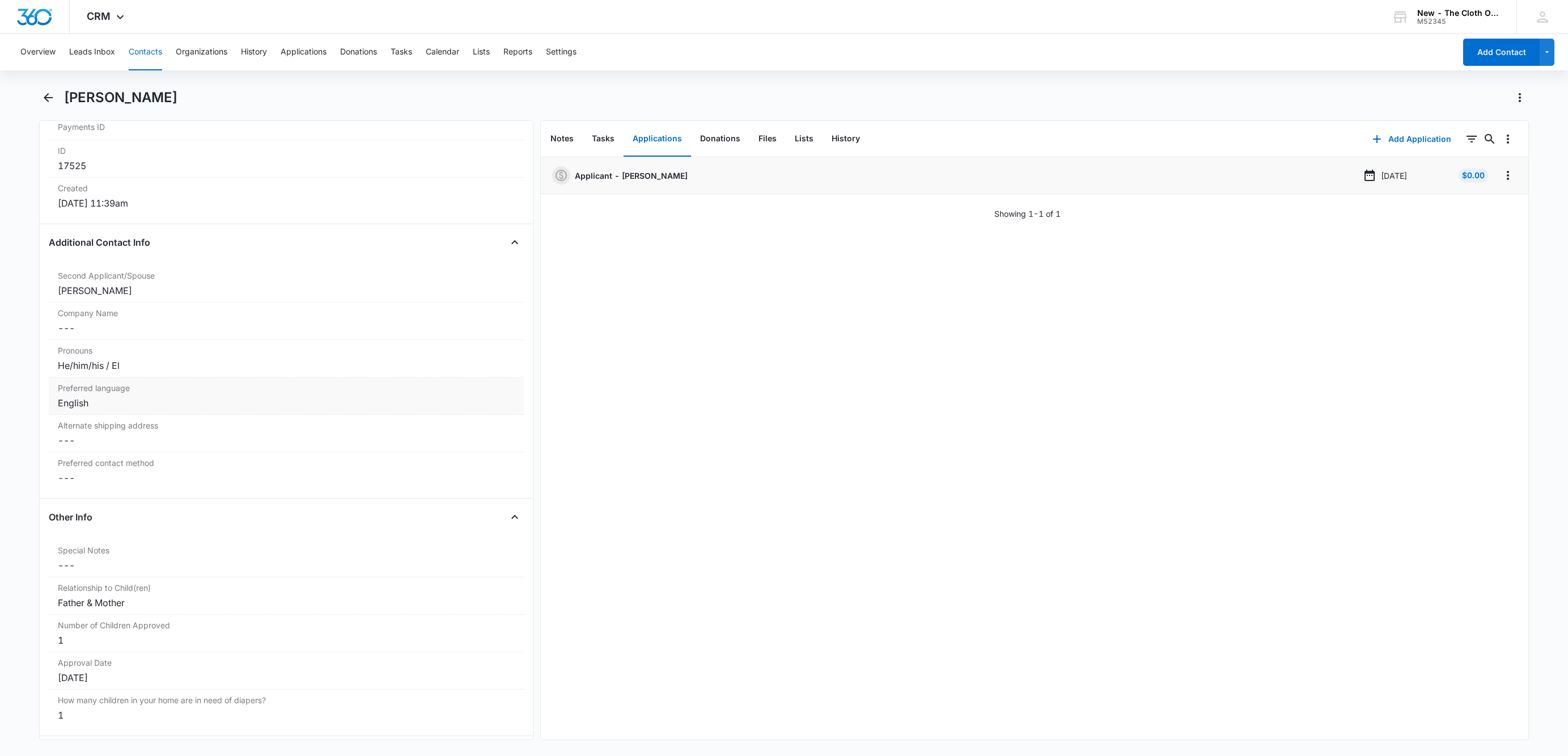
scroll to position [766, 0]
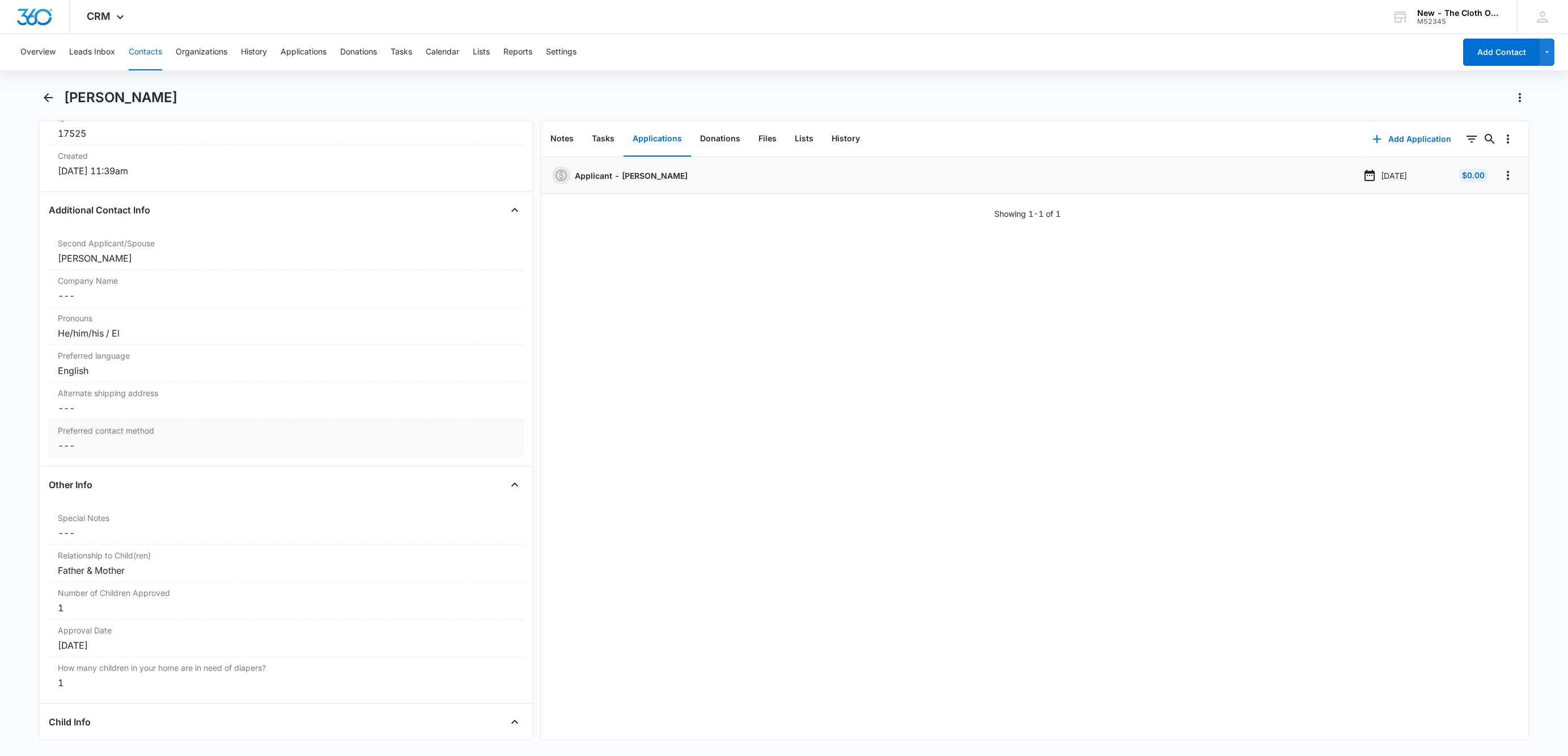
click at [82, 452] on dd "Cancel Save Changes ---" at bounding box center [286, 445] width 457 height 13
type input "Email"
click at [453, 477] on button "Save Changes" at bounding box center [485, 488] width 65 height 21
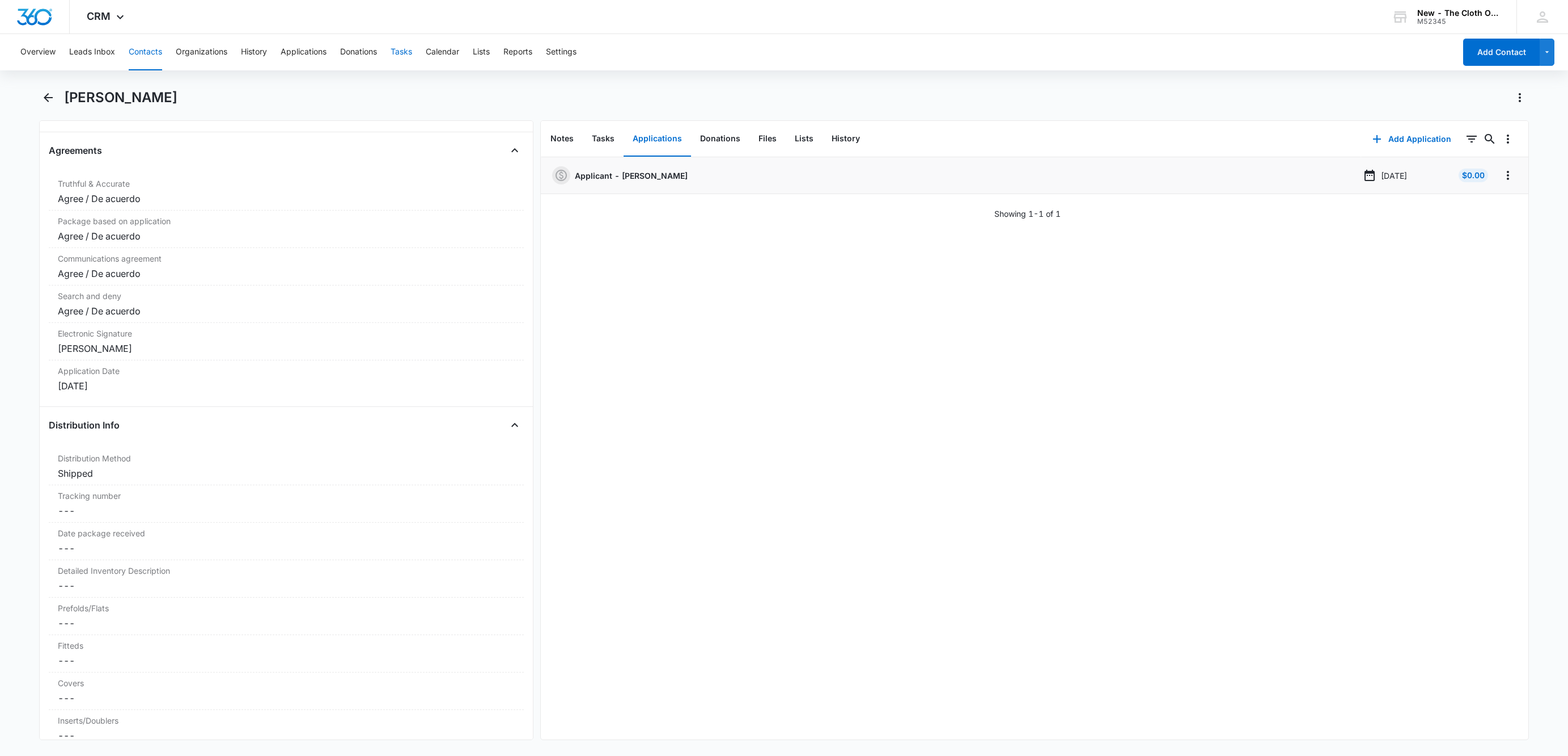
click at [402, 55] on button "Tasks" at bounding box center [401, 52] width 21 height 36
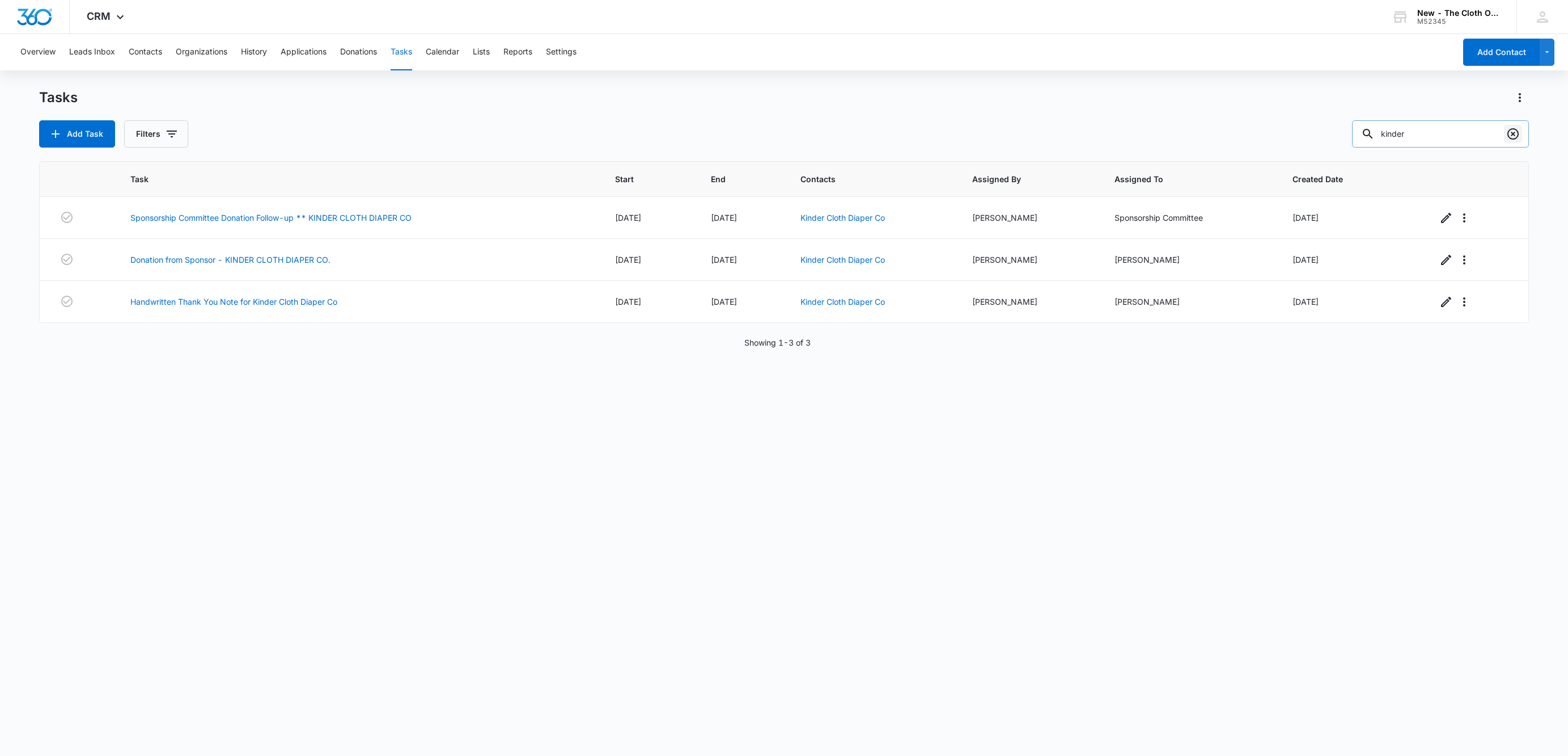
click at [1510, 133] on icon "Clear" at bounding box center [1513, 134] width 13 height 13
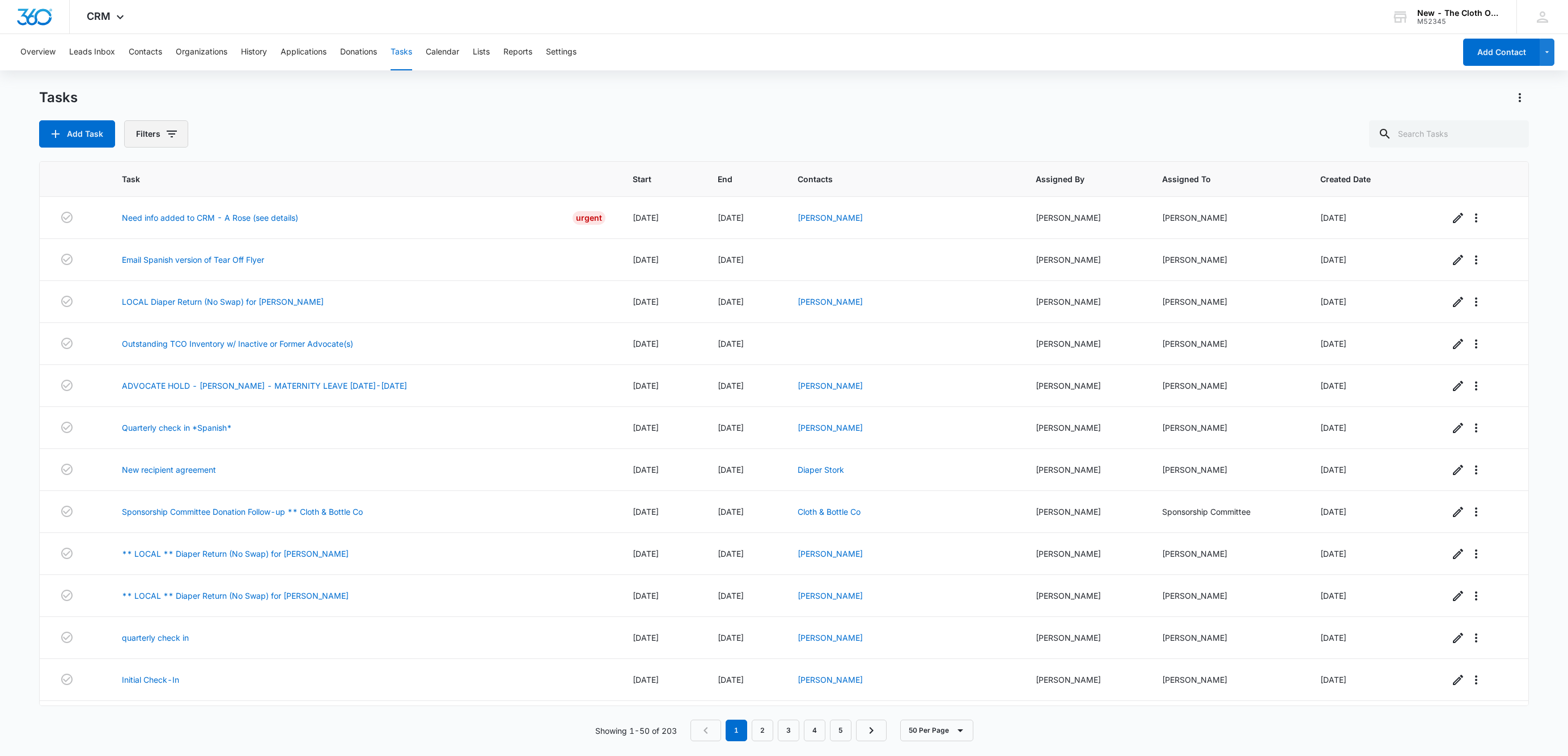
click at [162, 138] on button "Filters" at bounding box center [156, 134] width 64 height 27
click at [250, 208] on button "Show Assigned To filters" at bounding box center [259, 205] width 18 height 18
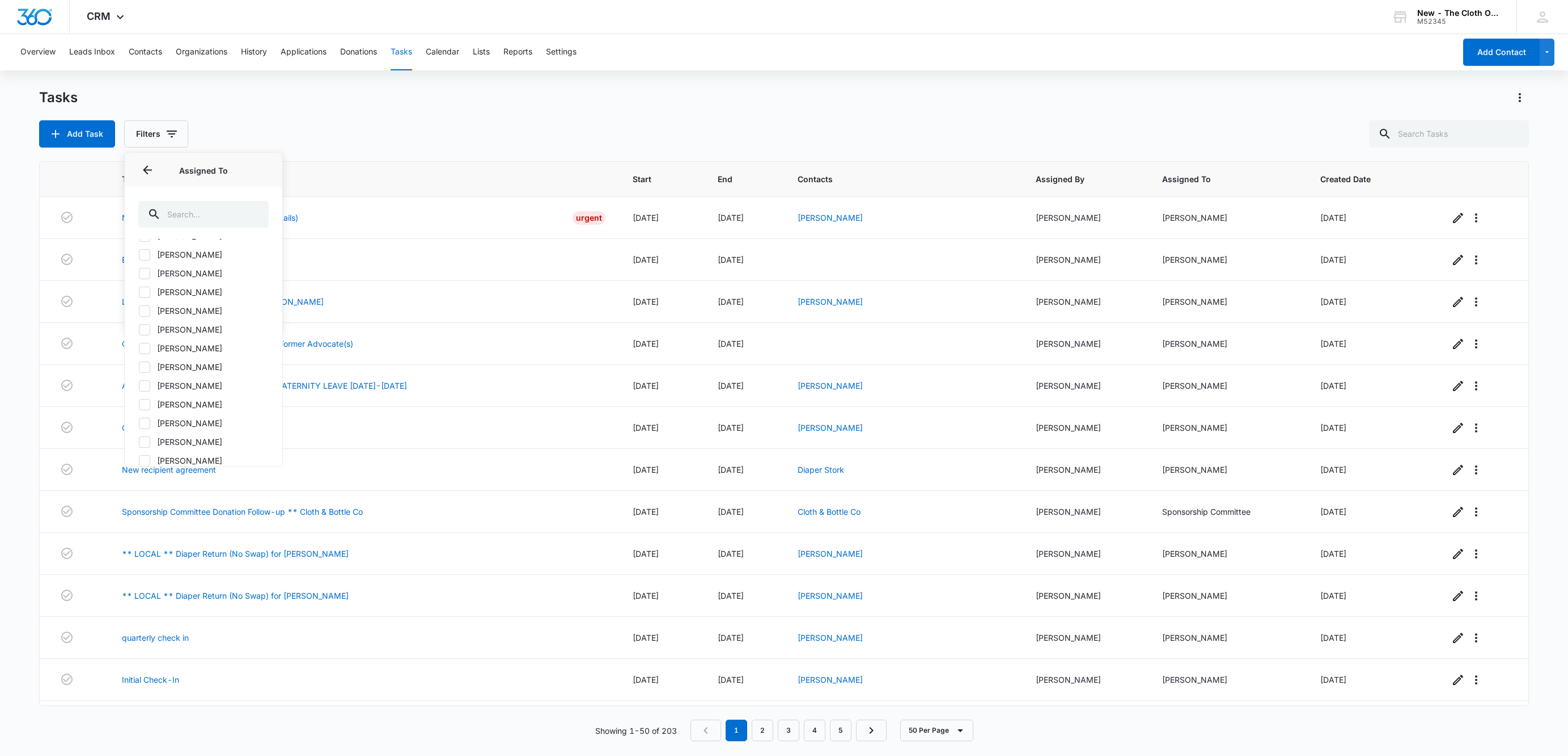
scroll to position [654, 0]
click at [147, 353] on div at bounding box center [144, 346] width 11 height 11
click at [139, 347] on input "[PERSON_NAME]" at bounding box center [138, 347] width 1 height 1
checkbox input "true"
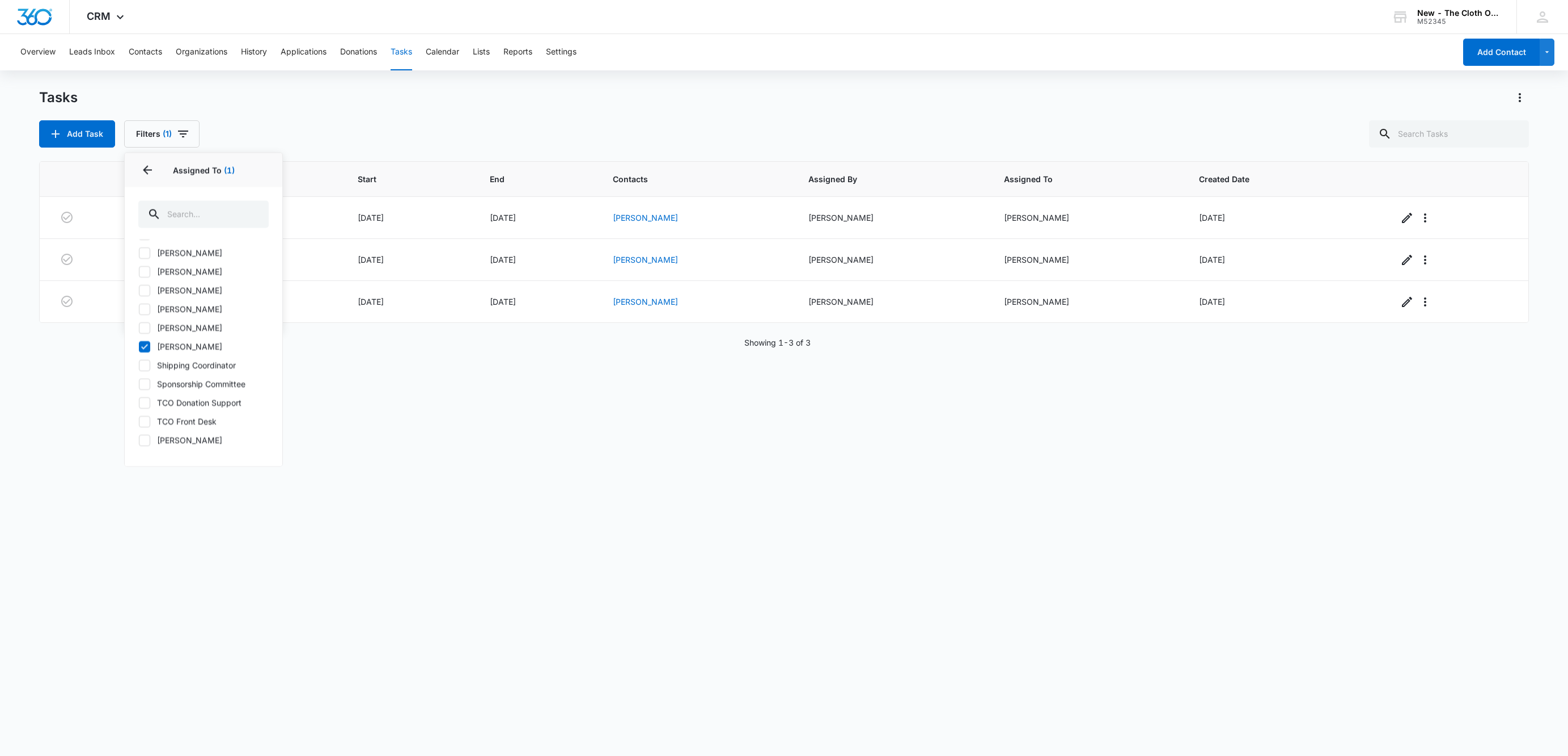
click at [577, 446] on div "Task Start End Contacts Assigned By Assigned To Created Date Initial Check-In […" at bounding box center [784, 451] width 1490 height 580
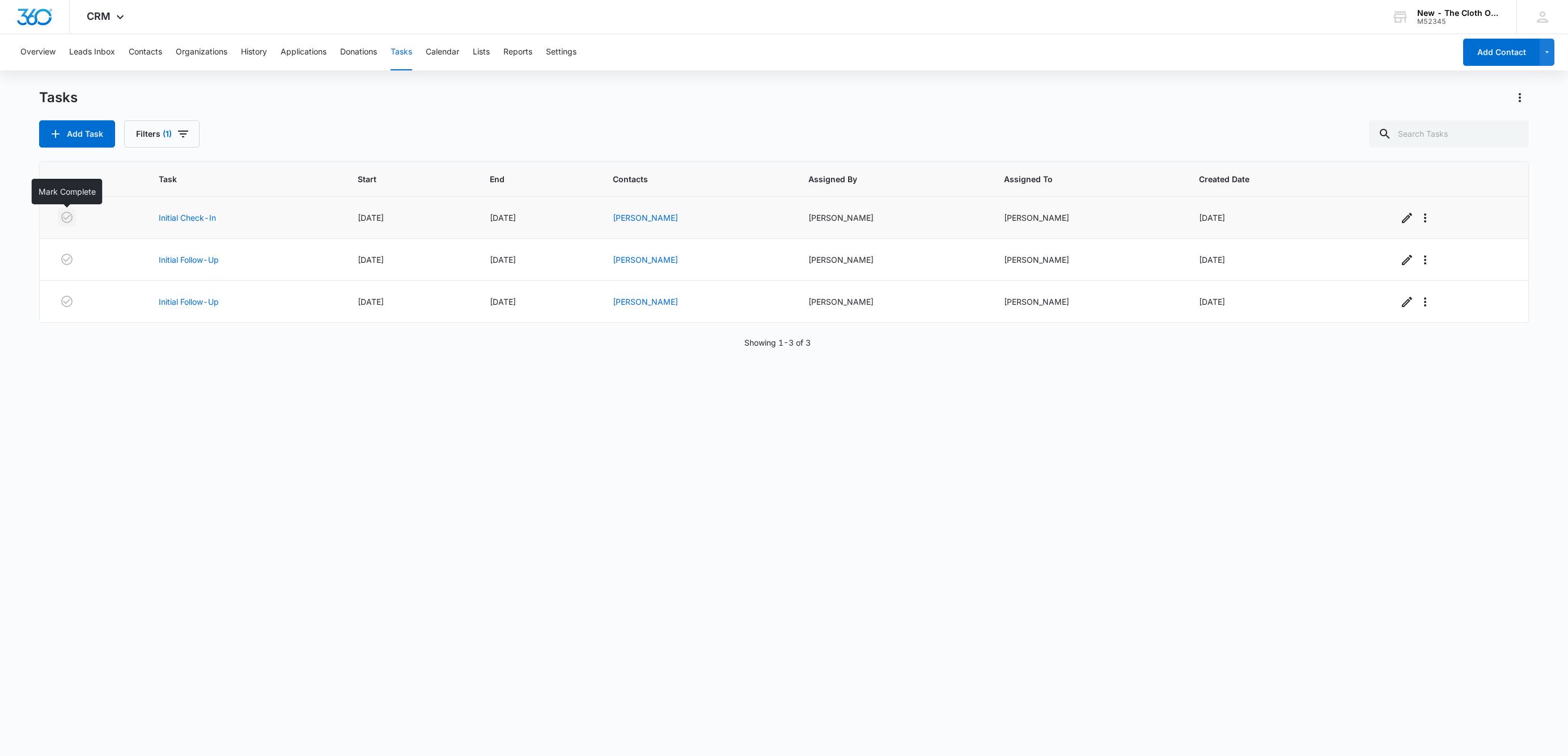
click at [66, 216] on icon "button" at bounding box center [66, 217] width 13 height 13
click at [64, 256] on icon "button" at bounding box center [66, 259] width 11 height 11
click at [64, 295] on button "button" at bounding box center [66, 301] width 18 height 18
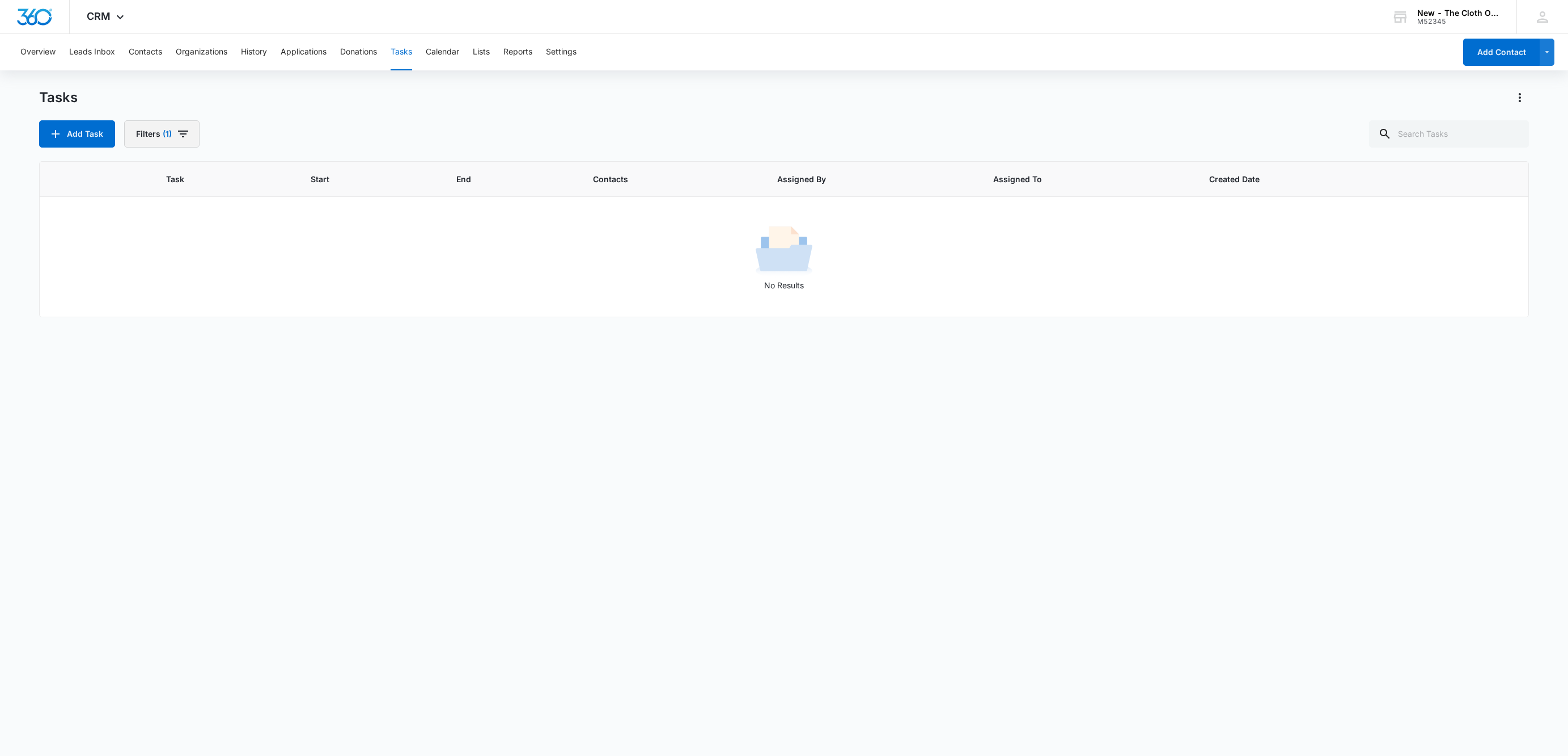
click at [182, 132] on icon "button" at bounding box center [183, 134] width 13 height 13
click at [203, 206] on icon "Clear" at bounding box center [205, 206] width 9 height 9
click at [150, 47] on button "Contacts" at bounding box center [145, 52] width 33 height 36
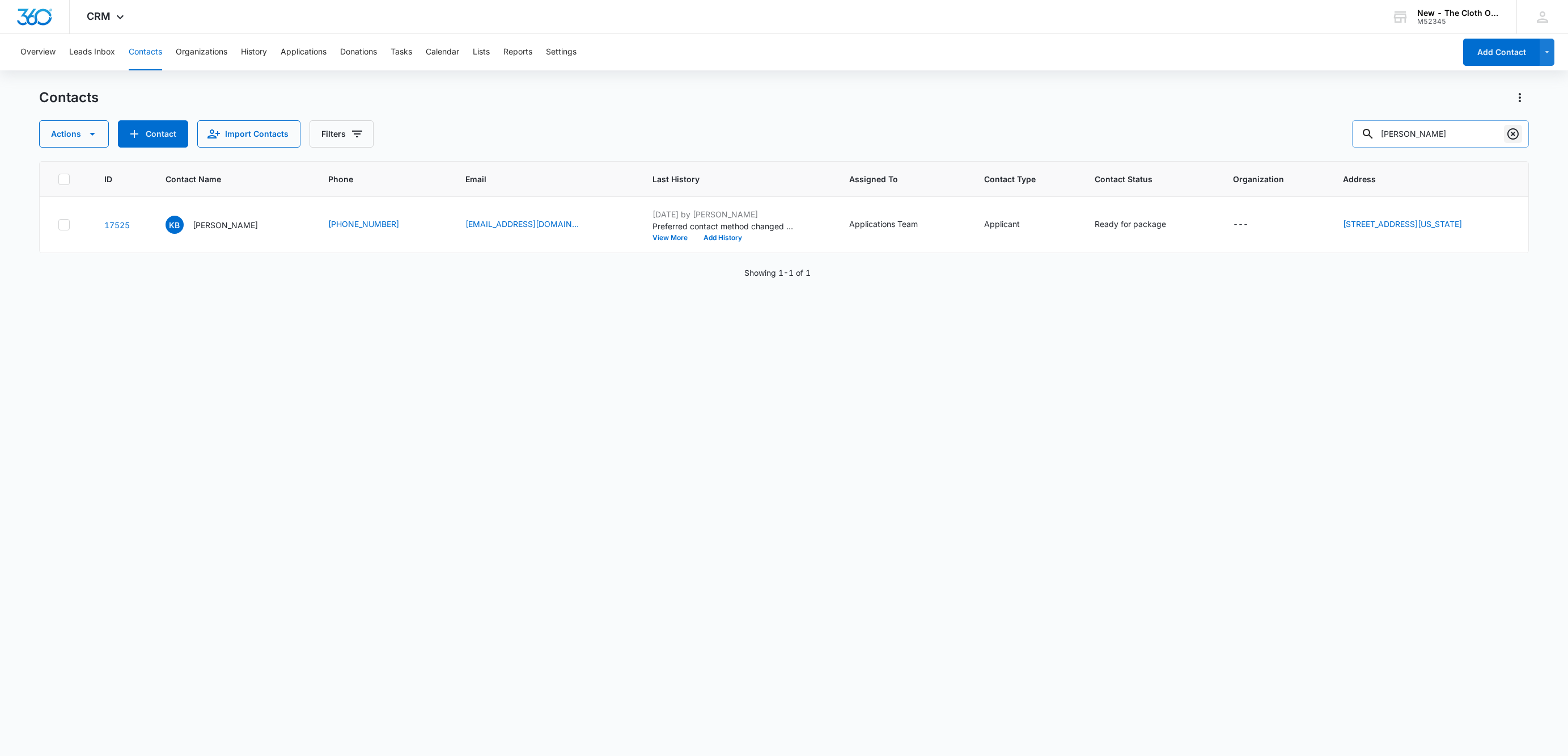
click at [1512, 132] on icon "Clear" at bounding box center [1513, 134] width 13 height 13
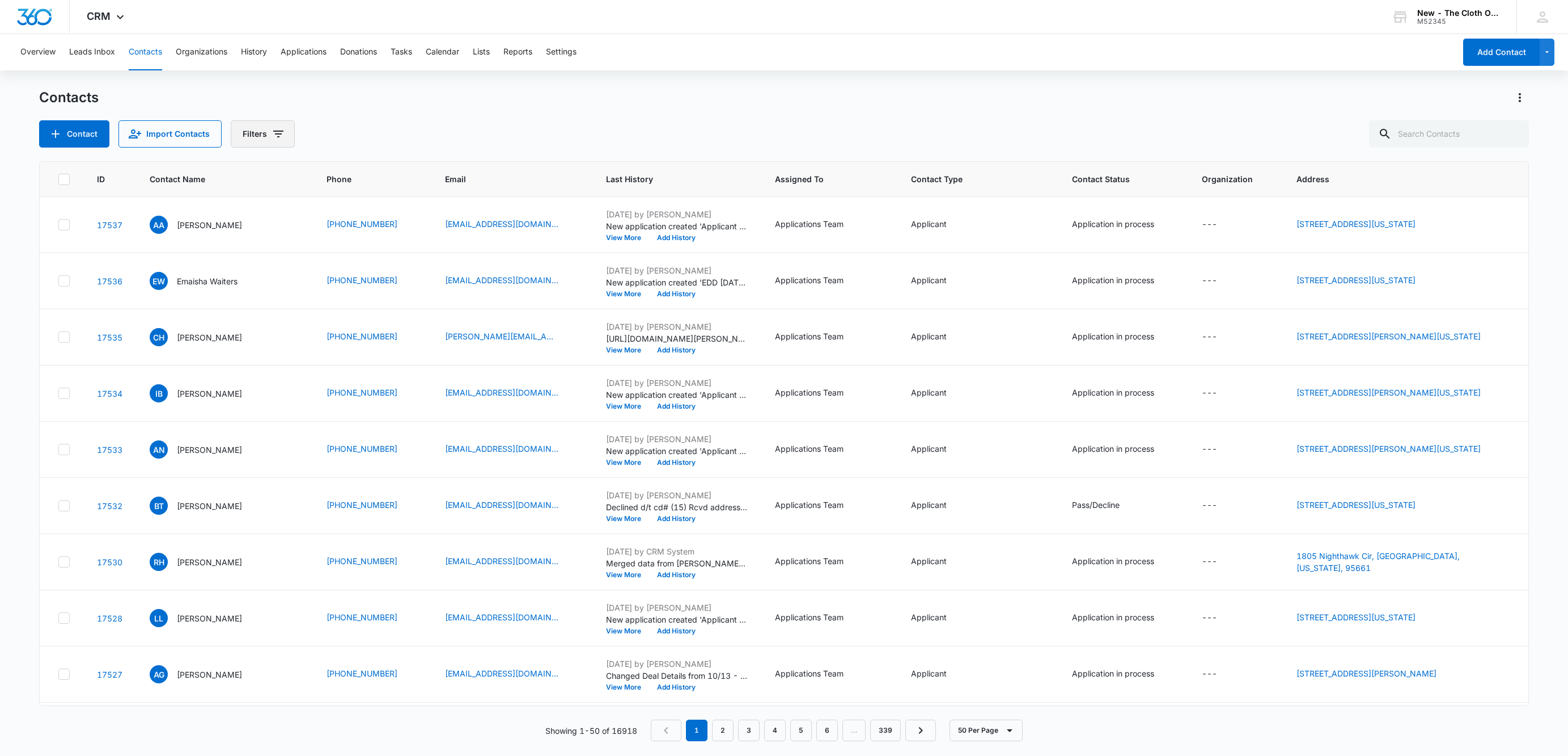
click at [253, 143] on button "Filters" at bounding box center [262, 134] width 64 height 27
click at [286, 180] on p "Assigned To" at bounding box center [268, 176] width 46 height 12
click at [364, 175] on icon "Show Assigned To filters" at bounding box center [366, 176] width 13 height 13
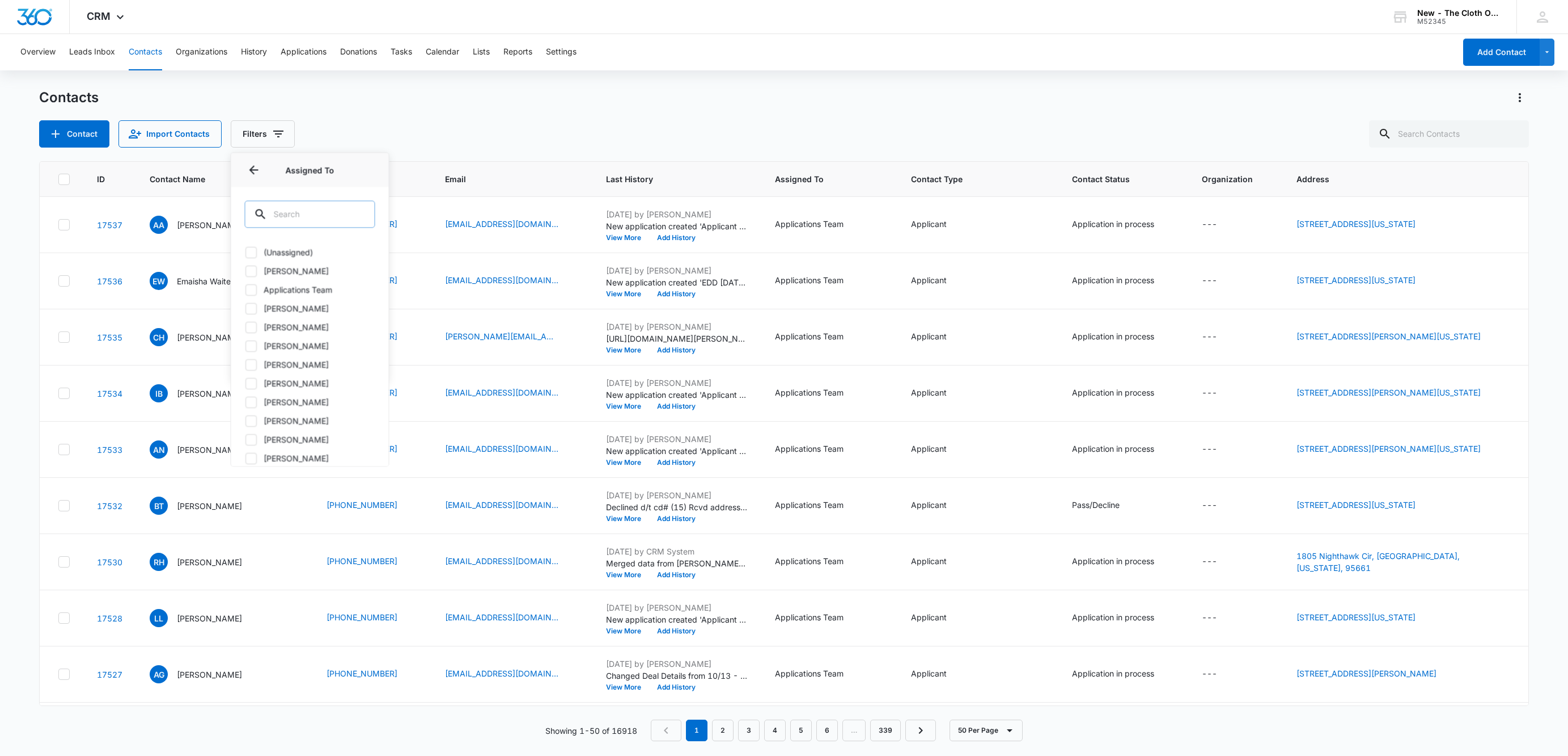
click at [343, 214] on input "text" at bounding box center [310, 214] width 131 height 27
type input "[PERSON_NAME]"
click at [298, 271] on label "[PERSON_NAME]" at bounding box center [310, 271] width 131 height 12
click at [245, 271] on input "[PERSON_NAME]" at bounding box center [245, 270] width 1 height 1
checkbox input "true"
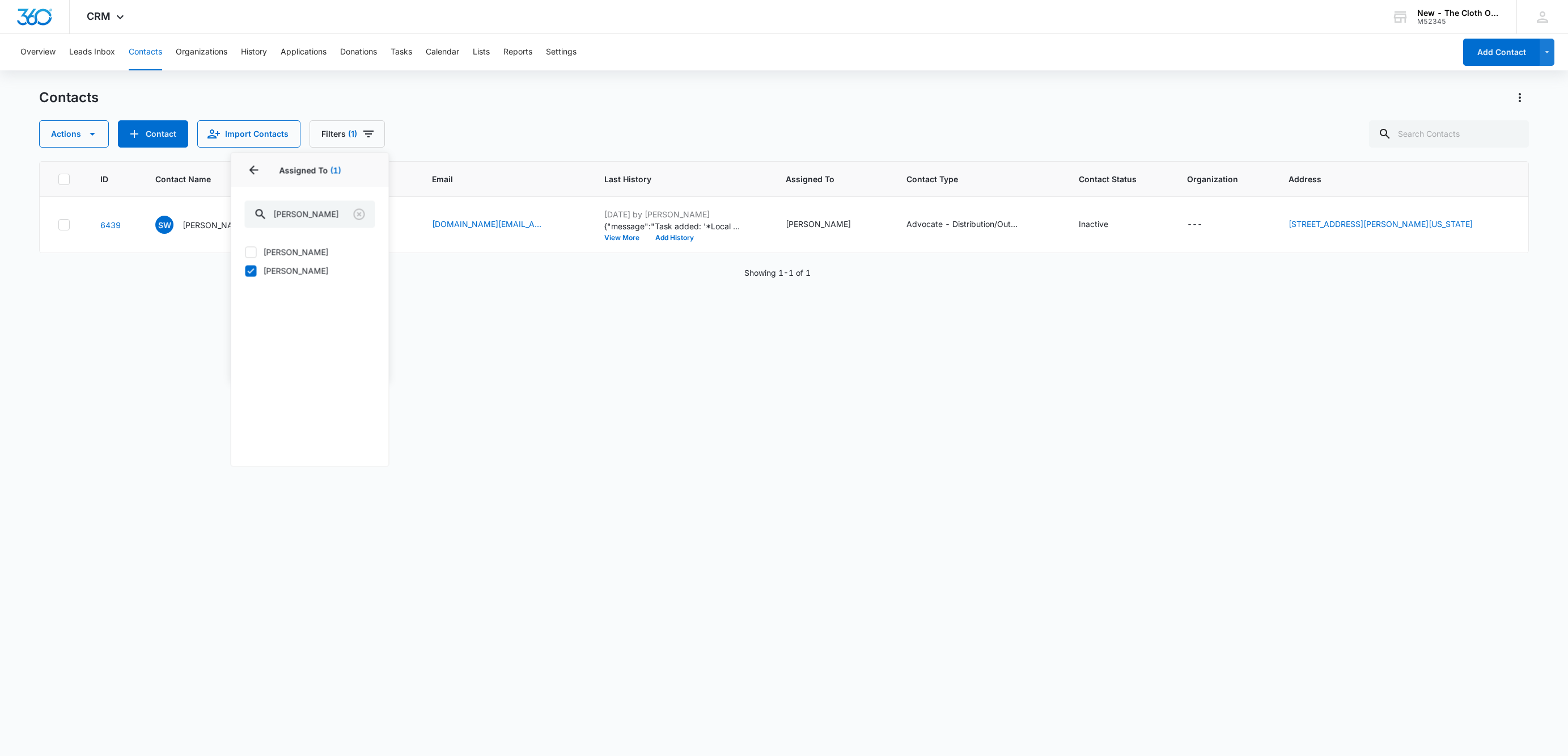
click at [521, 585] on div "ID Contact Name Phone Email Last History Assigned To Contact Type Contact Statu…" at bounding box center [784, 451] width 1490 height 580
click at [216, 225] on p "[PERSON_NAME]" at bounding box center [215, 225] width 65 height 12
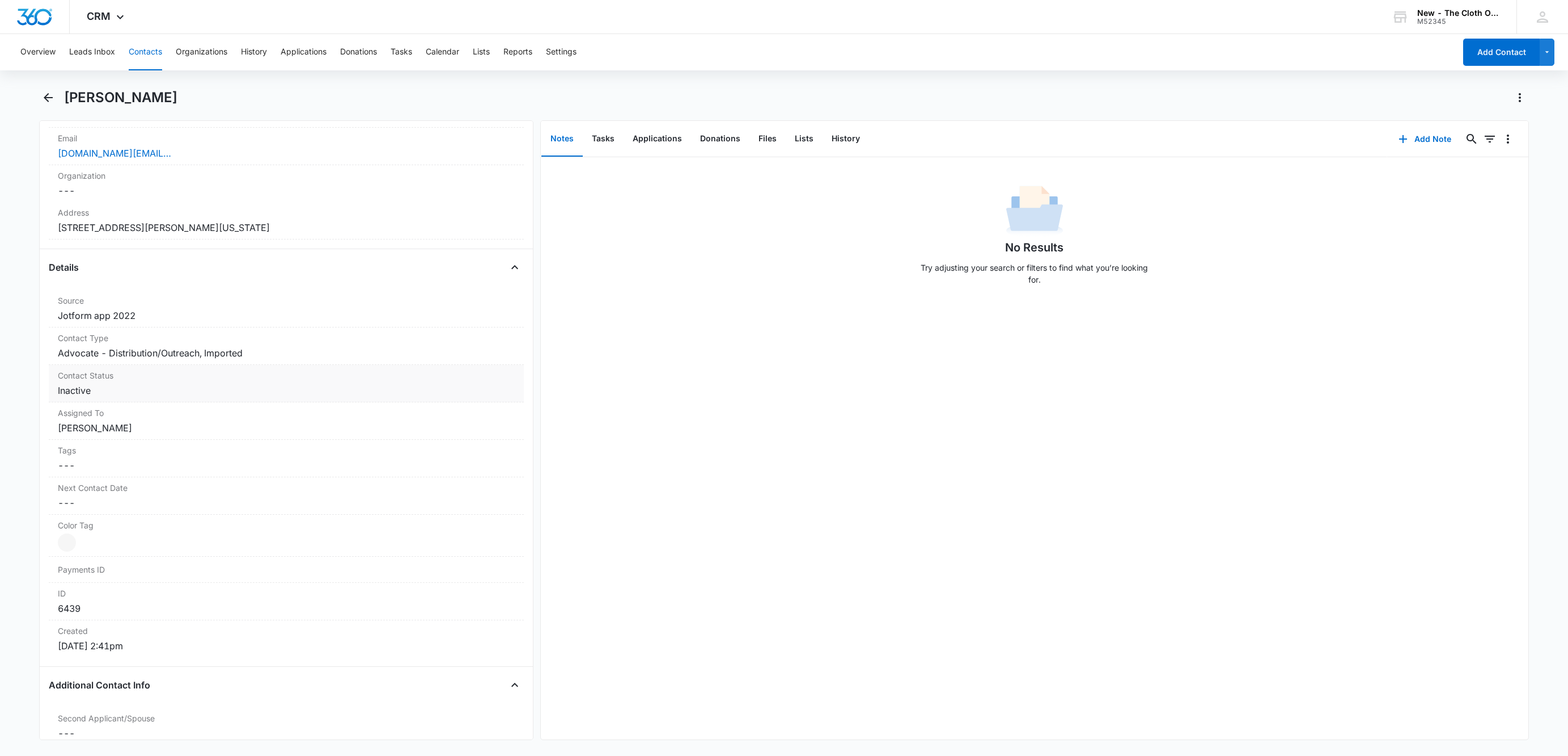
scroll to position [341, 0]
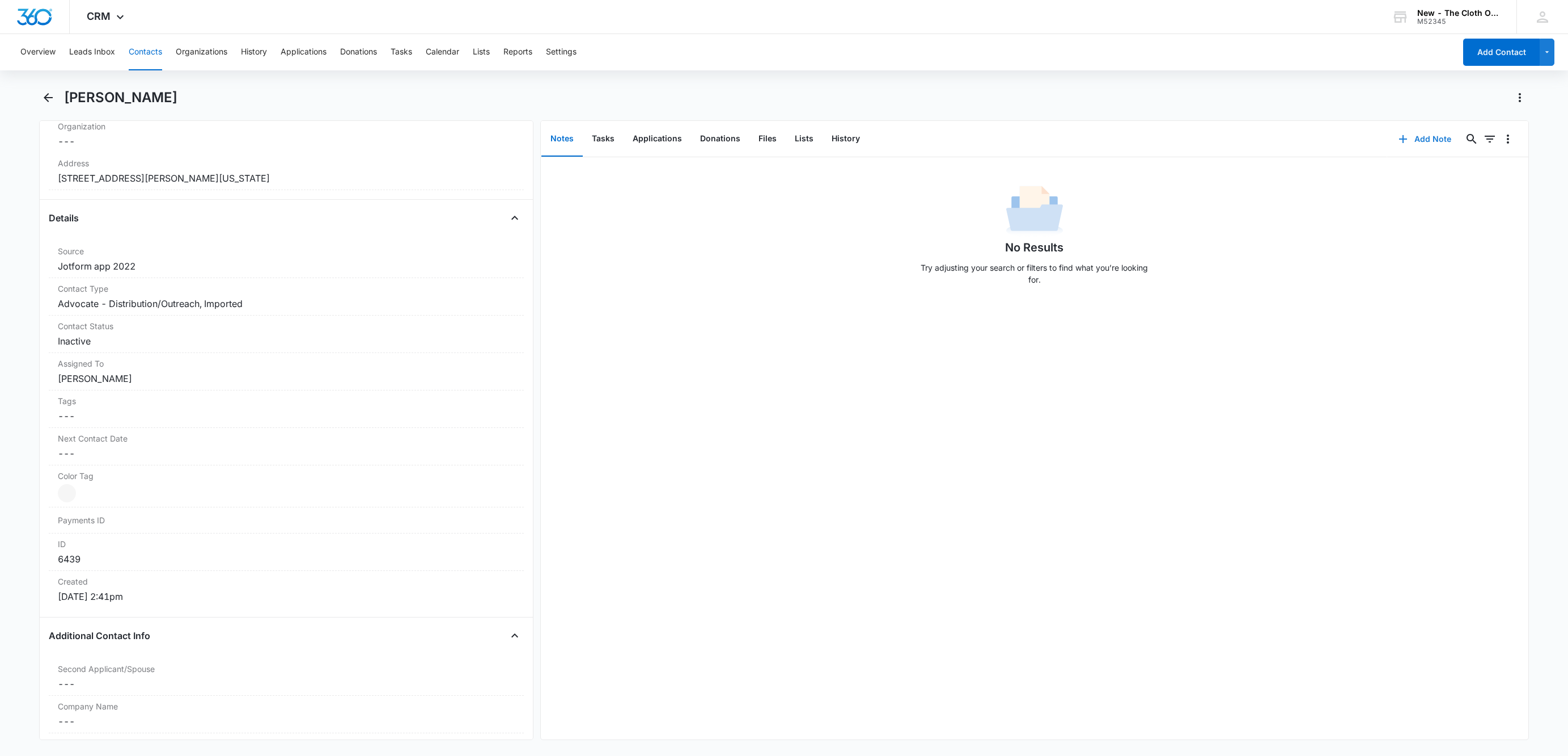
click at [1397, 146] on icon "button" at bounding box center [1403, 139] width 13 height 13
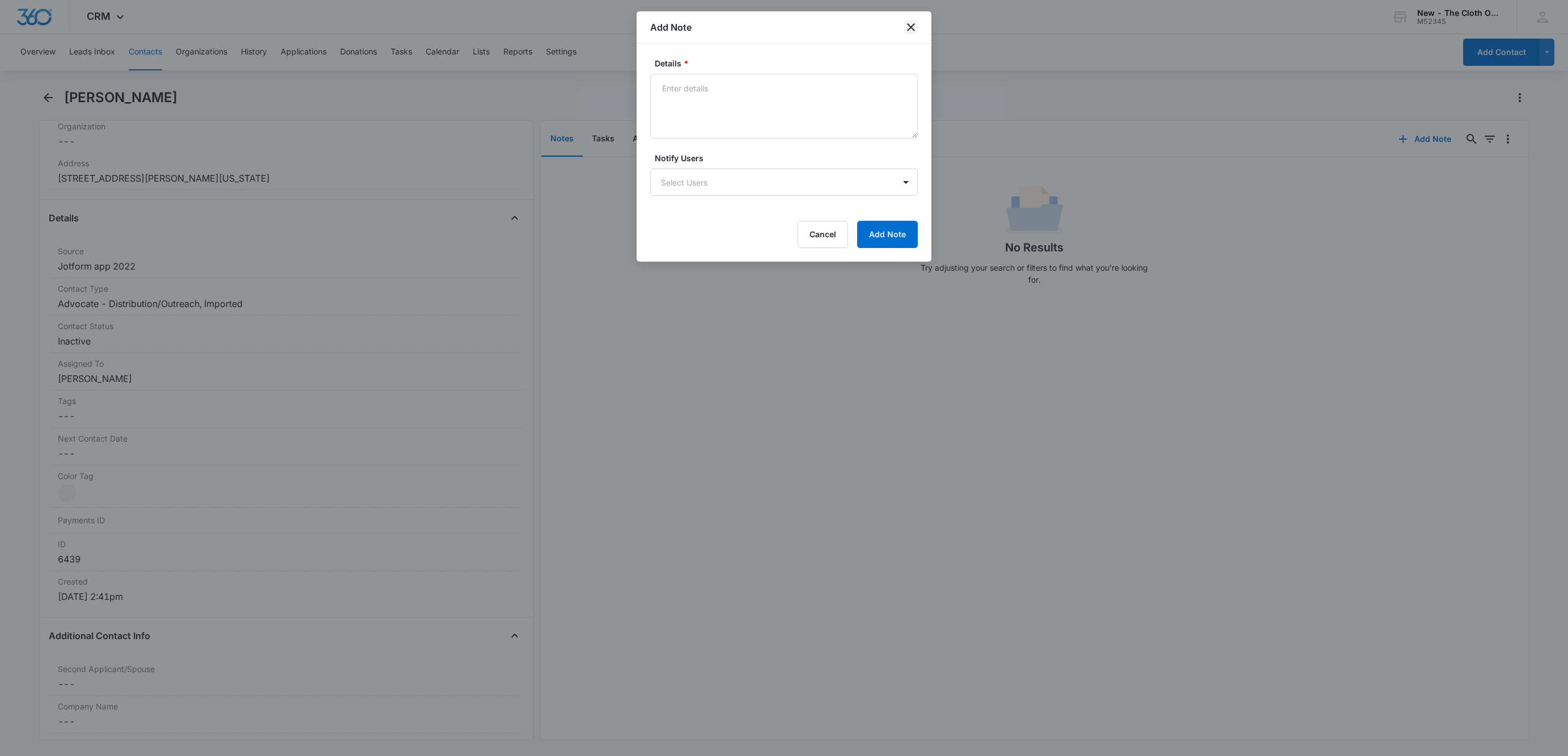
click at [910, 26] on icon "close" at bounding box center [911, 27] width 8 height 8
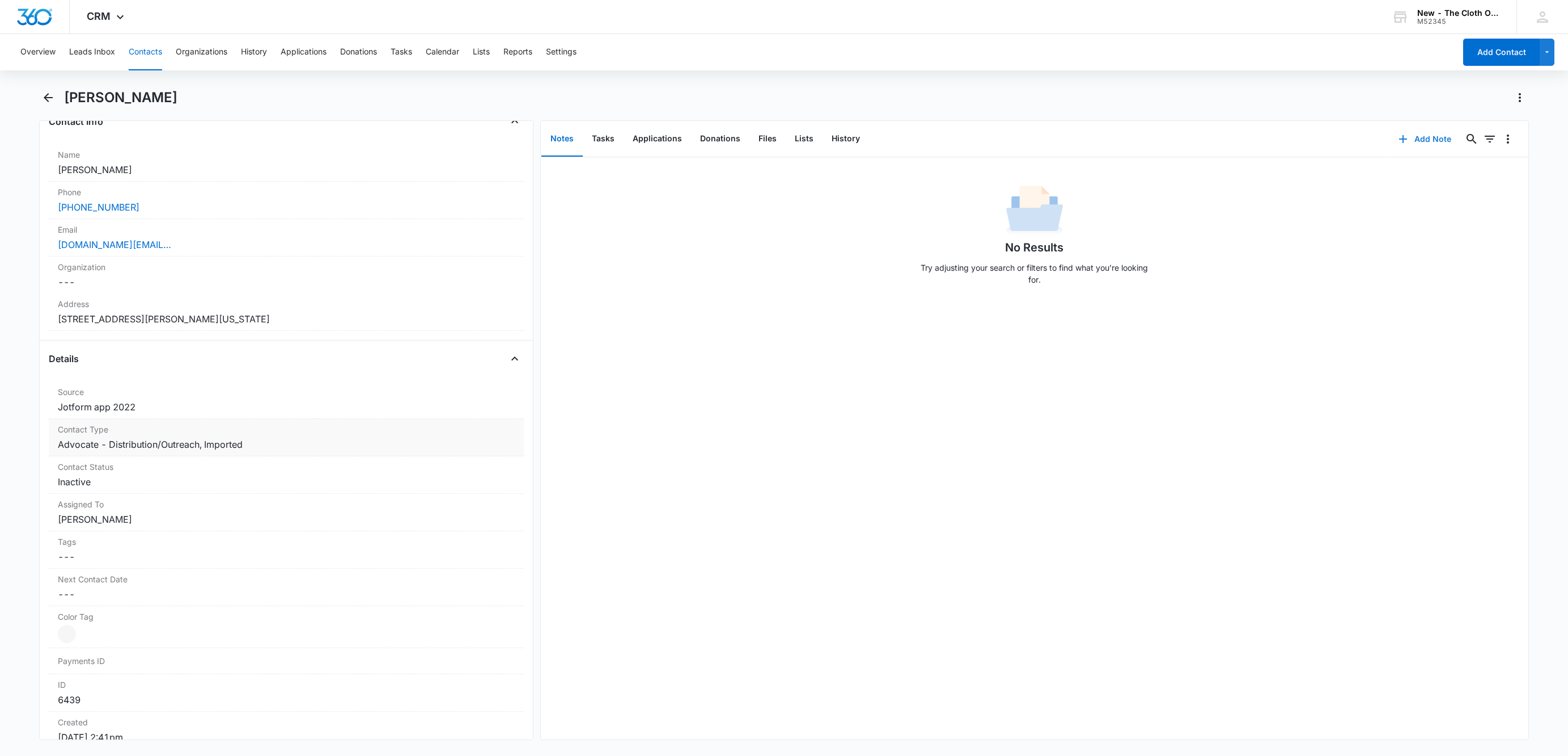
scroll to position [170, 0]
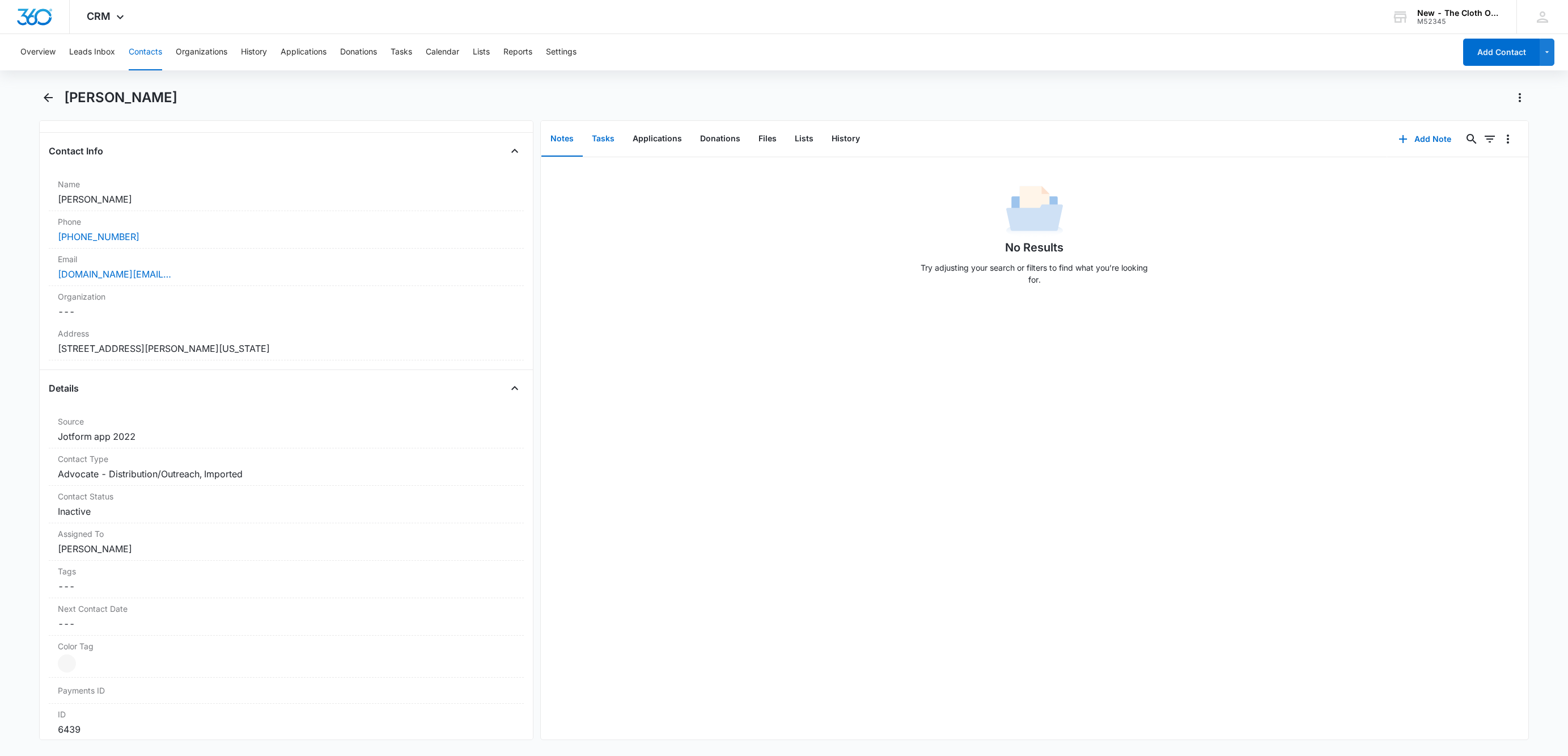
click at [601, 145] on button "Tasks" at bounding box center [603, 139] width 41 height 35
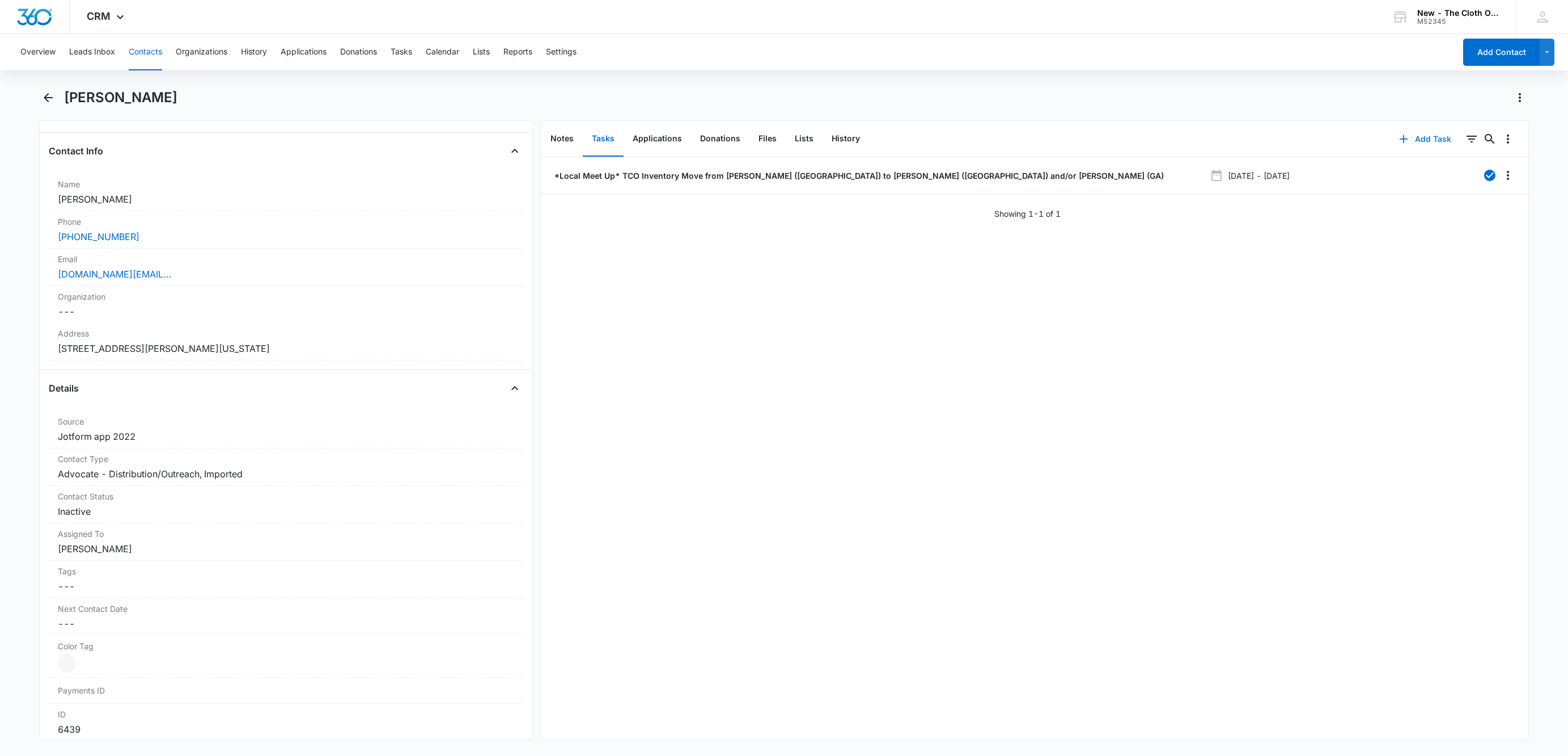
click at [1419, 136] on button "Add Task" at bounding box center [1425, 139] width 75 height 27
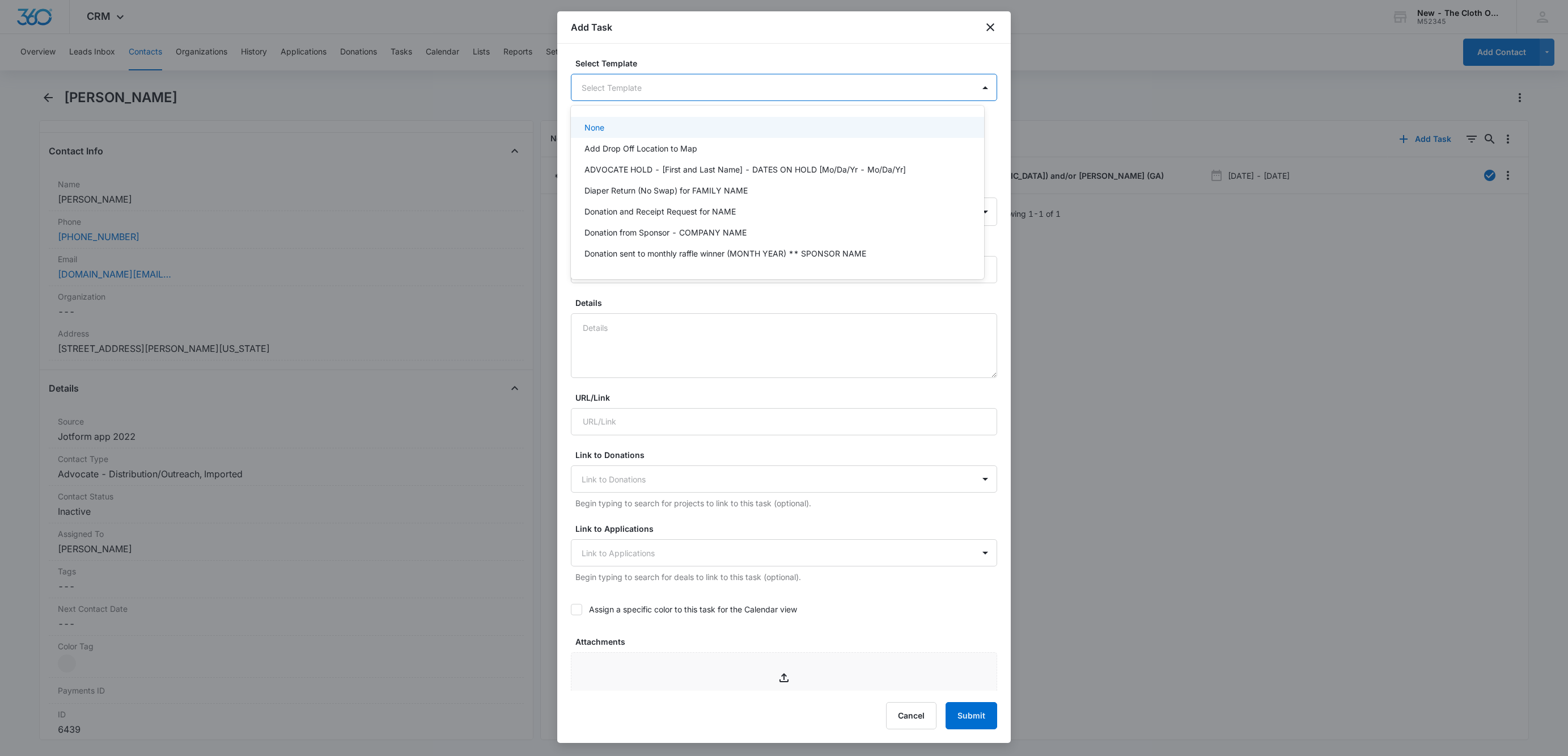
click at [723, 84] on body "CRM Apps Reputation Websites Forms CRM Email Social Shop Payments POS Ads Intel…" at bounding box center [784, 378] width 1568 height 756
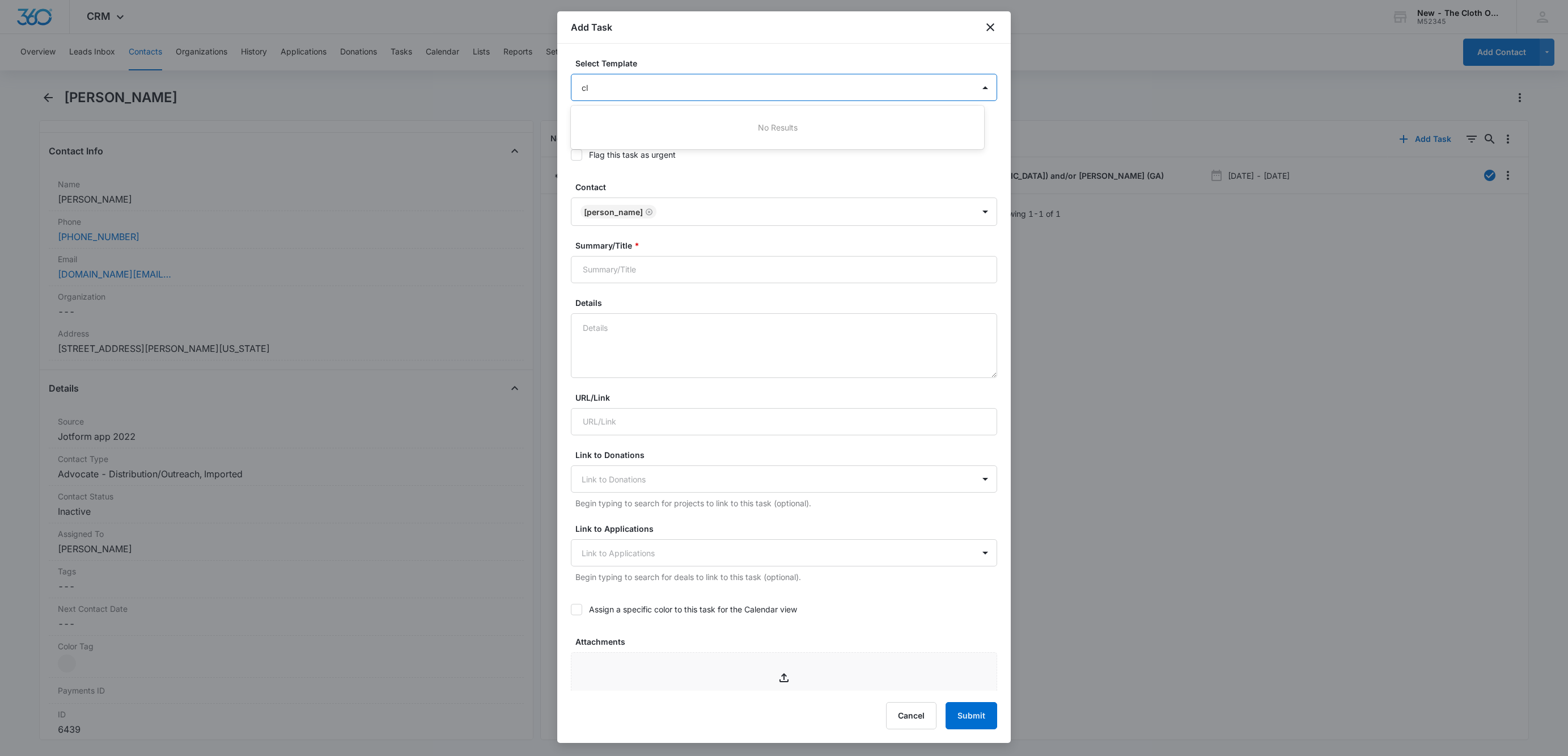
type input "c"
type input "C"
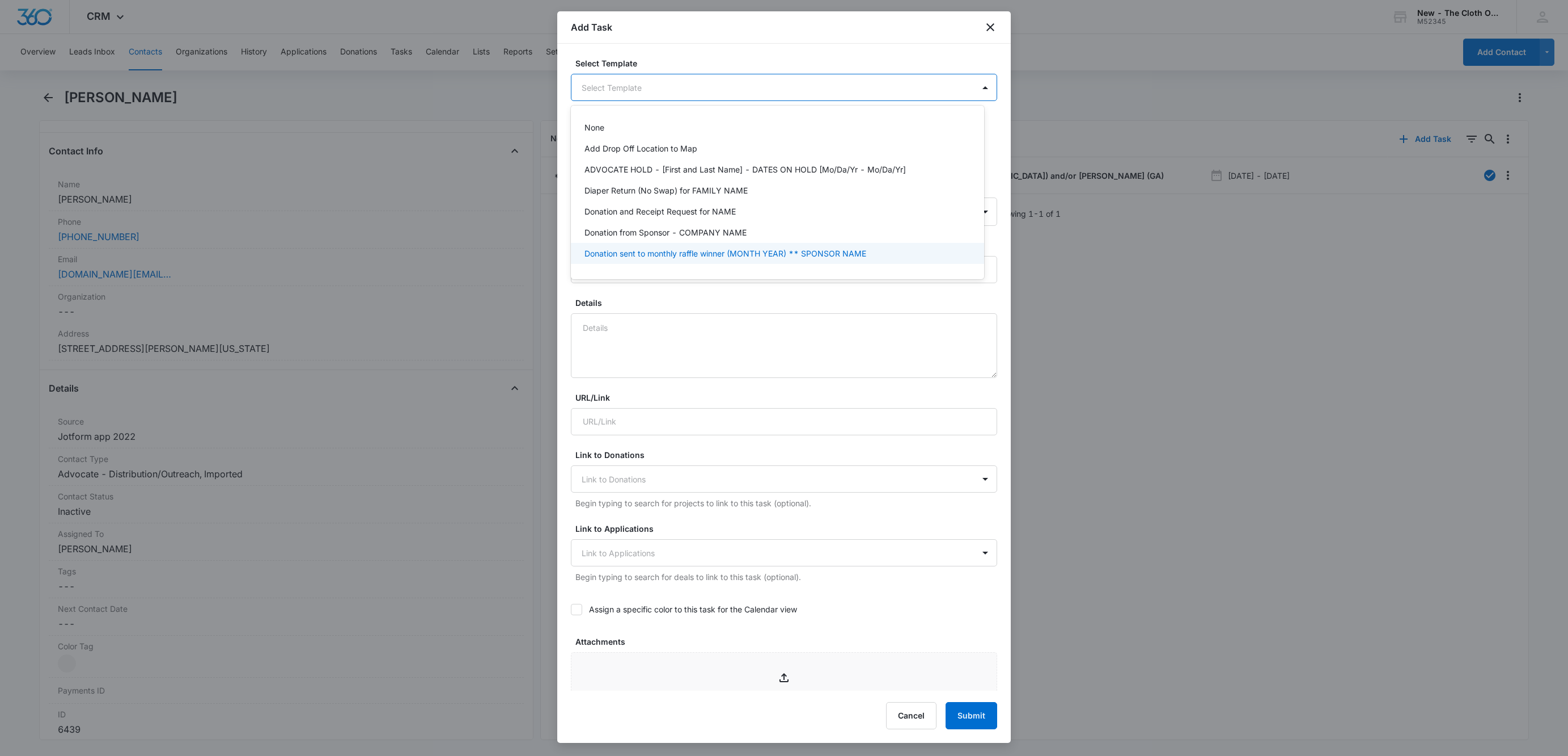
click at [694, 355] on div at bounding box center [784, 378] width 1568 height 756
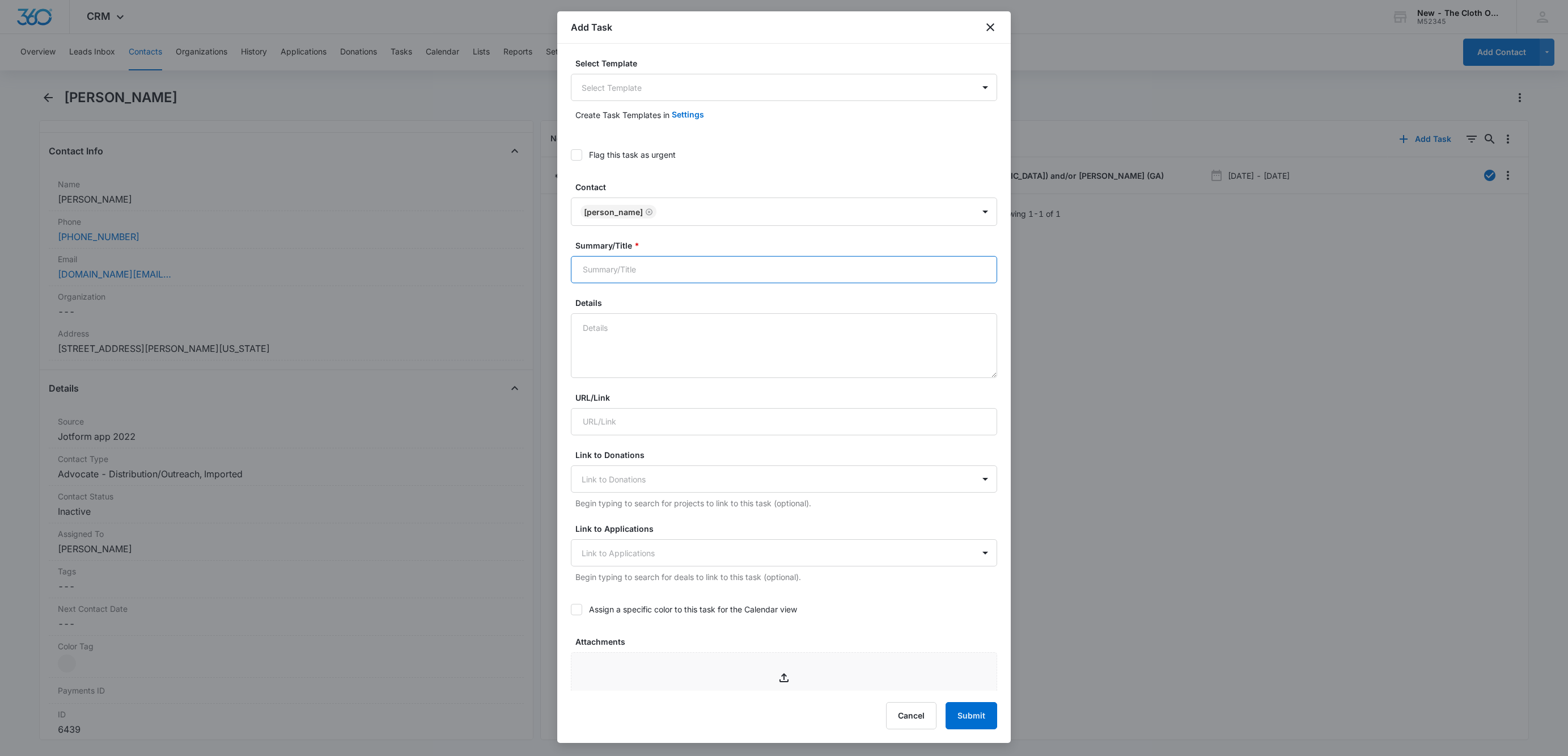
click at [679, 270] on input "Summary/Title *" at bounding box center [784, 269] width 426 height 27
type input "Close out advocate - [PERSON_NAME] ([GEOGRAPHIC_DATA])"
click at [699, 358] on textarea "Details" at bounding box center [784, 346] width 426 height 65
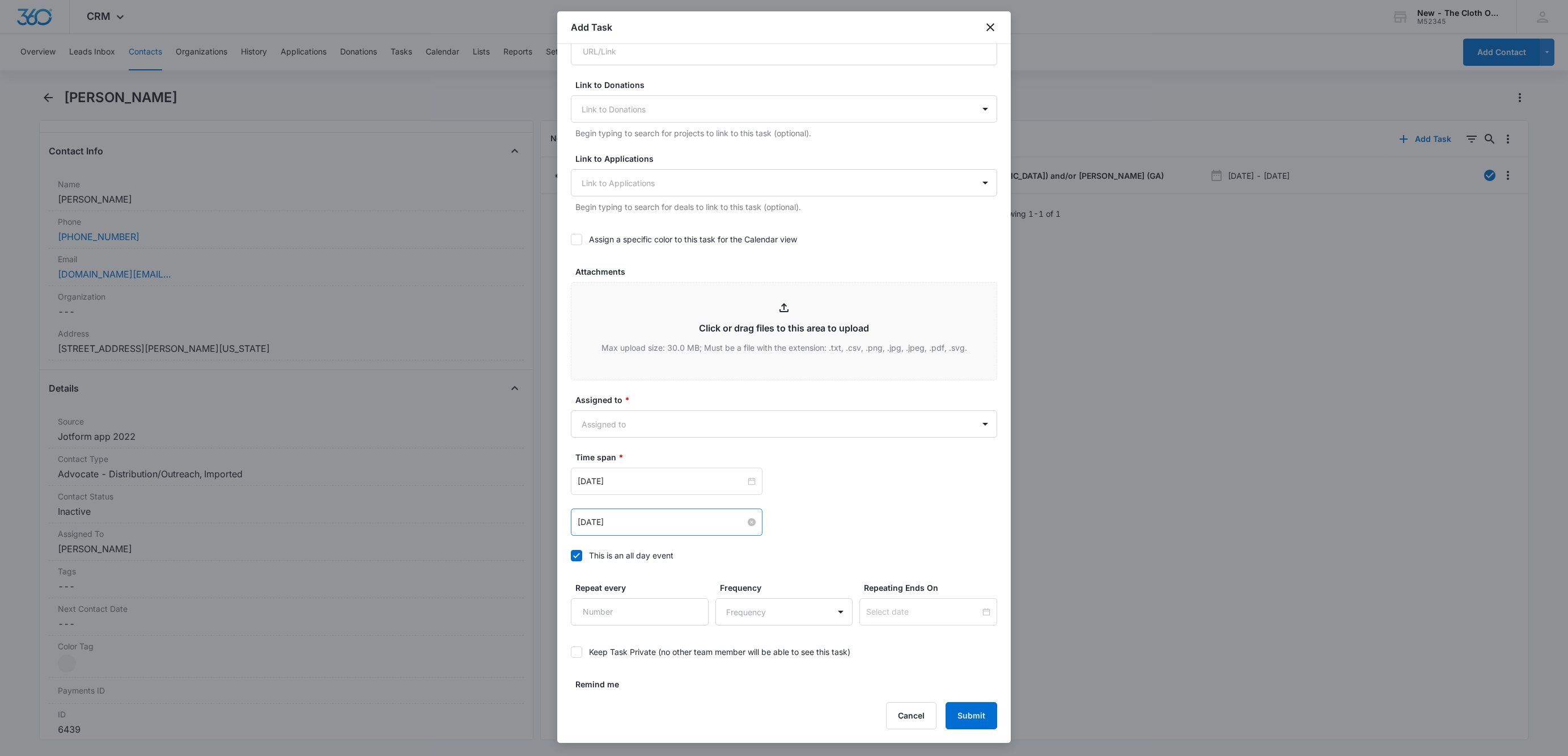
scroll to position [402, 0]
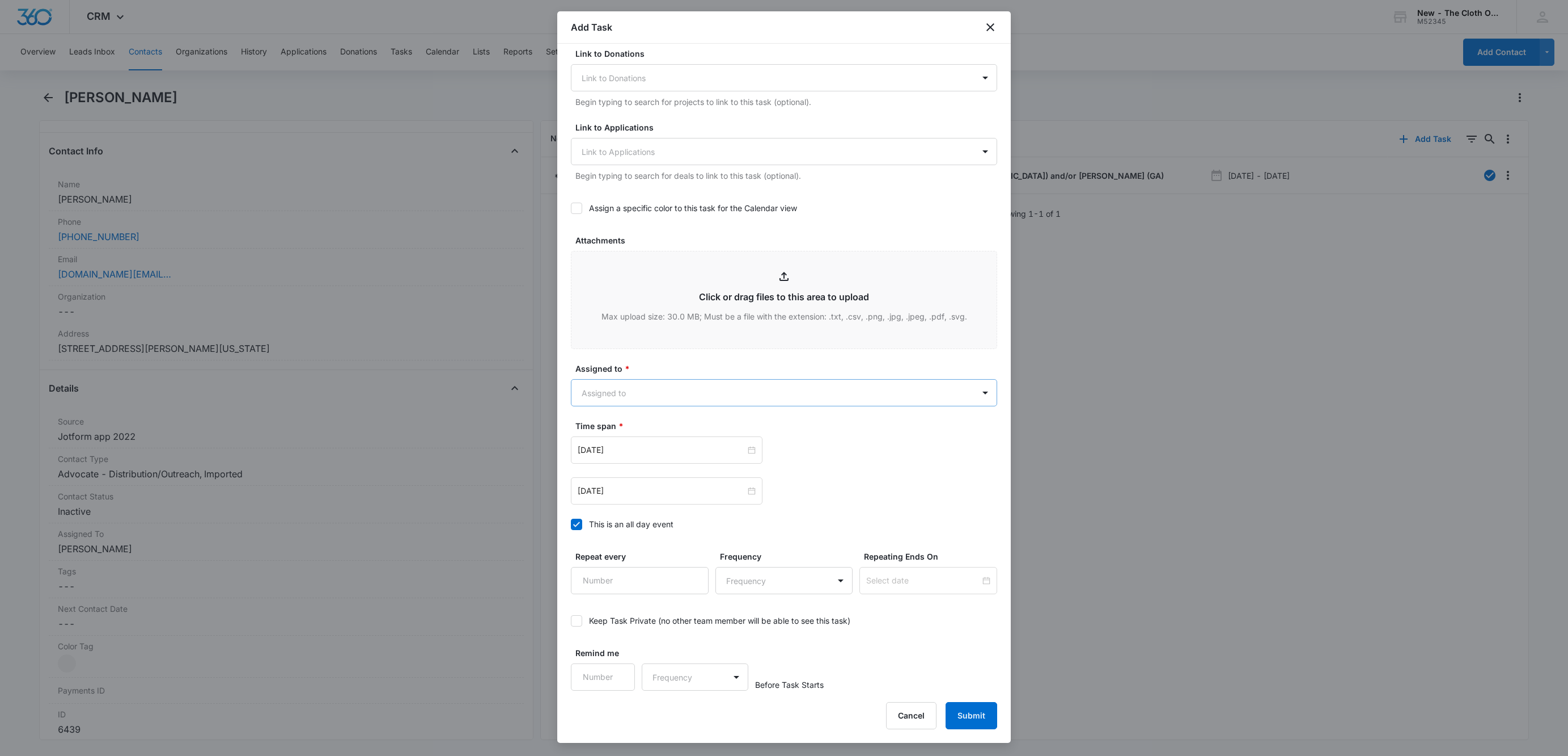
type textarea "-CRM -Email *TCO inventory has been transferred to [PERSON_NAME] ([GEOGRAPHIC_D…"
click at [634, 402] on body "CRM Apps Reputation Websites Forms CRM Email Social Shop Payments POS Ads Intel…" at bounding box center [784, 378] width 1568 height 756
type input "sad"
click at [633, 429] on div "[PERSON_NAME]" at bounding box center [776, 432] width 384 height 12
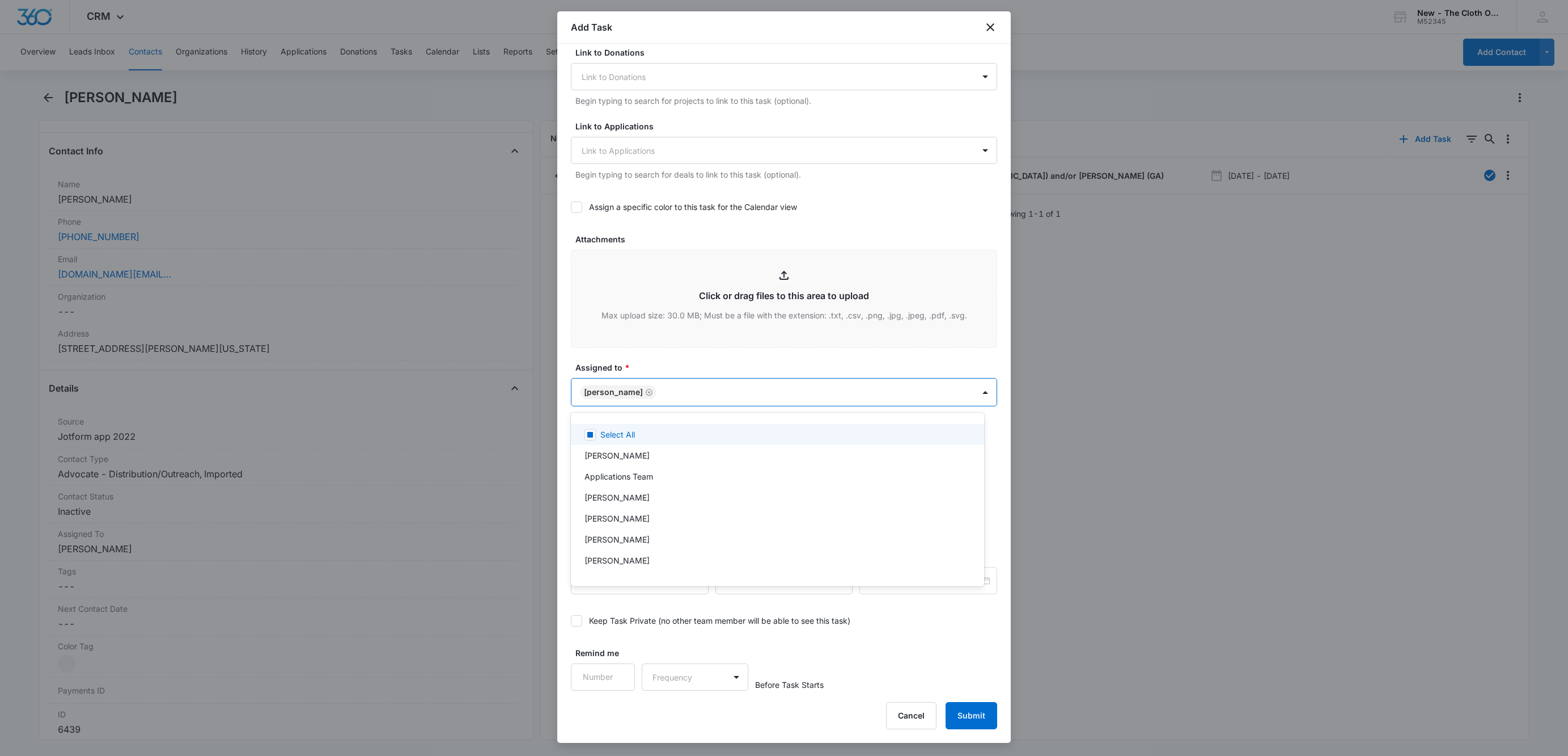
click at [643, 350] on div at bounding box center [784, 378] width 1568 height 756
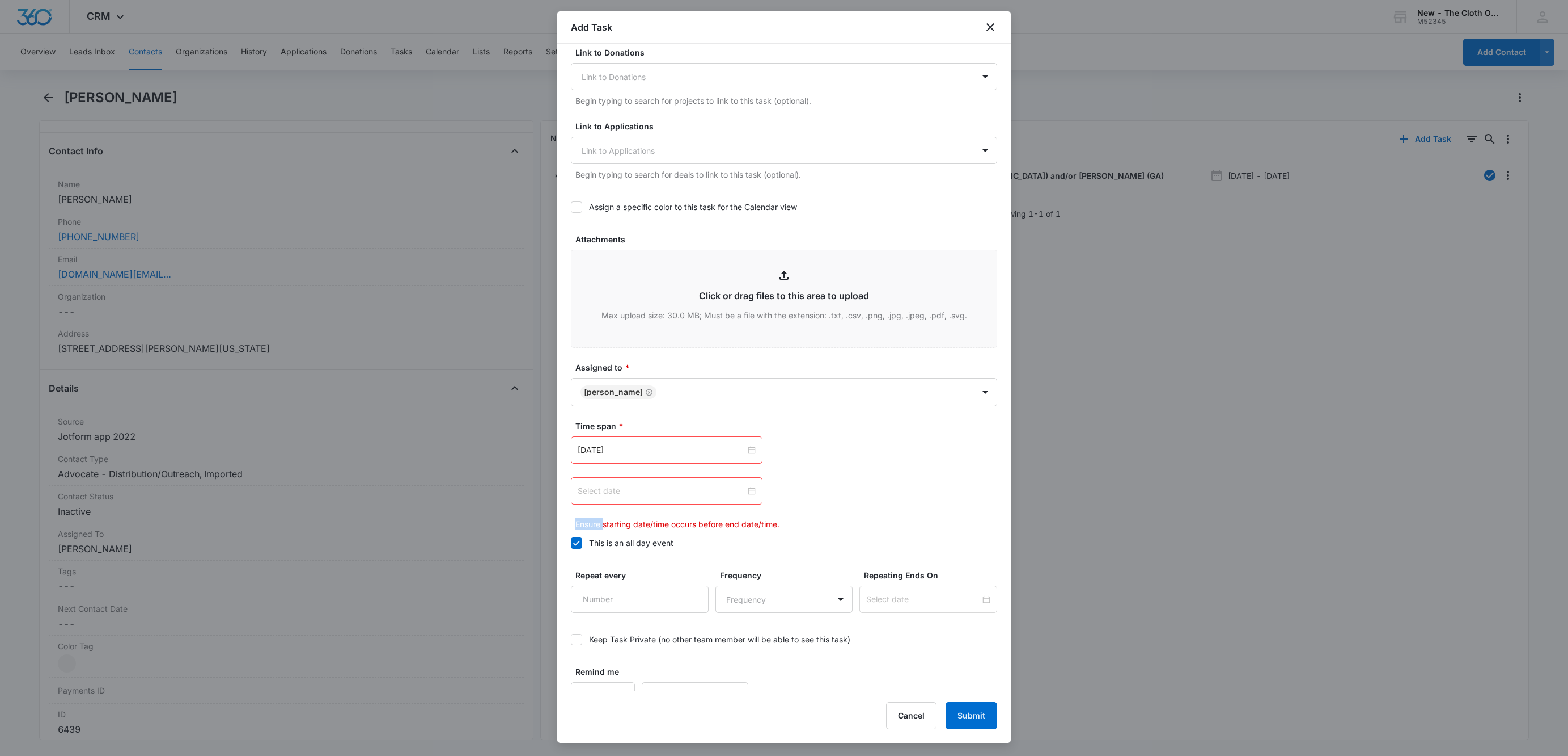
click at [743, 492] on div at bounding box center [666, 491] width 178 height 13
type input "[DATE]"
click at [713, 613] on div "25" at bounding box center [711, 614] width 13 height 13
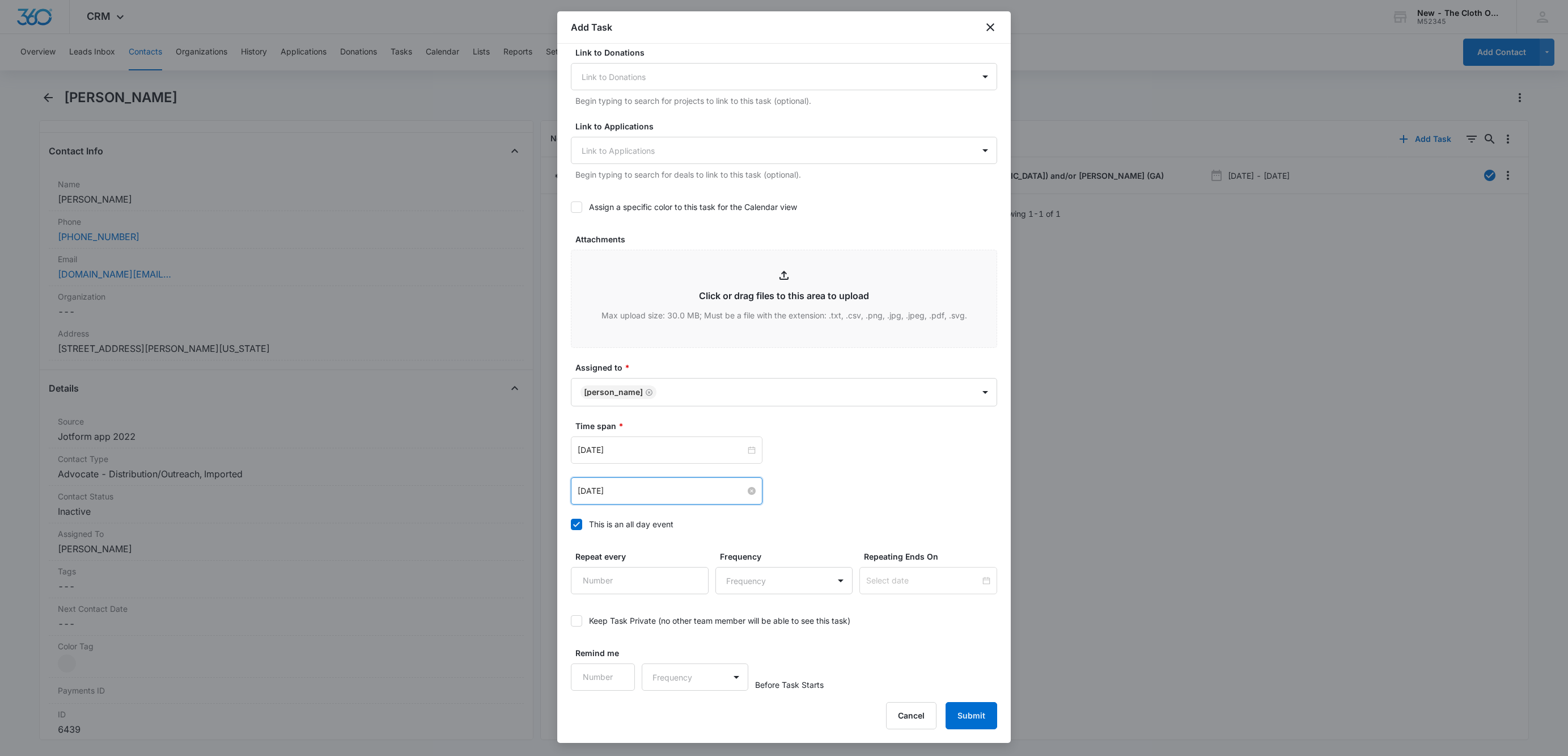
click at [894, 487] on div "[DATE] [DATE] Su Mo Tu We Th Fr Sa 28 29 30 1 2 3 4 5 6 7 8 9 10 11 12 13 14 15…" at bounding box center [784, 491] width 426 height 27
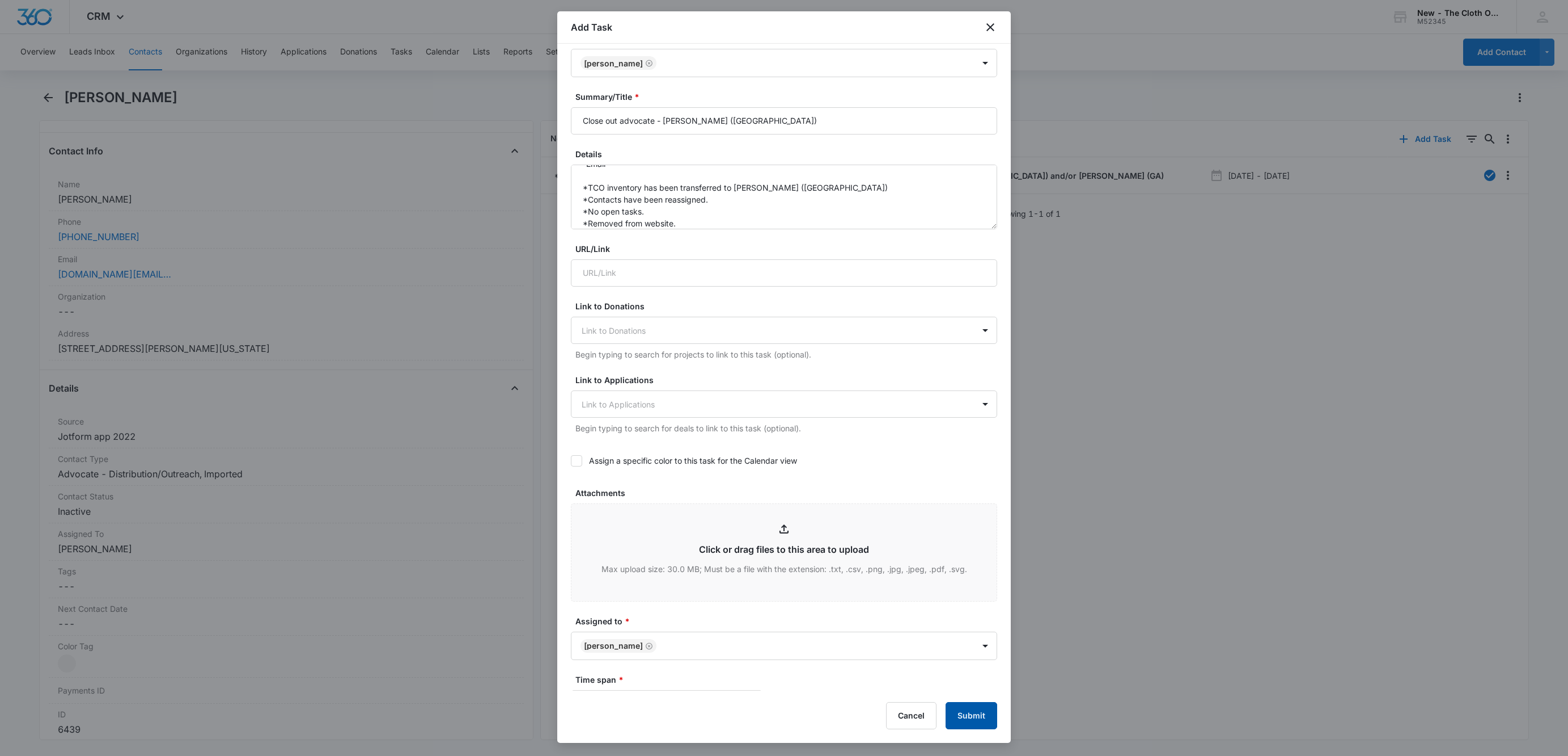
click at [970, 721] on button "Submit" at bounding box center [971, 715] width 52 height 27
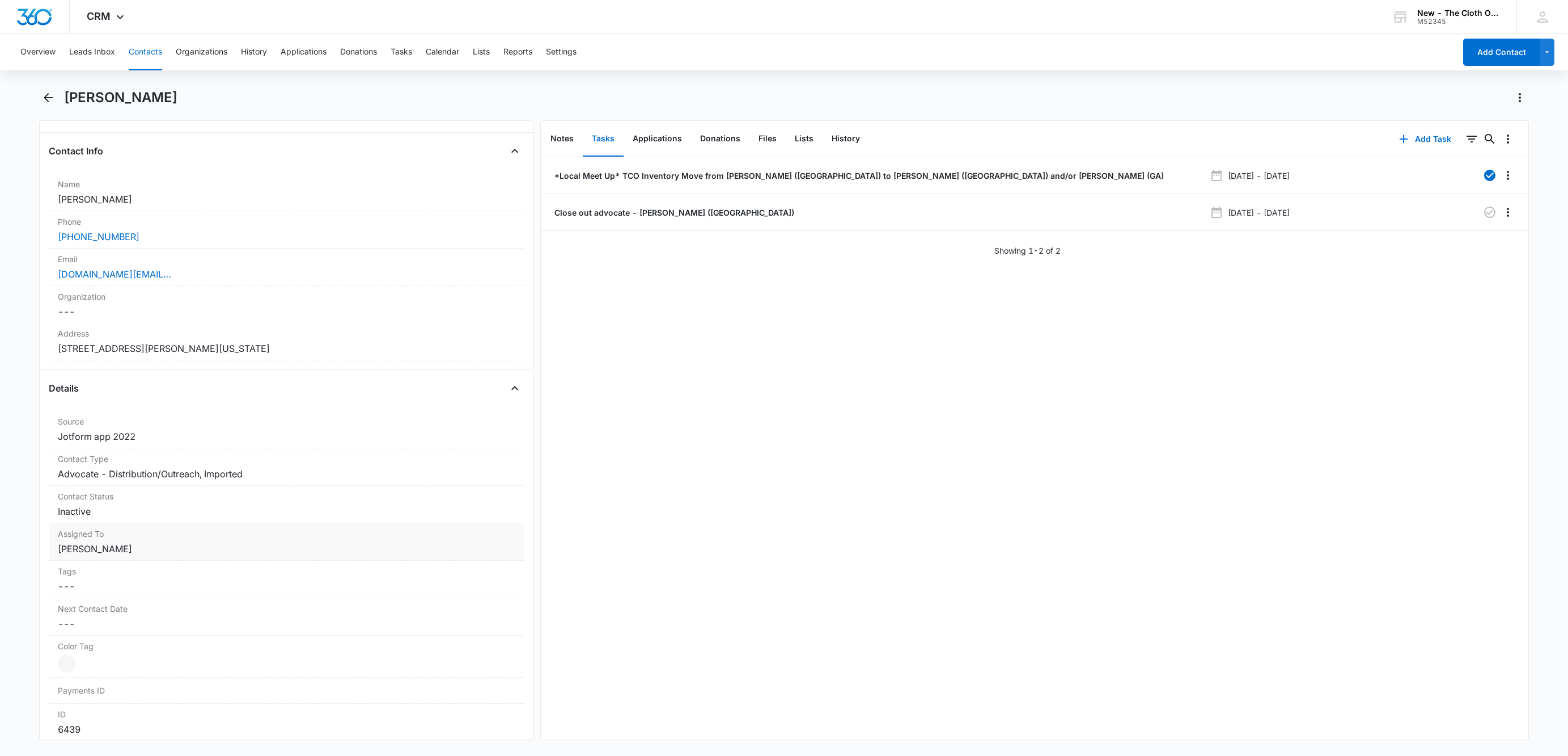
click at [112, 545] on dd "Cancel Save Changes [PERSON_NAME]" at bounding box center [286, 548] width 457 height 13
click at [130, 562] on icon "Remove Sarah Wells" at bounding box center [134, 559] width 8 height 9
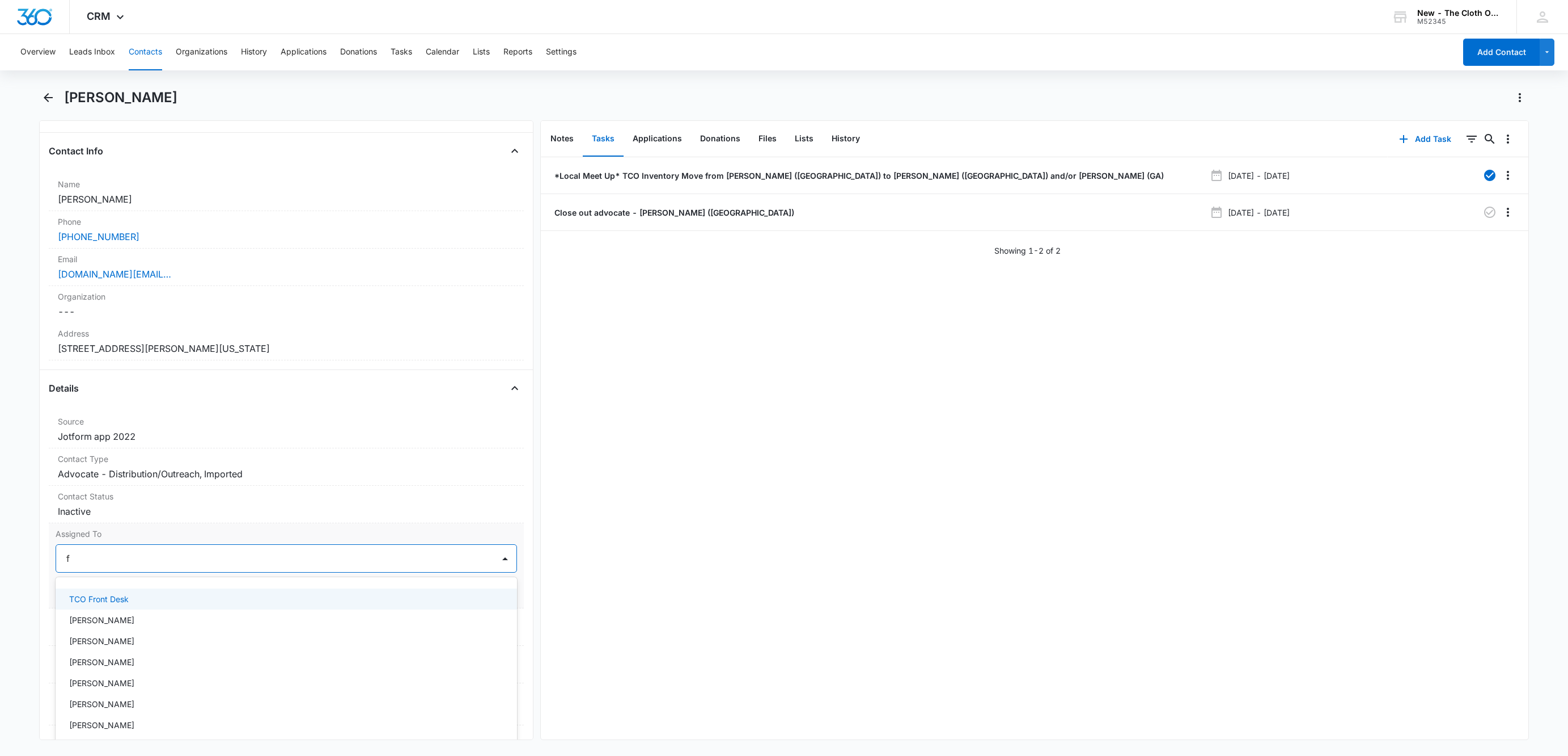
type input "fr"
click at [111, 598] on p "TCO Front Desk" at bounding box center [99, 599] width 60 height 12
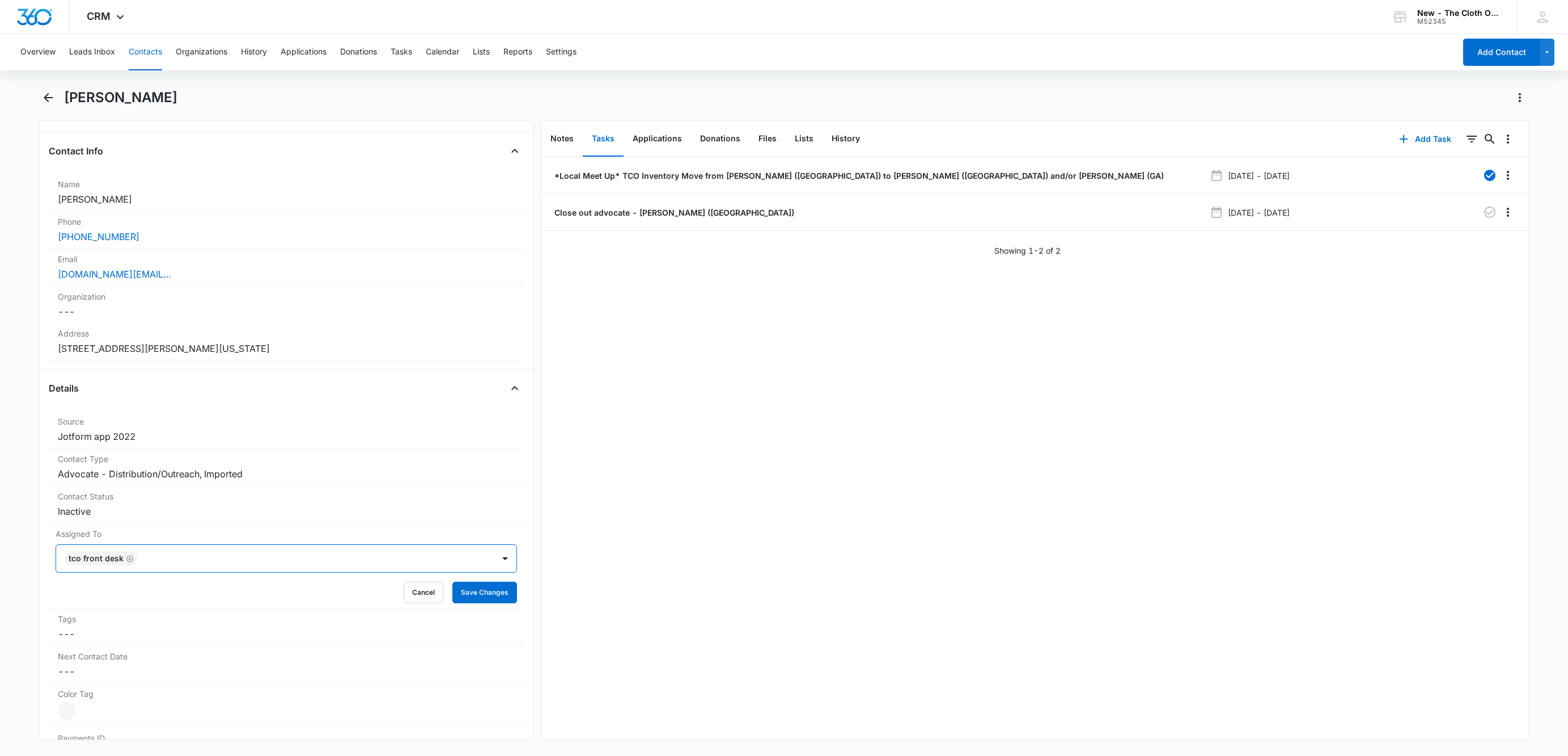
click at [177, 565] on div at bounding box center [309, 558] width 338 height 16
click at [470, 590] on button "Save Changes" at bounding box center [485, 592] width 65 height 21
click at [160, 485] on div "Contact Type Cancel Save Changes Advocate - Distribution/Outreach, Imported" at bounding box center [286, 466] width 475 height 38
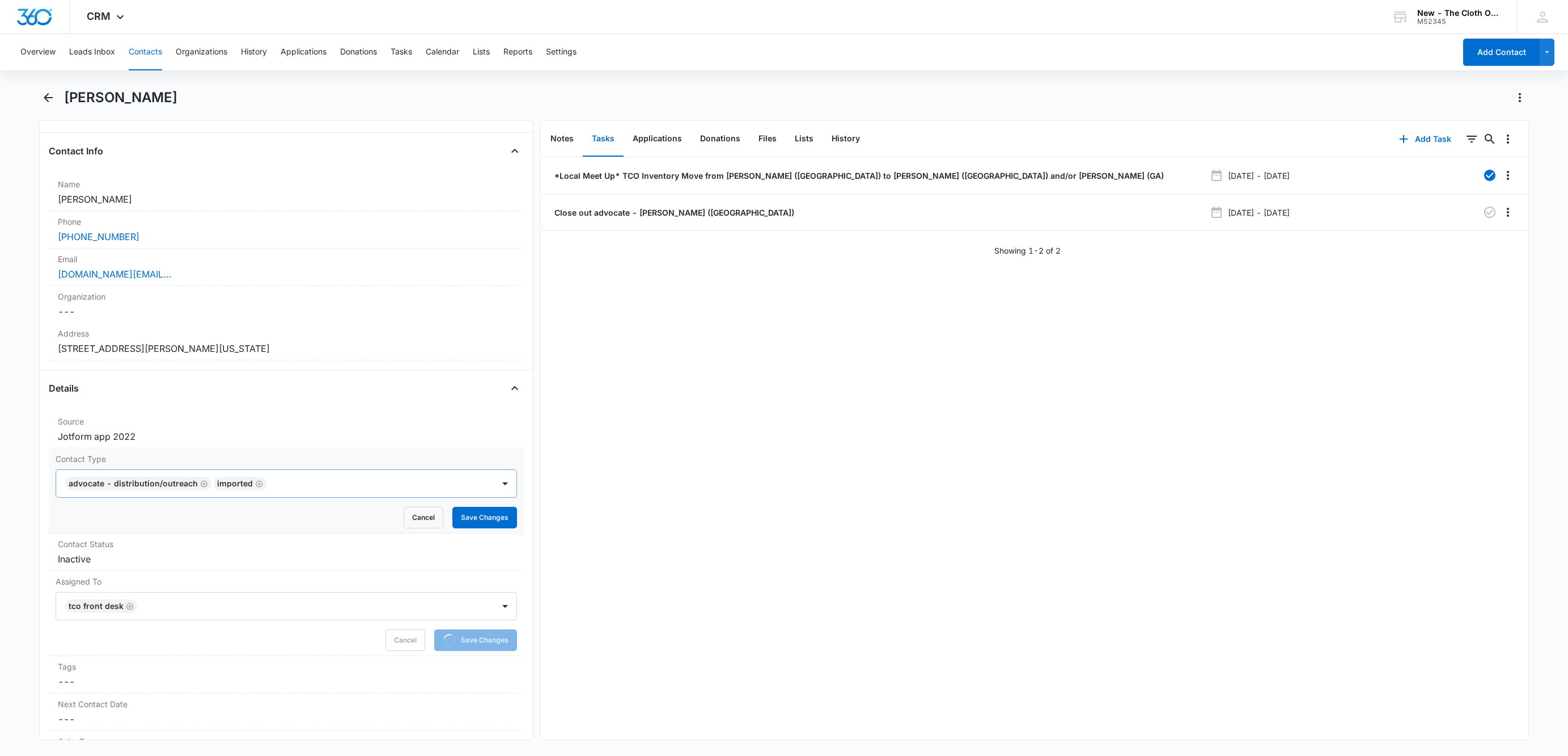
click at [202, 483] on icon "Remove Advocate - Distribution/Outreach" at bounding box center [204, 483] width 7 height 7
click at [245, 486] on div at bounding box center [300, 483] width 357 height 16
type input "for"
click at [167, 524] on p "Advocate - Inactive/Former" at bounding box center [121, 524] width 103 height 12
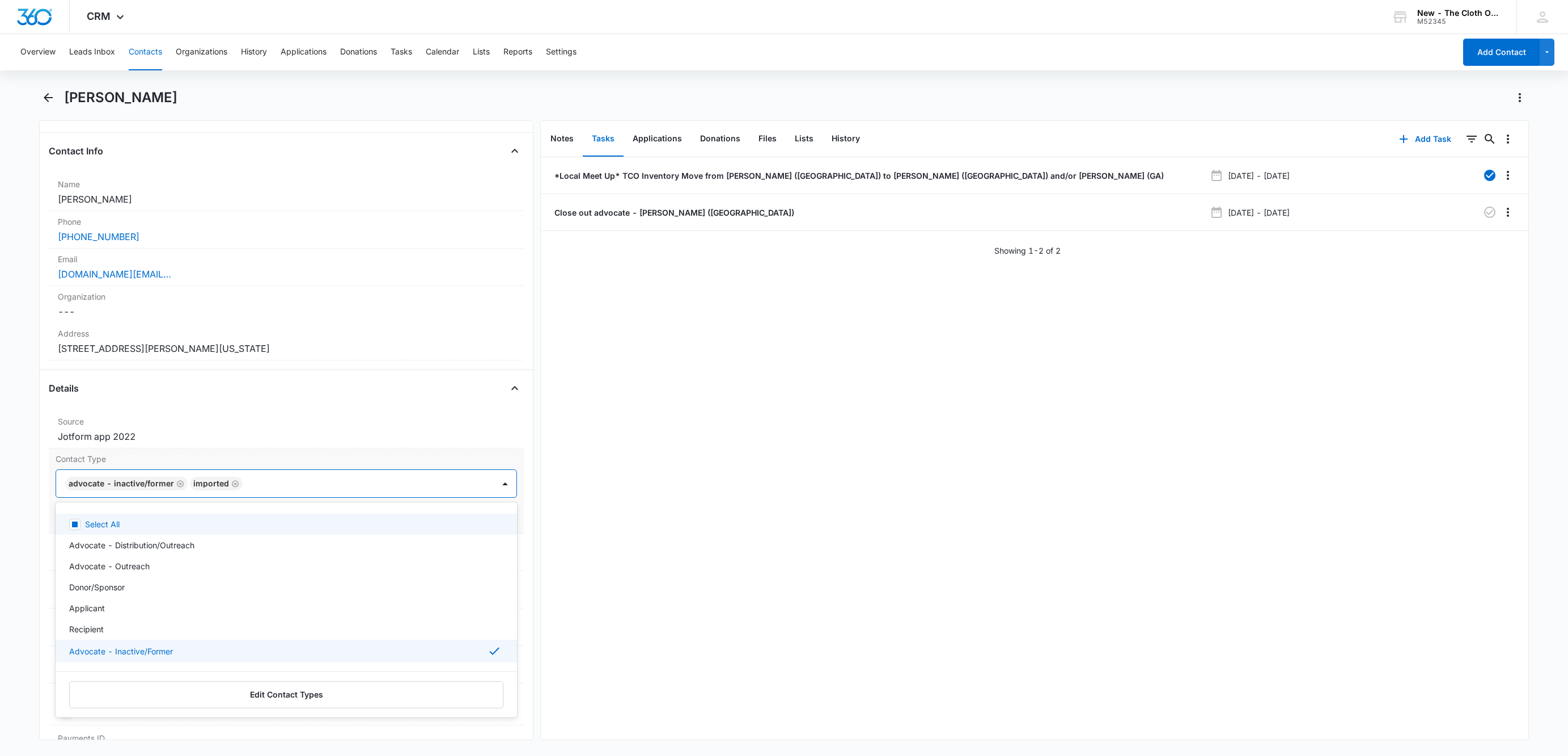
click at [314, 485] on div at bounding box center [363, 483] width 233 height 16
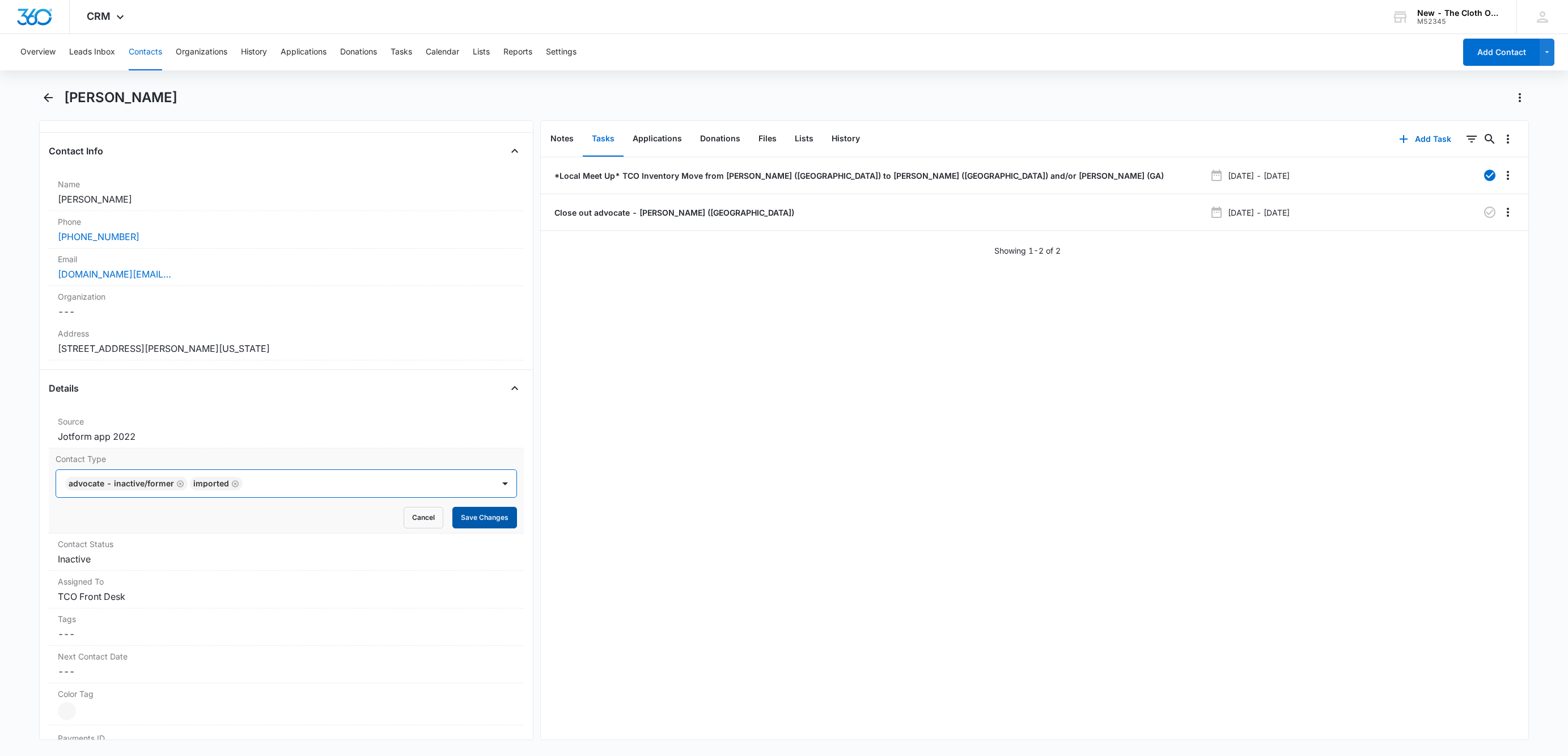
click at [470, 517] on button "Save Changes" at bounding box center [485, 517] width 65 height 21
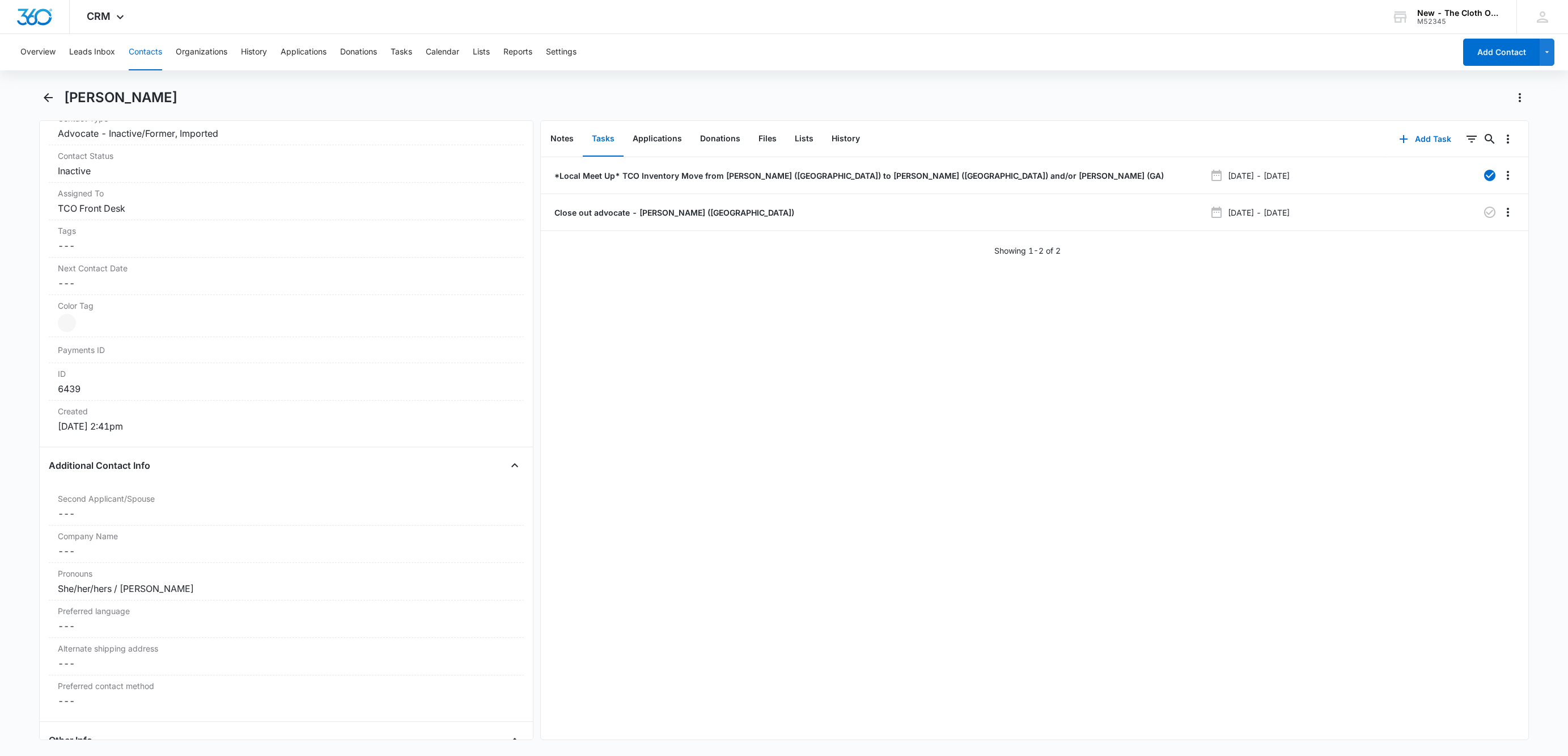
scroll to position [85, 0]
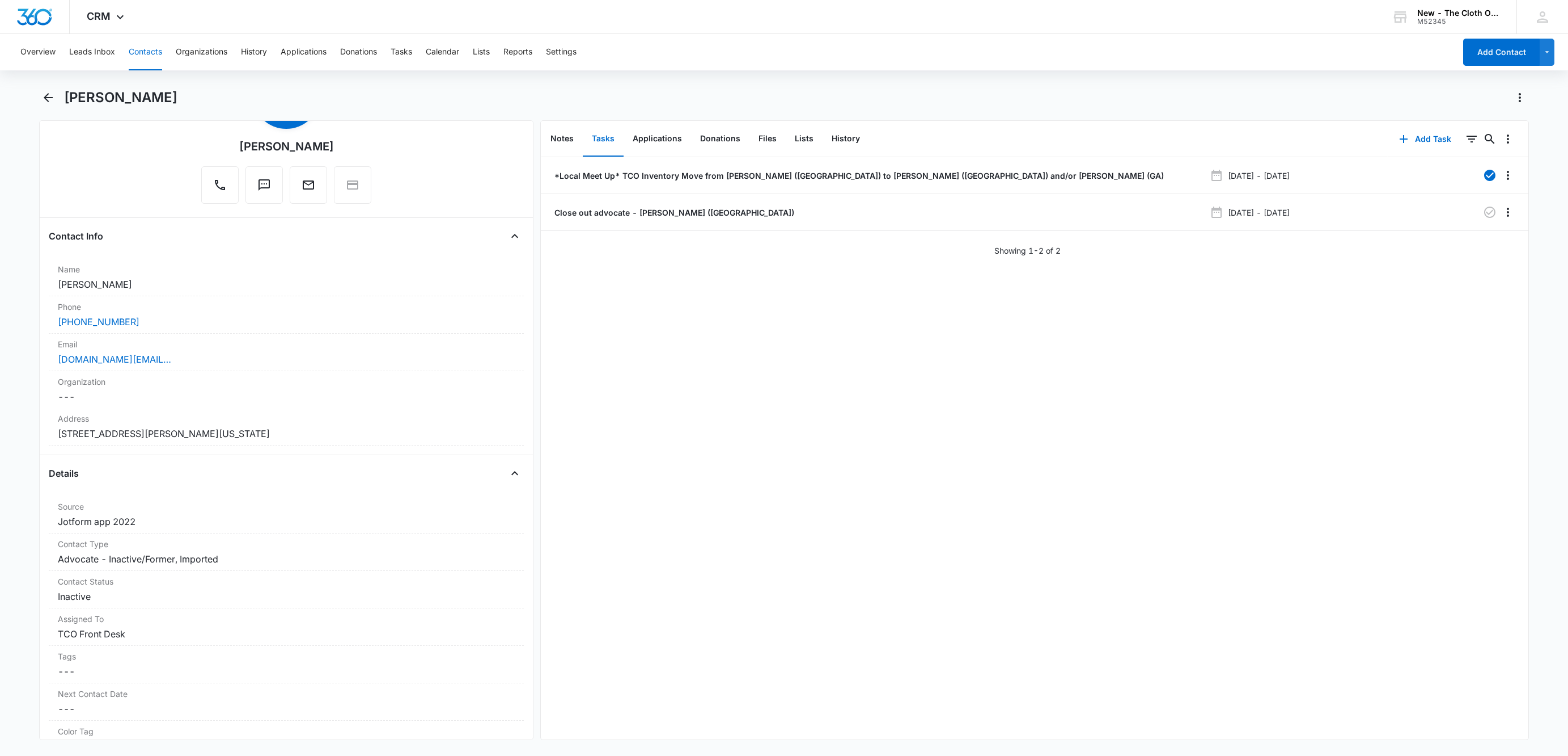
click at [150, 50] on button "Contacts" at bounding box center [145, 52] width 33 height 36
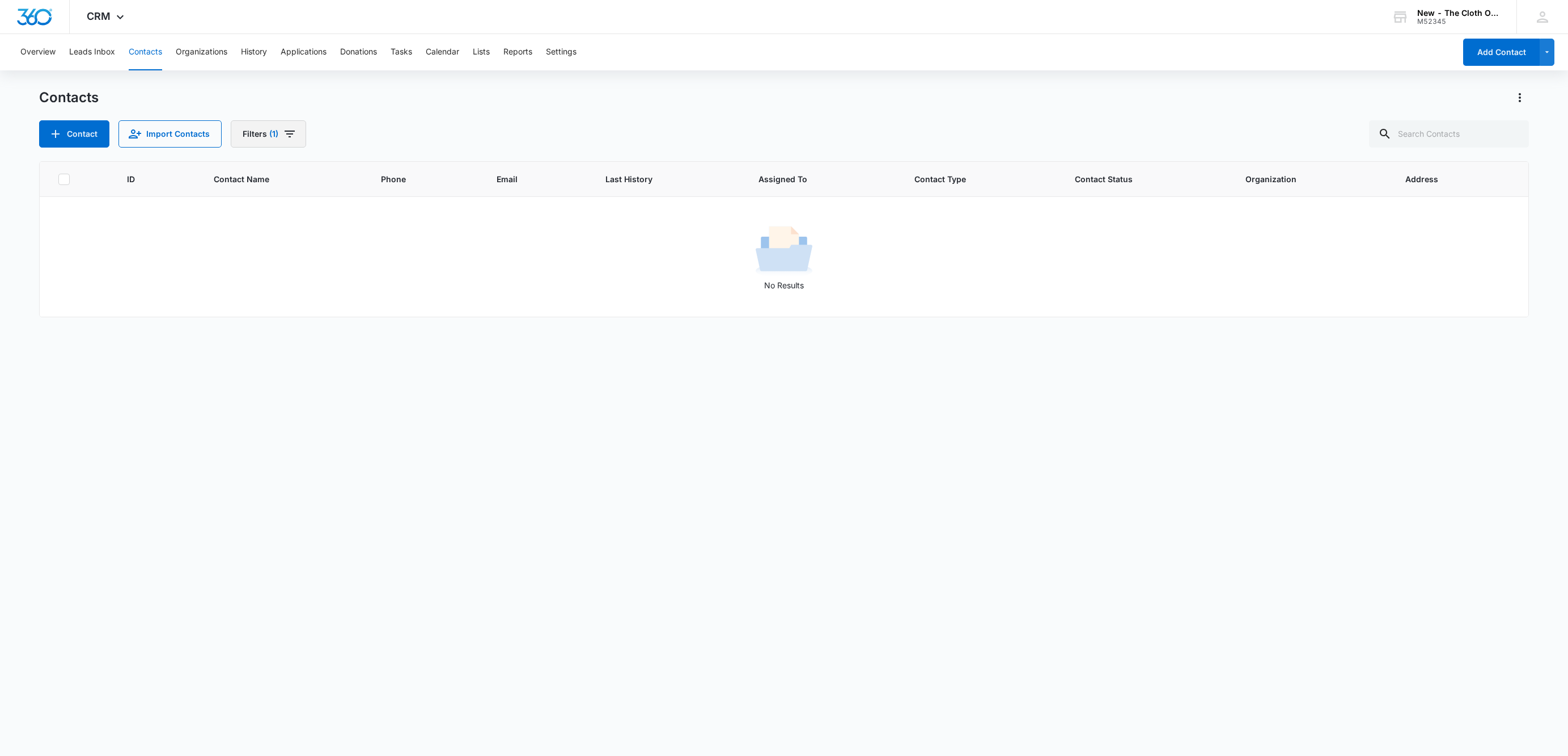
click at [298, 137] on button "Filters (1)" at bounding box center [268, 134] width 75 height 27
click at [349, 368] on button "Clear All" at bounding box center [310, 364] width 131 height 21
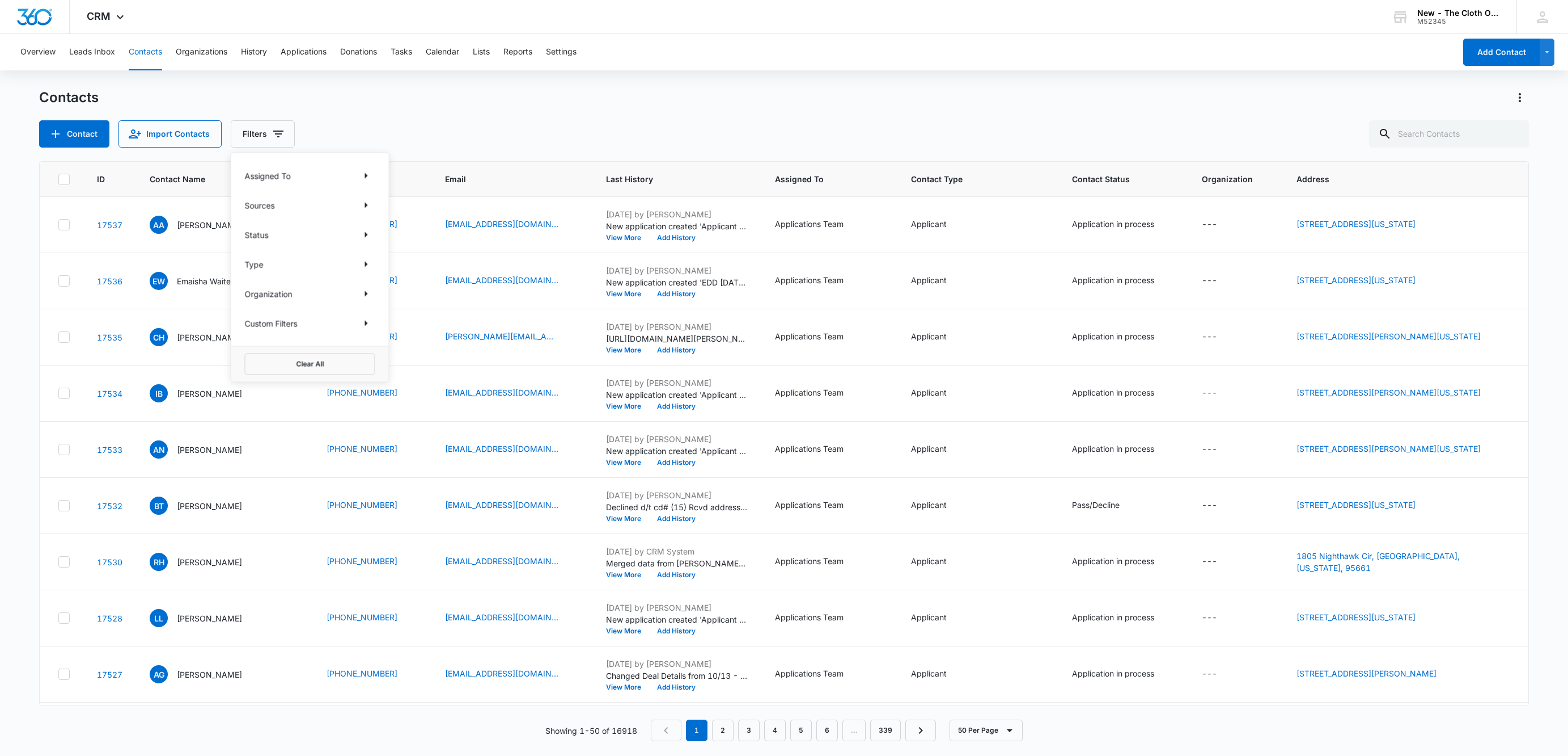
click at [570, 128] on div "Contact Import Contacts Filters Assigned To Sources Status Type Organization Cu…" at bounding box center [784, 134] width 1490 height 27
click at [404, 48] on button "Tasks" at bounding box center [401, 52] width 21 height 36
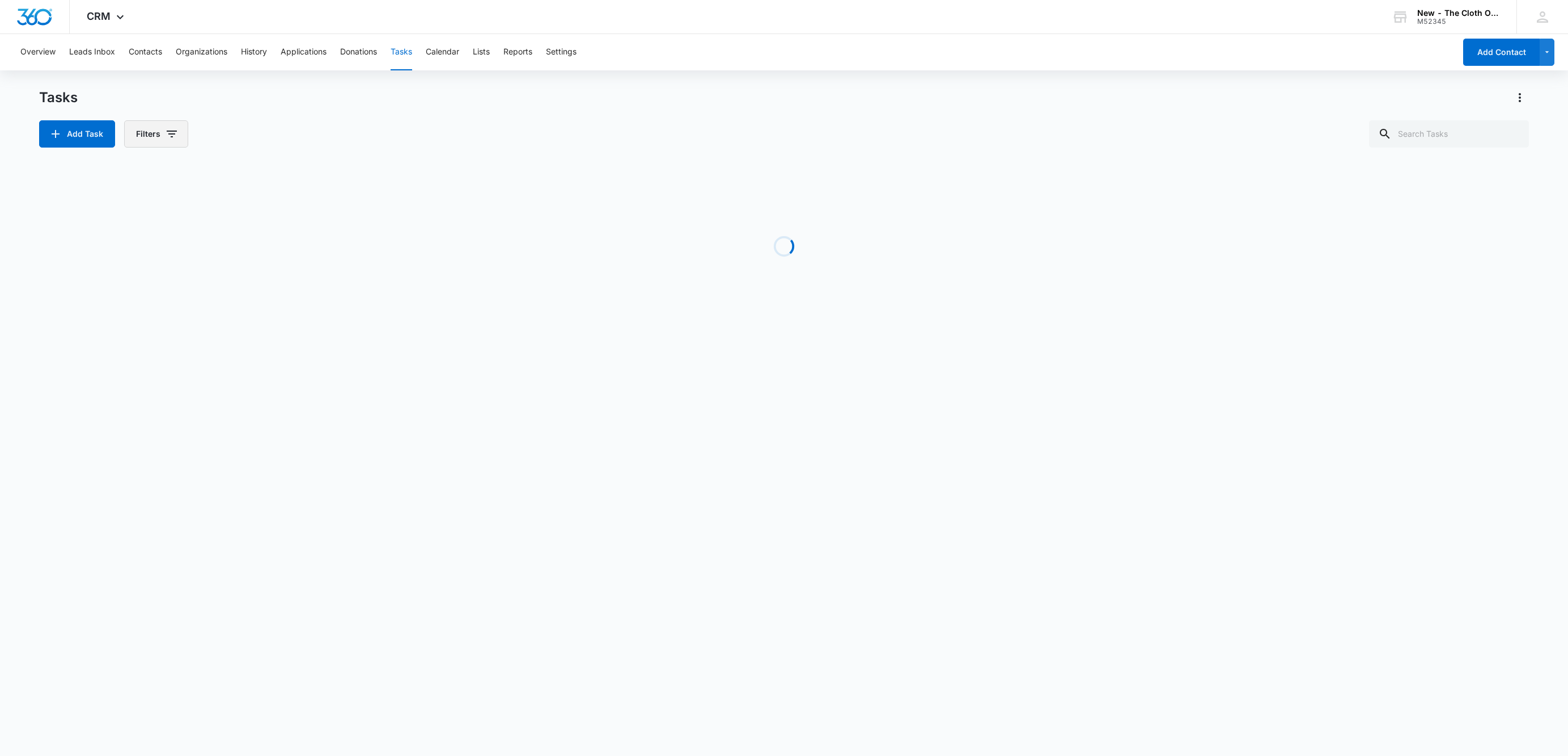
click at [163, 140] on button "Filters" at bounding box center [156, 134] width 64 height 27
drag, startPoint x: 245, startPoint y: 314, endPoint x: 245, endPoint y: 279, distance: 35.0
click at [245, 316] on button "Clear All" at bounding box center [203, 314] width 131 height 21
click at [259, 202] on icon "Show Assigned To filters" at bounding box center [259, 205] width 13 height 13
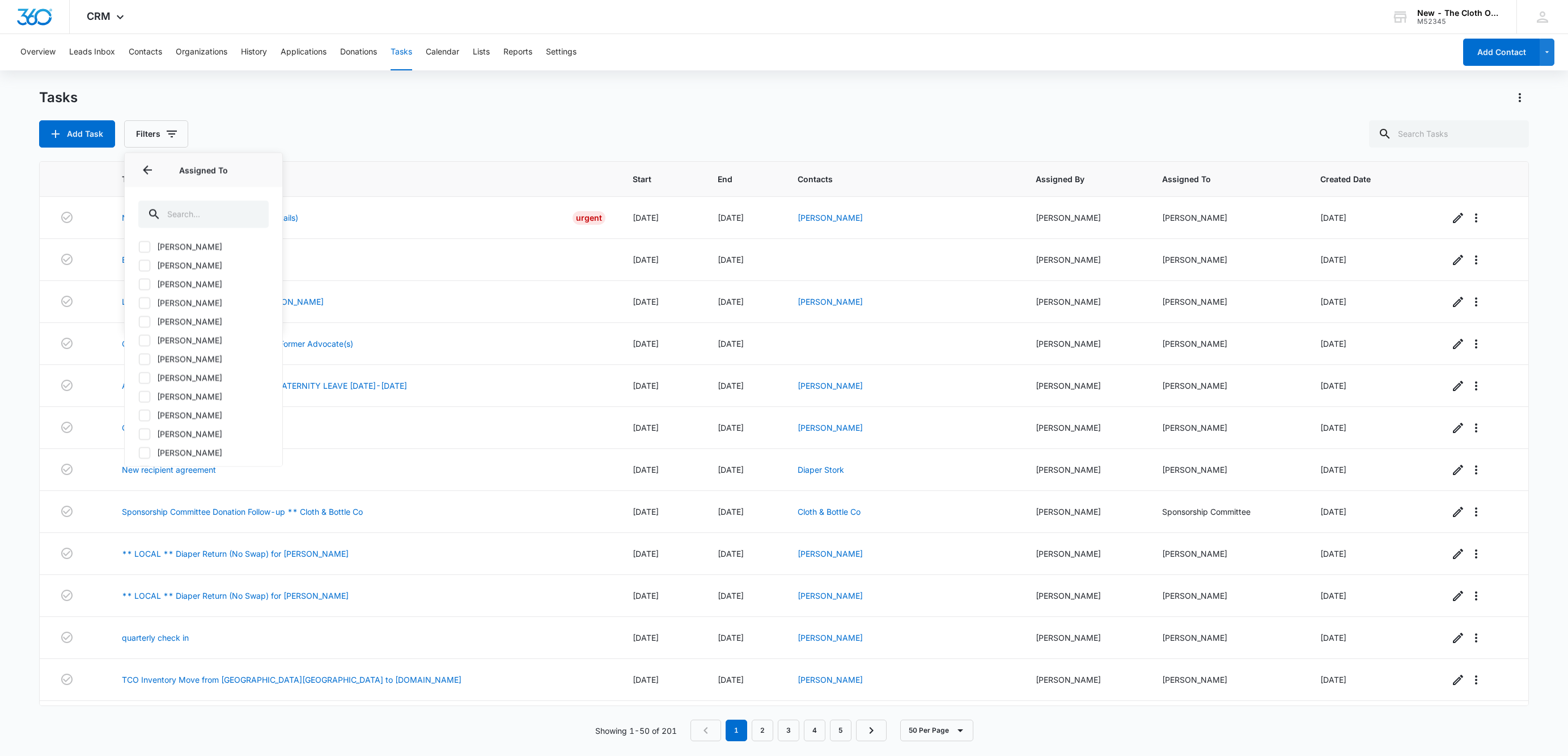
scroll to position [654, 0]
click at [147, 370] on icon at bounding box center [145, 365] width 10 height 10
click at [139, 366] on input "Shipping Coordinator" at bounding box center [138, 365] width 1 height 1
checkbox input "true"
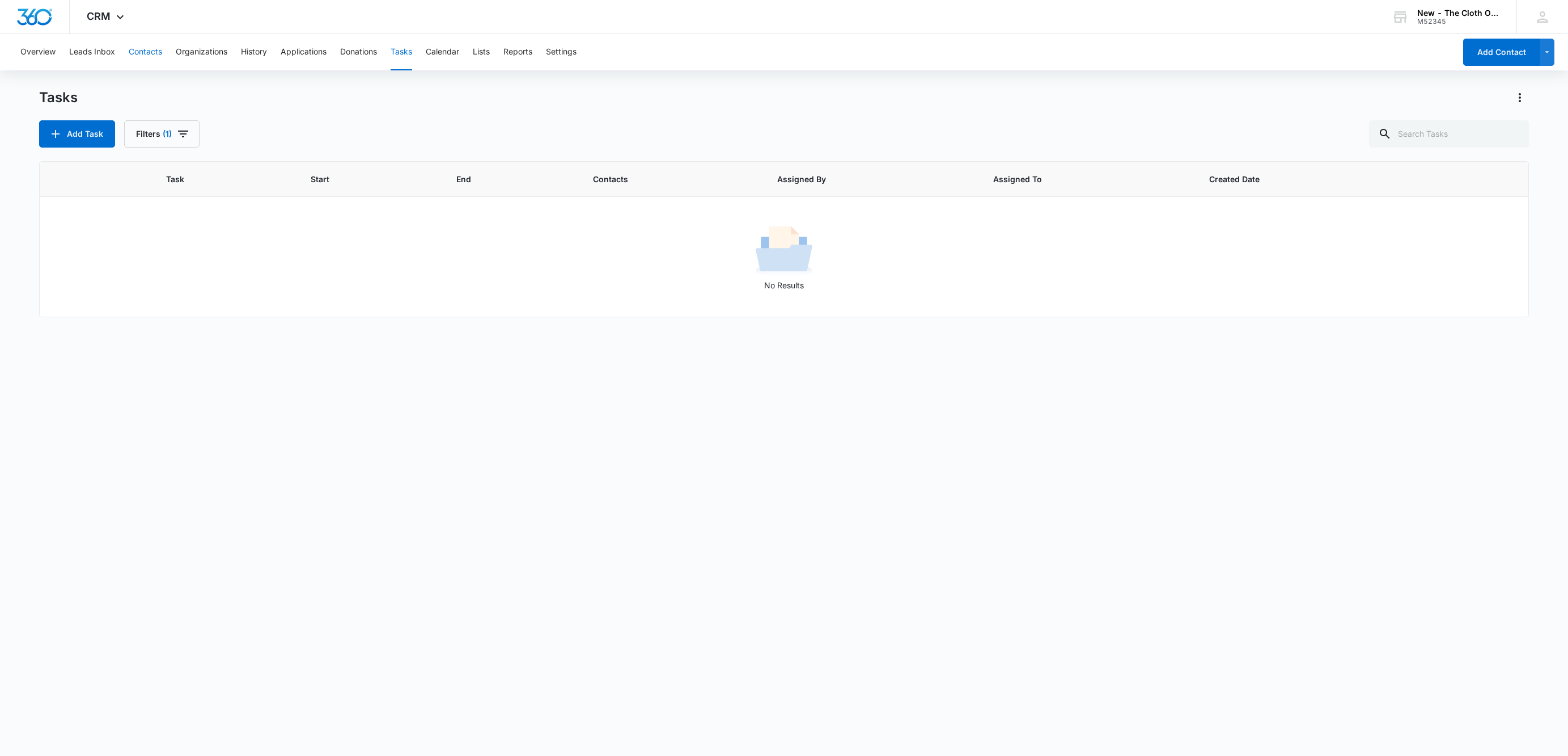
click at [155, 50] on button "Contacts" at bounding box center [145, 52] width 33 height 36
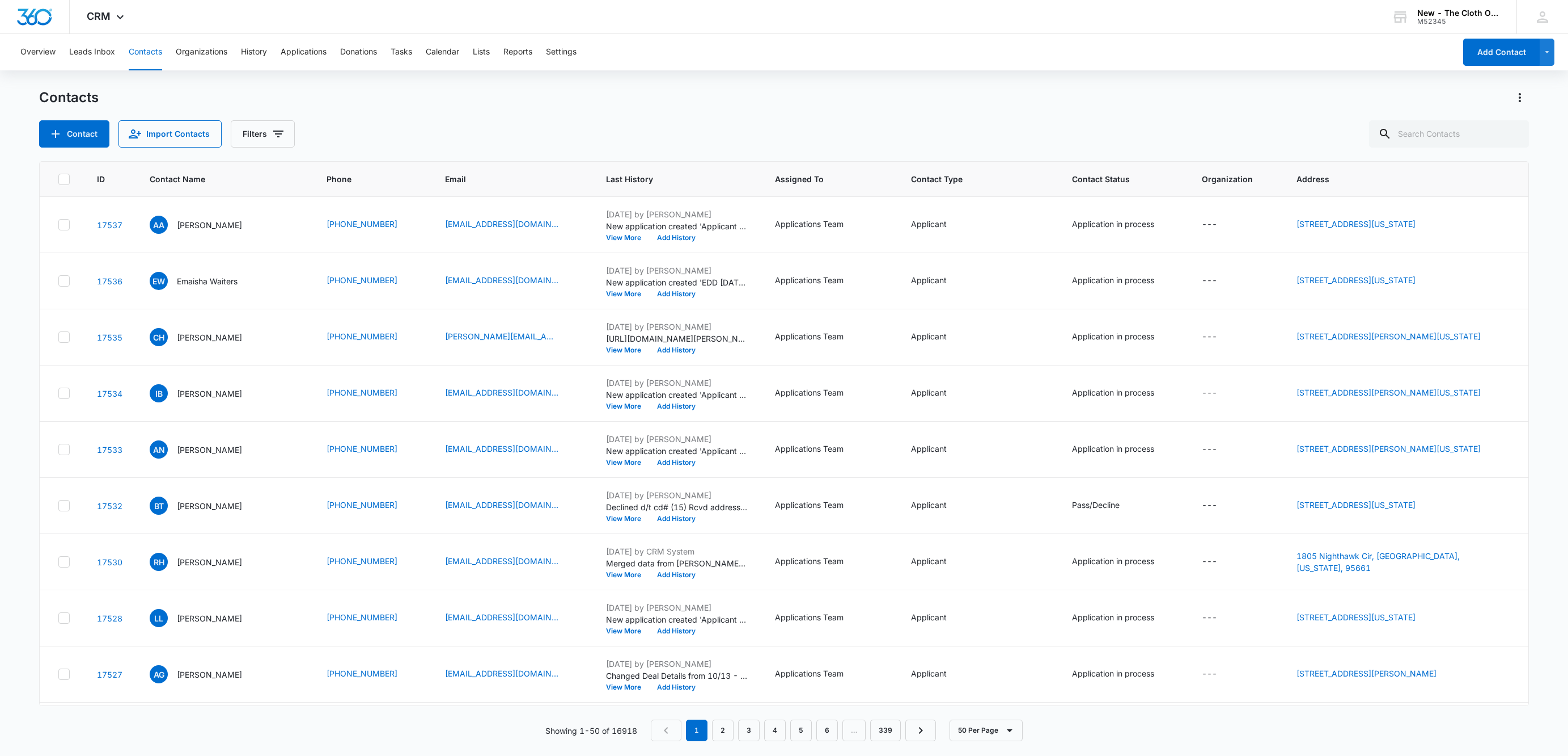
click at [145, 53] on button "Contacts" at bounding box center [145, 52] width 33 height 36
click at [1480, 137] on input "text" at bounding box center [1449, 134] width 160 height 27
click at [1471, 136] on input "text" at bounding box center [1449, 134] width 160 height 27
type input "[PERSON_NAME]"
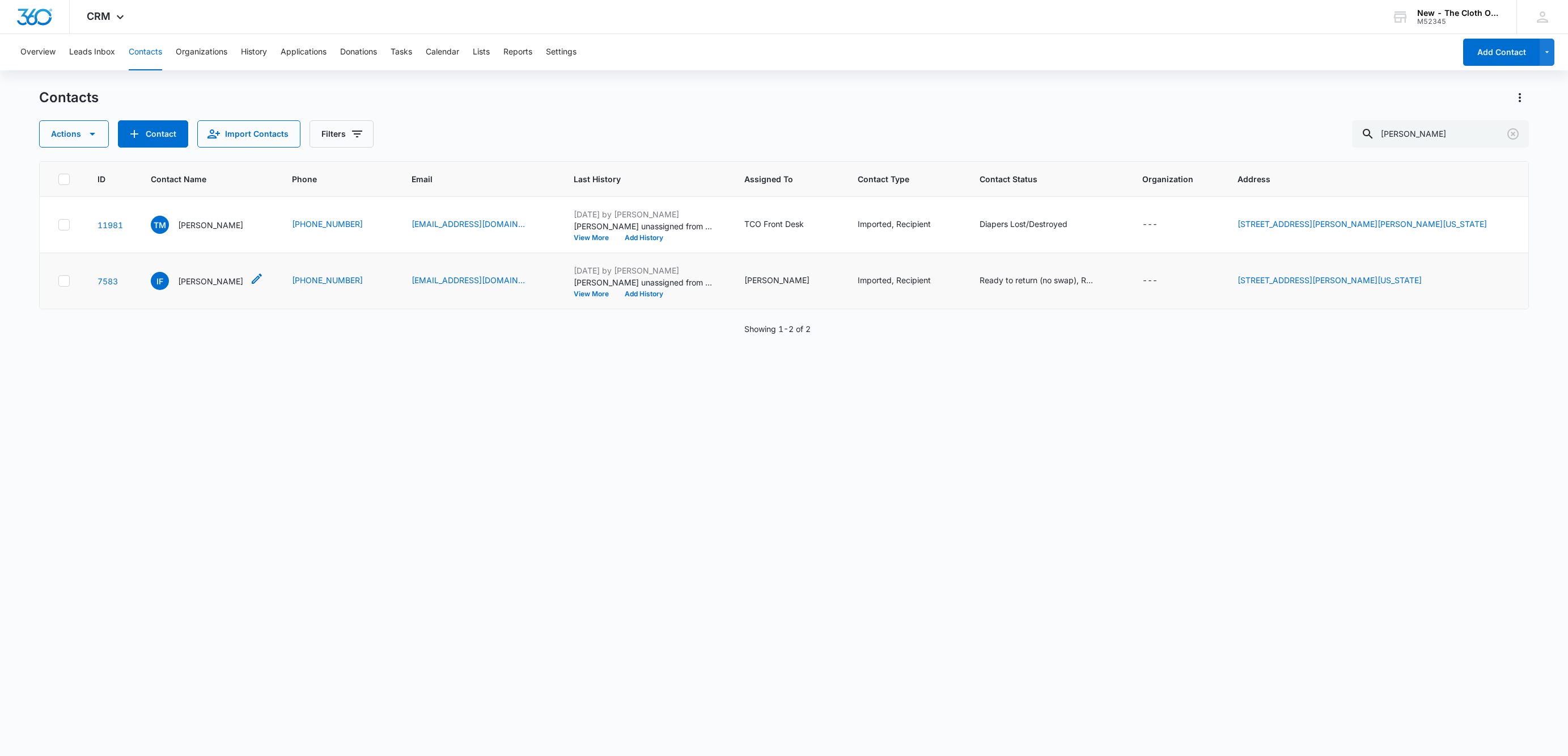
click at [182, 282] on div "IF [PERSON_NAME]" at bounding box center [196, 281] width 92 height 18
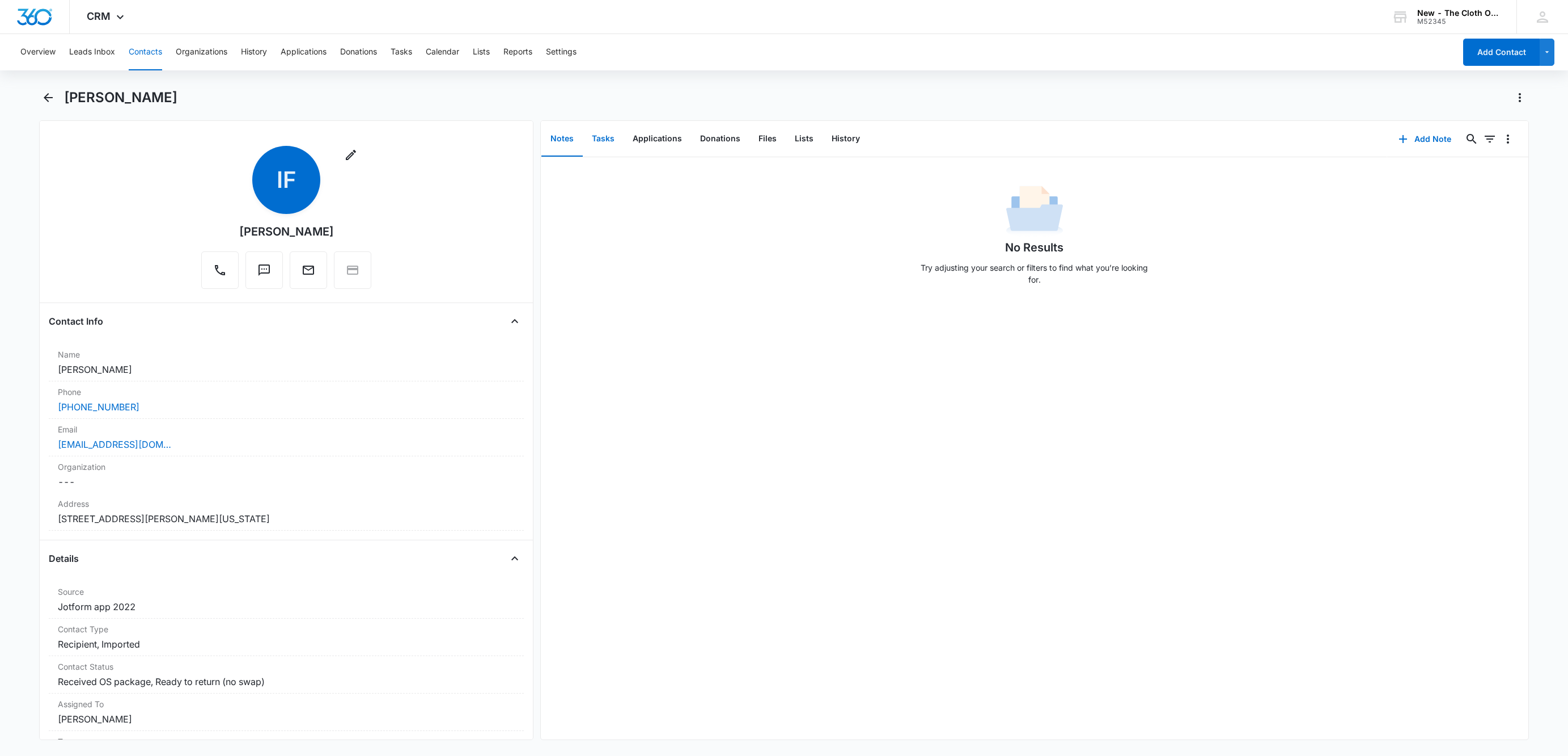
click at [617, 134] on button "Tasks" at bounding box center [603, 139] width 41 height 35
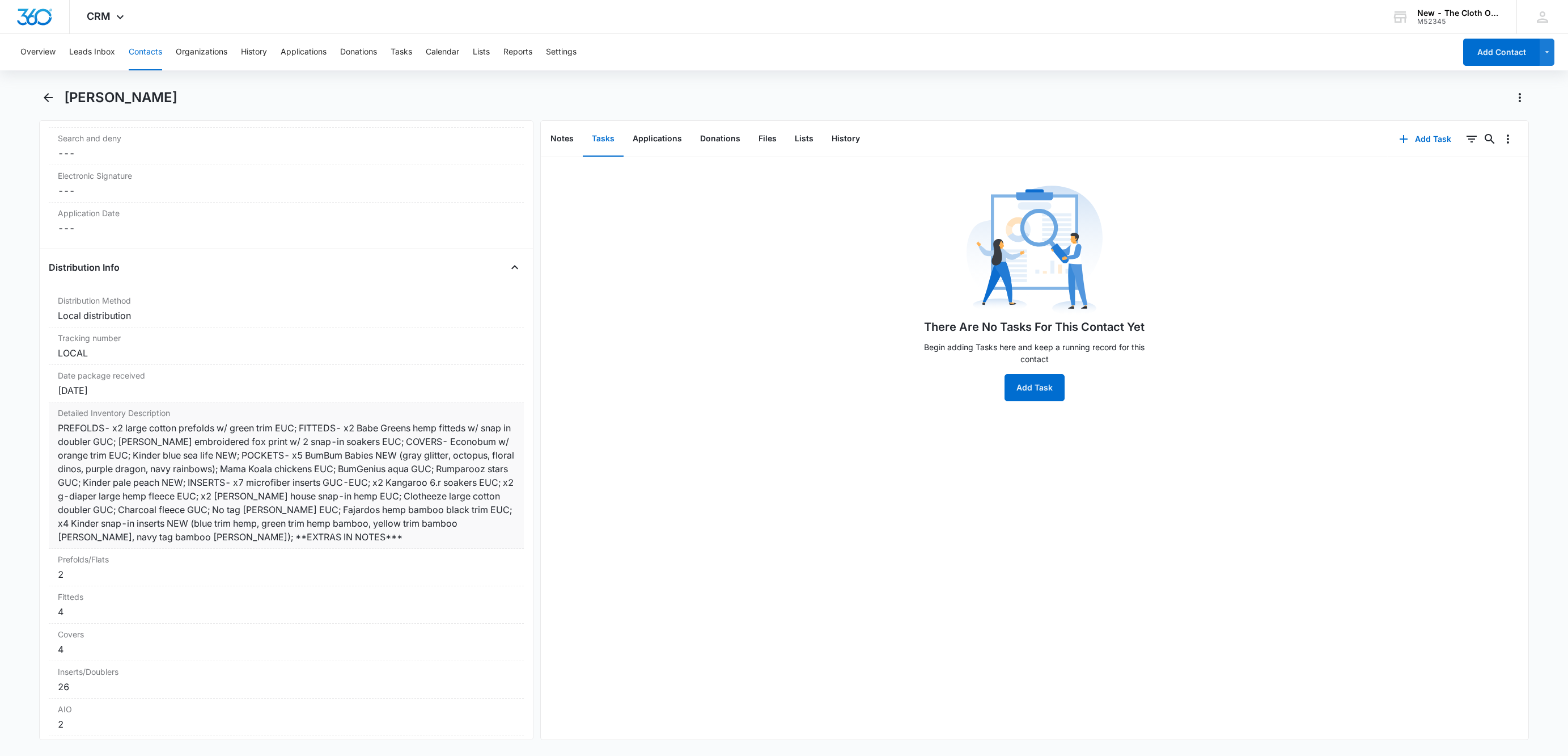
scroll to position [2553, 0]
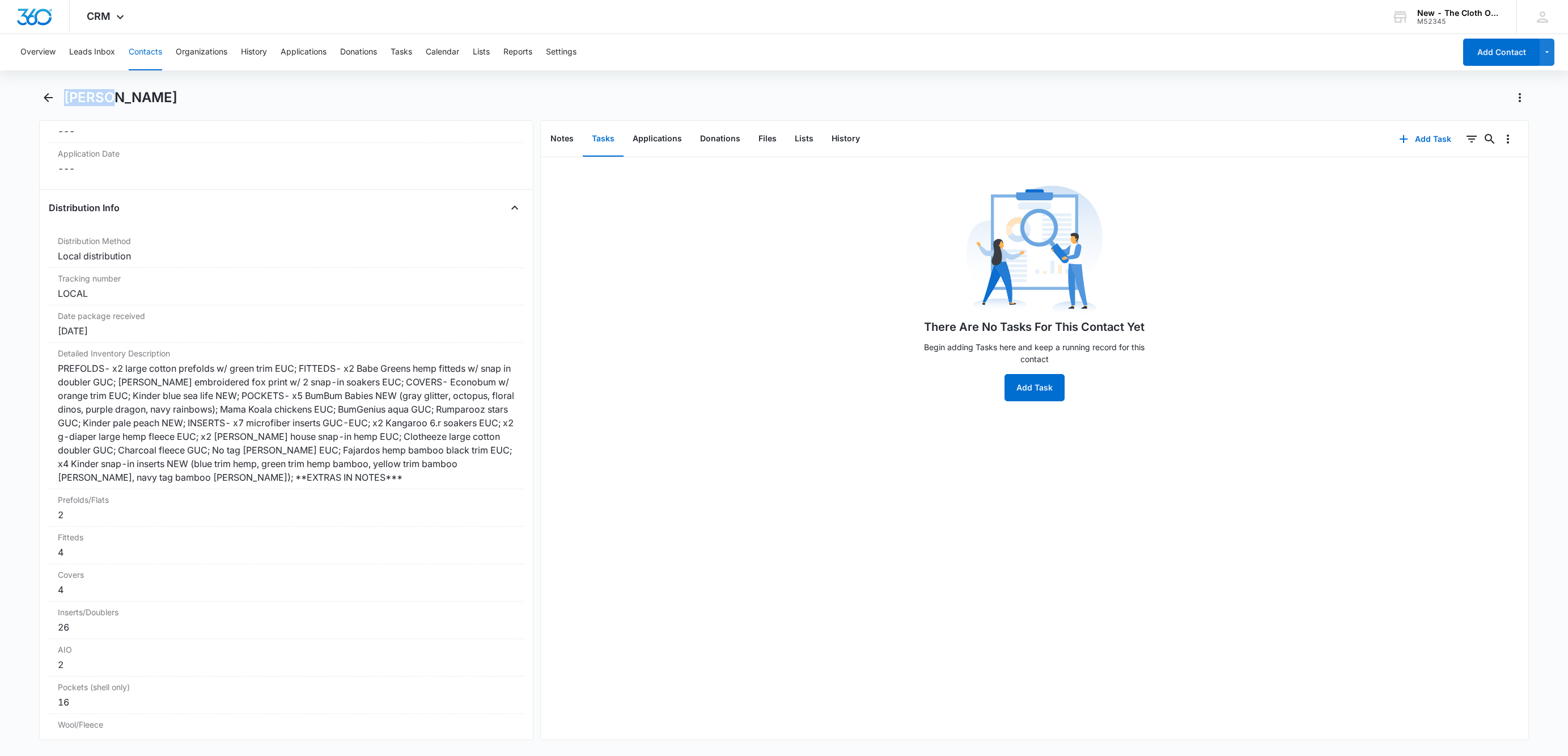
drag, startPoint x: 99, startPoint y: 103, endPoint x: 63, endPoint y: 94, distance: 37.1
click at [63, 94] on div "[PERSON_NAME]" at bounding box center [784, 104] width 1490 height 32
copy h1 "[PERSON_NAME]"
click at [114, 106] on div "[PERSON_NAME]" at bounding box center [797, 98] width 1465 height 18
click at [114, 106] on div "[PERSON_NAME]" at bounding box center [797, 98] width 1465 height 18
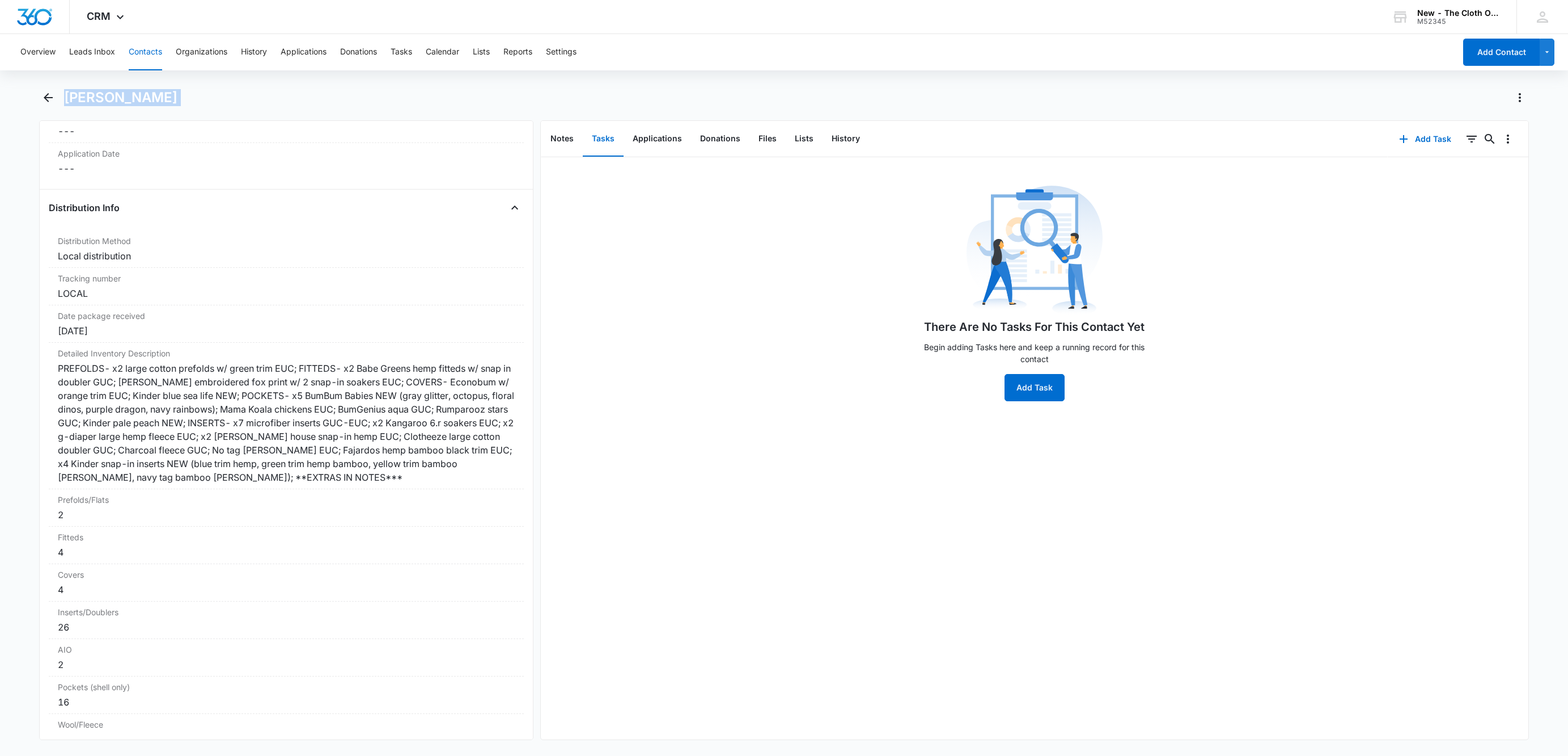
click at [114, 106] on div "[PERSON_NAME]" at bounding box center [797, 98] width 1465 height 18
copy div "[PERSON_NAME] Remove"
click at [160, 56] on button "Contacts" at bounding box center [145, 52] width 33 height 36
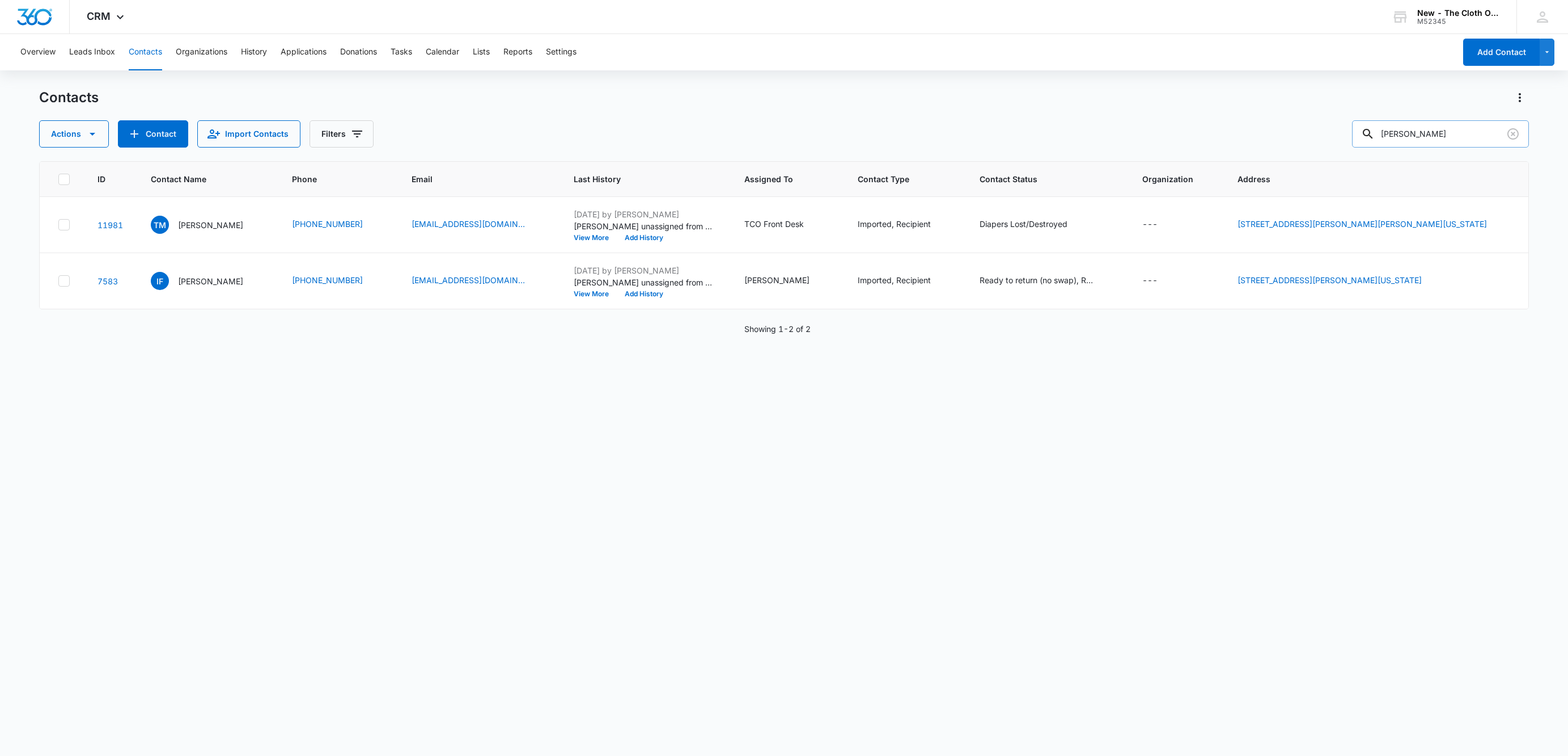
drag, startPoint x: 1429, startPoint y: 126, endPoint x: 1414, endPoint y: 125, distance: 15.0
click at [1429, 126] on input "[PERSON_NAME]" at bounding box center [1441, 134] width 177 height 27
click at [1414, 126] on div "Contacts Actions Contact Import Contacts Filters [GEOGRAPHIC_DATA]" at bounding box center [784, 118] width 1490 height 59
click at [1411, 126] on input "[PERSON_NAME]" at bounding box center [1441, 134] width 177 height 27
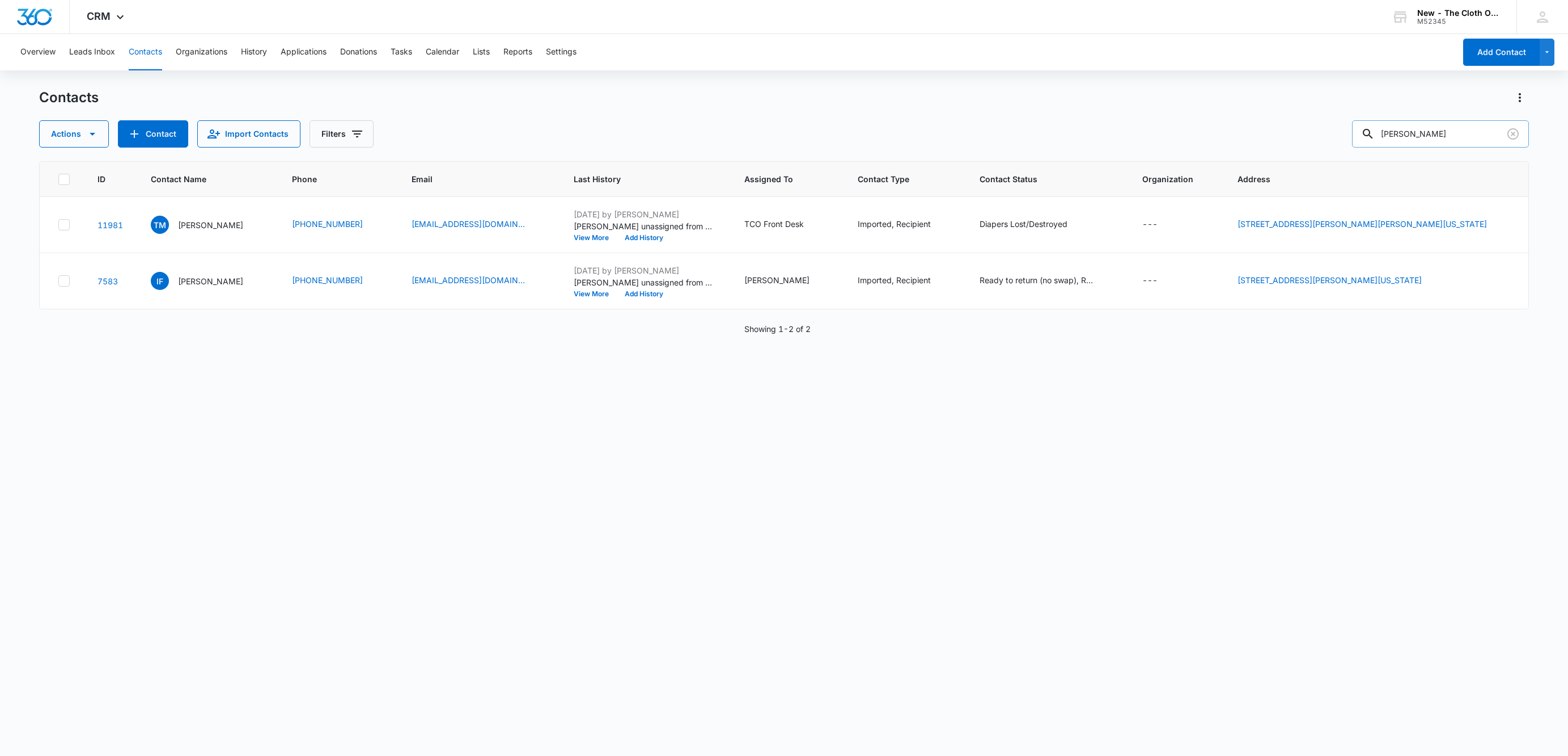
click at [1411, 126] on input "[PERSON_NAME]" at bounding box center [1441, 134] width 177 height 27
paste input "[EMAIL_ADDRESS][PERSON_NAME][DOMAIN_NAME]"
type input "[EMAIL_ADDRESS][PERSON_NAME][DOMAIN_NAME]"
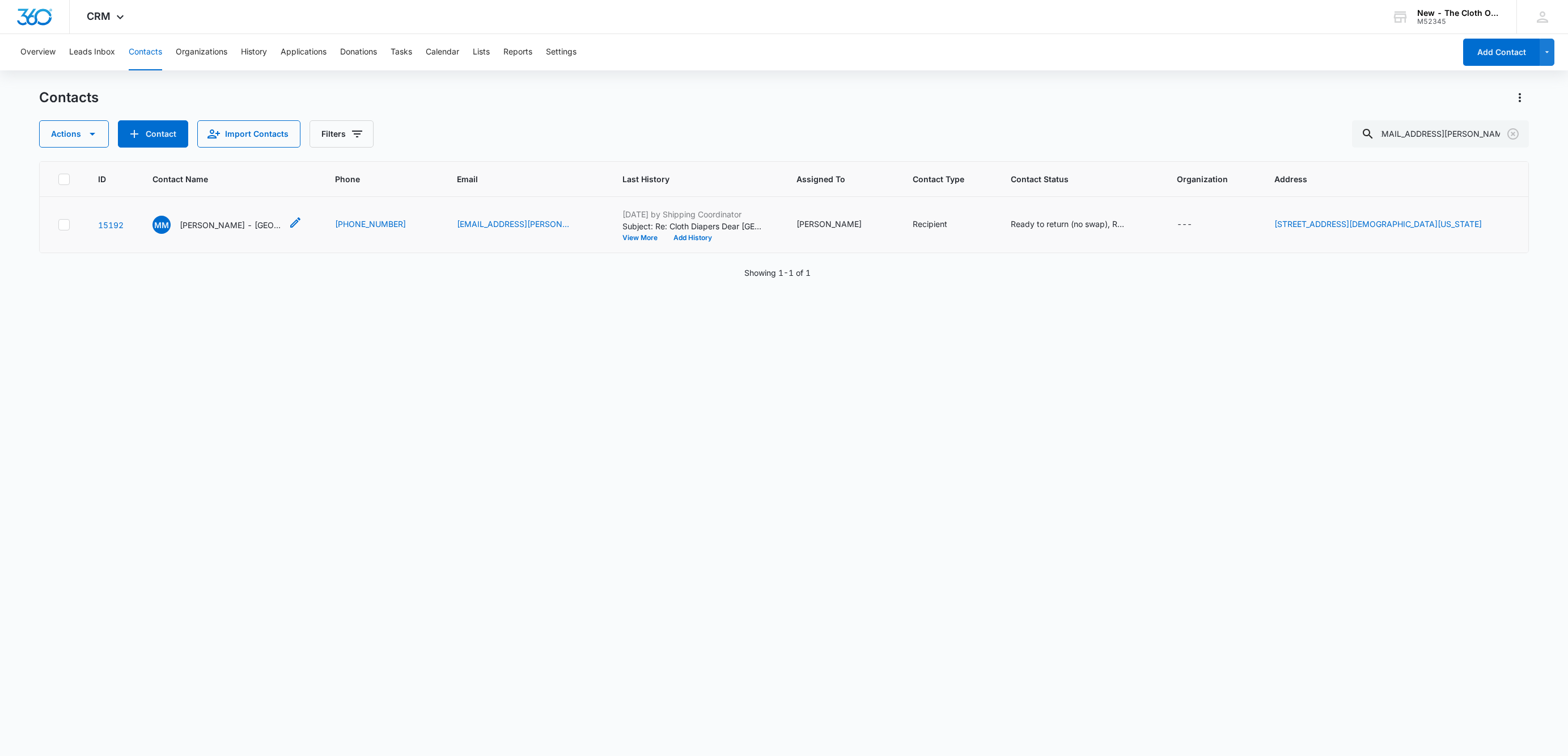
click at [208, 223] on p "[PERSON_NAME] - [GEOGRAPHIC_DATA]" at bounding box center [230, 225] width 102 height 12
